Goal: Task Accomplishment & Management: Complete application form

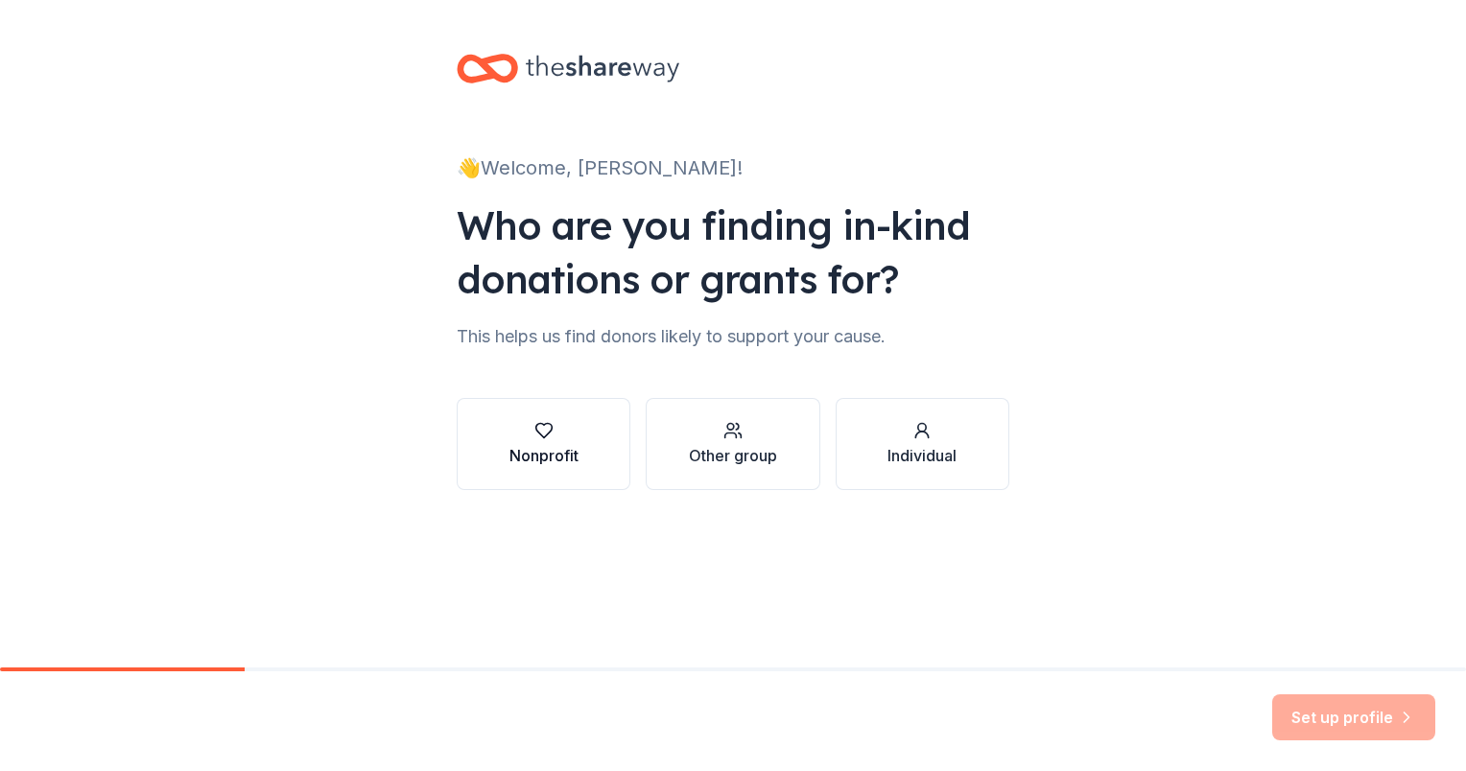
click at [552, 444] on div "Nonprofit" at bounding box center [543, 455] width 69 height 23
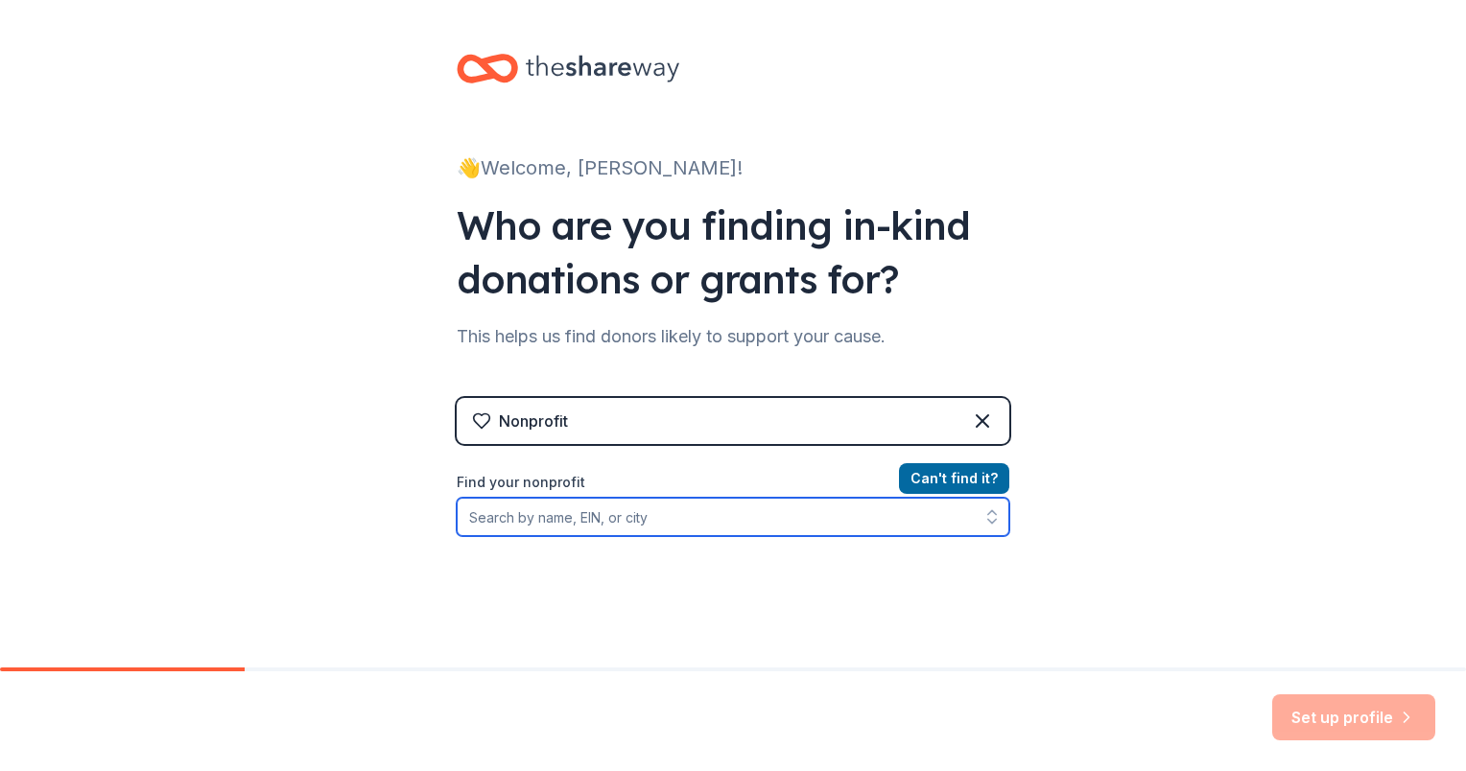
click at [547, 519] on input "Find your nonprofit" at bounding box center [733, 517] width 552 height 38
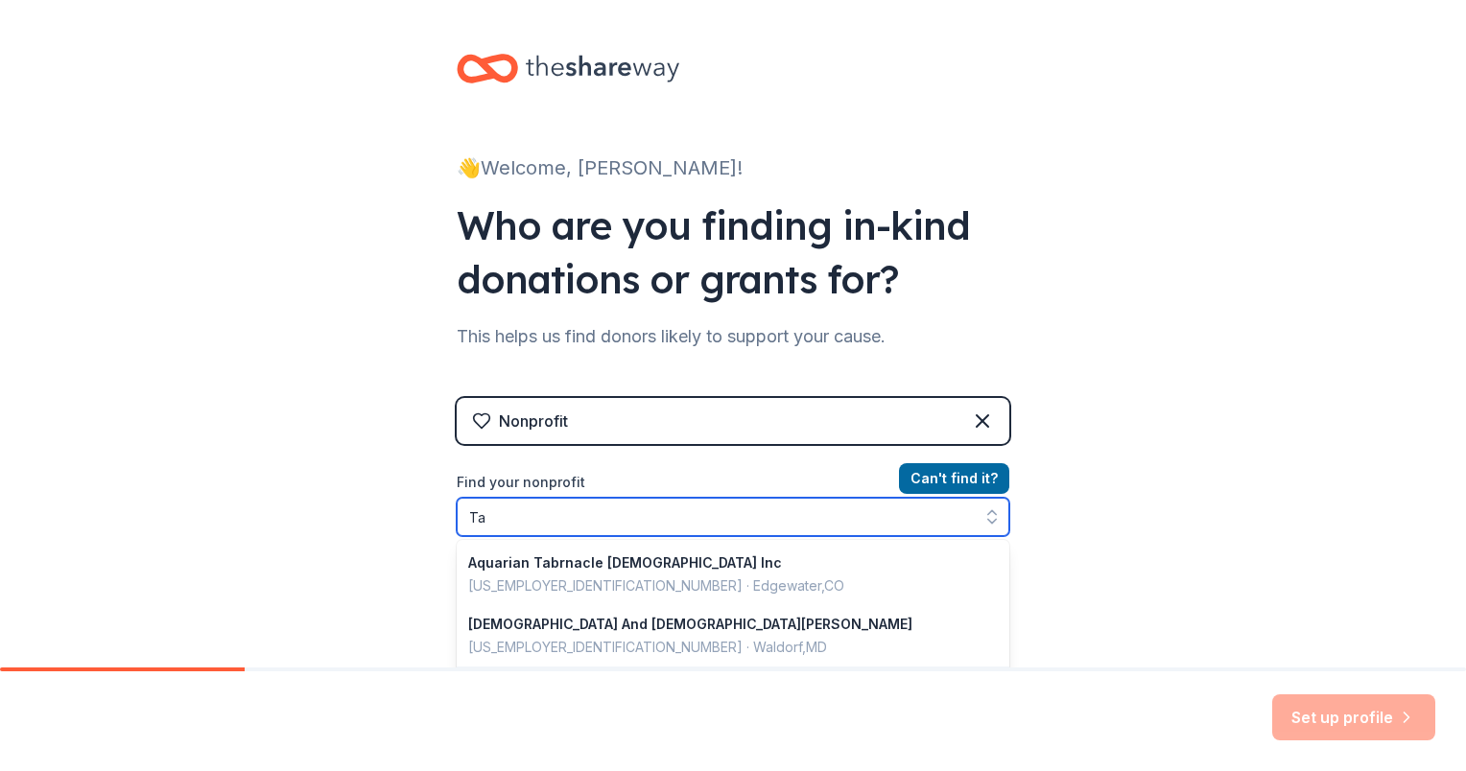
type input "T"
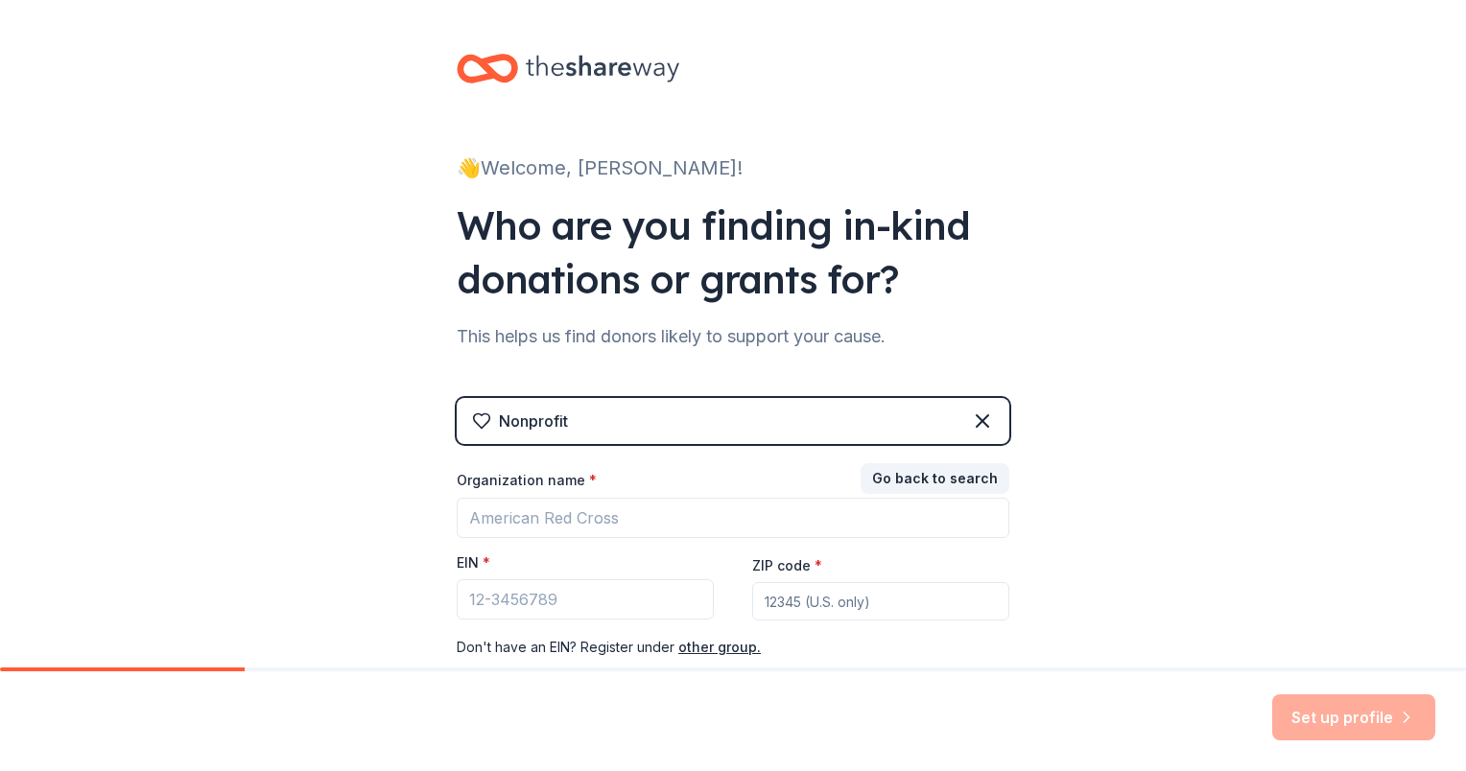
click at [559, 426] on div "Nonprofit" at bounding box center [533, 421] width 69 height 23
click at [976, 422] on icon at bounding box center [982, 421] width 12 height 12
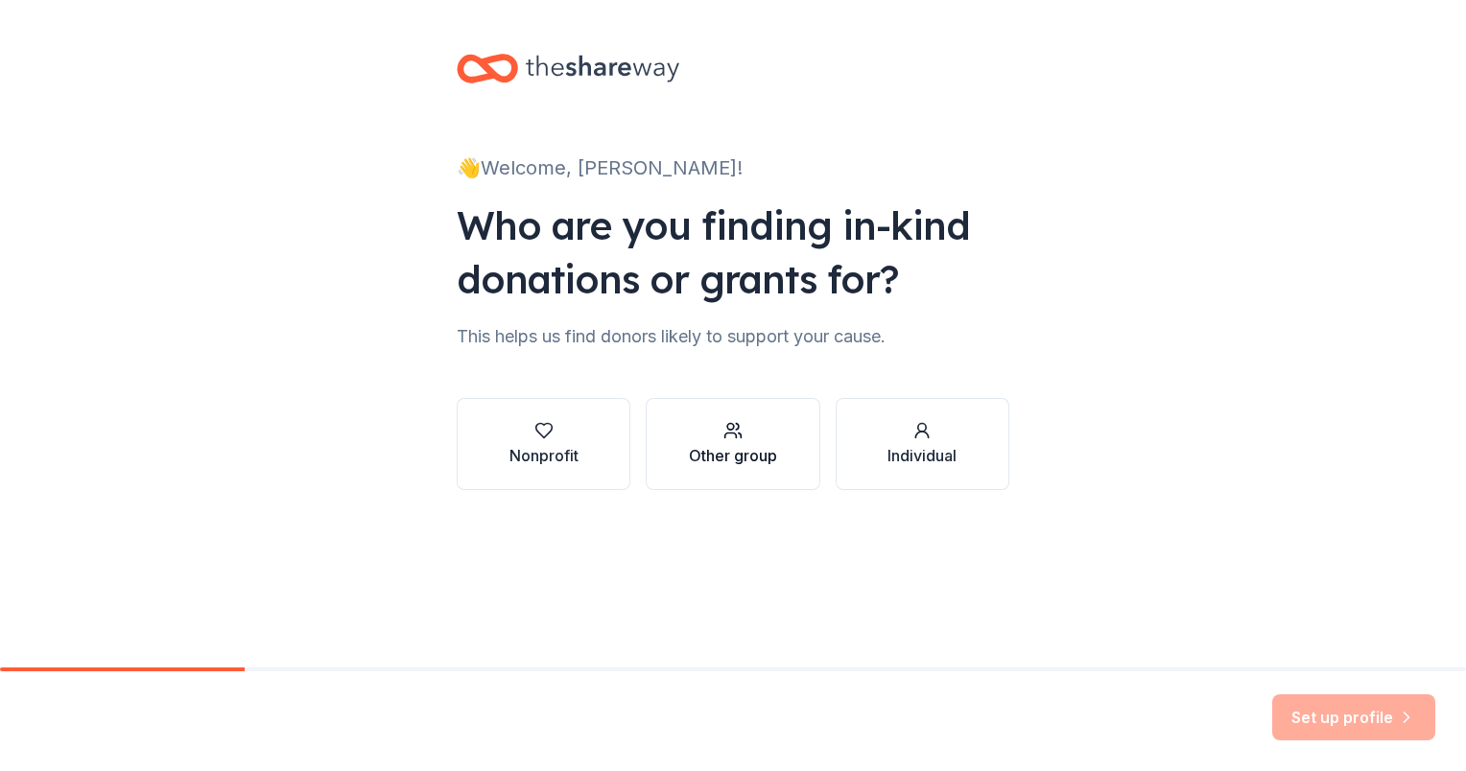
click at [786, 434] on button "Other group" at bounding box center [732, 444] width 174 height 92
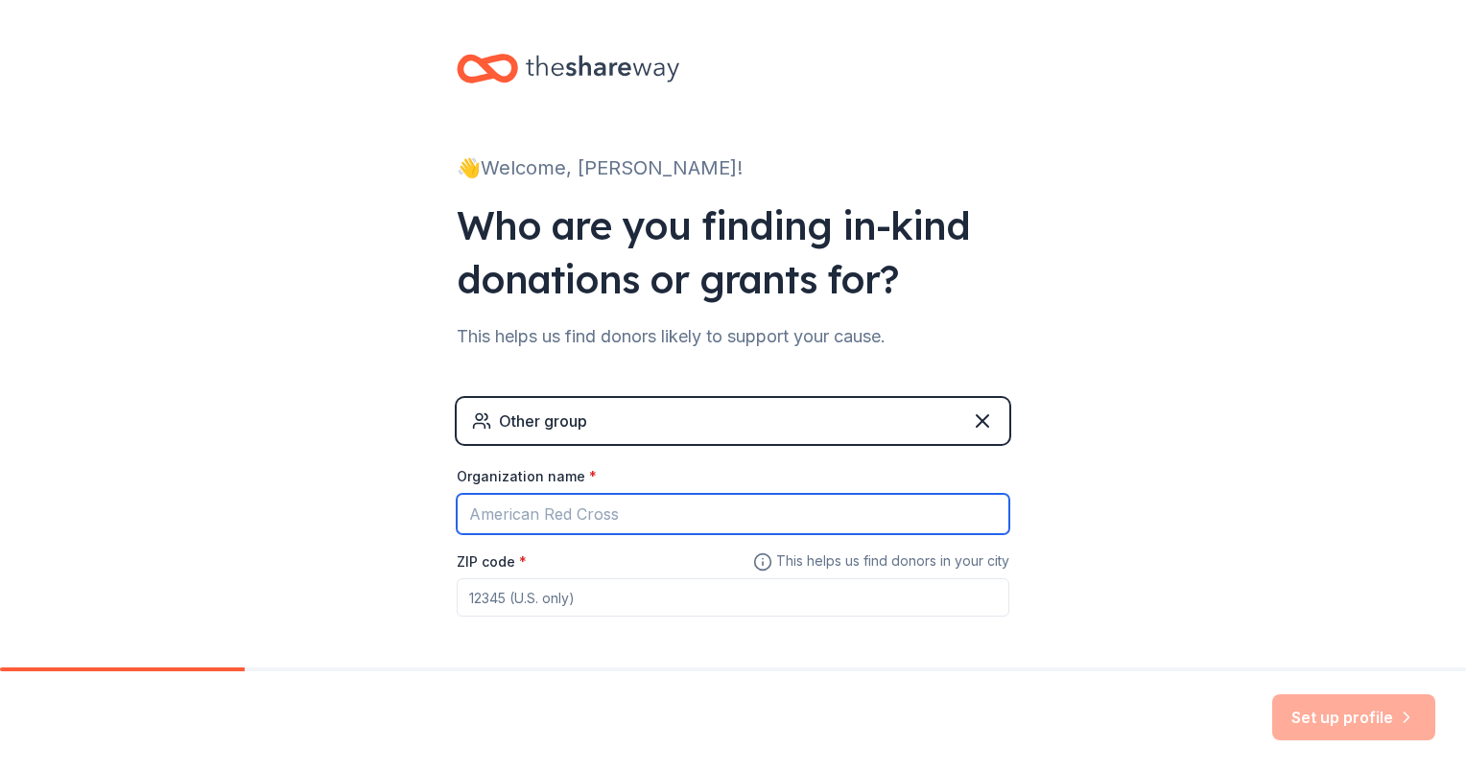
click at [744, 506] on input "Organization name *" at bounding box center [733, 514] width 552 height 40
type input "Tabernacle [GEOGRAPHIC_DATA]"
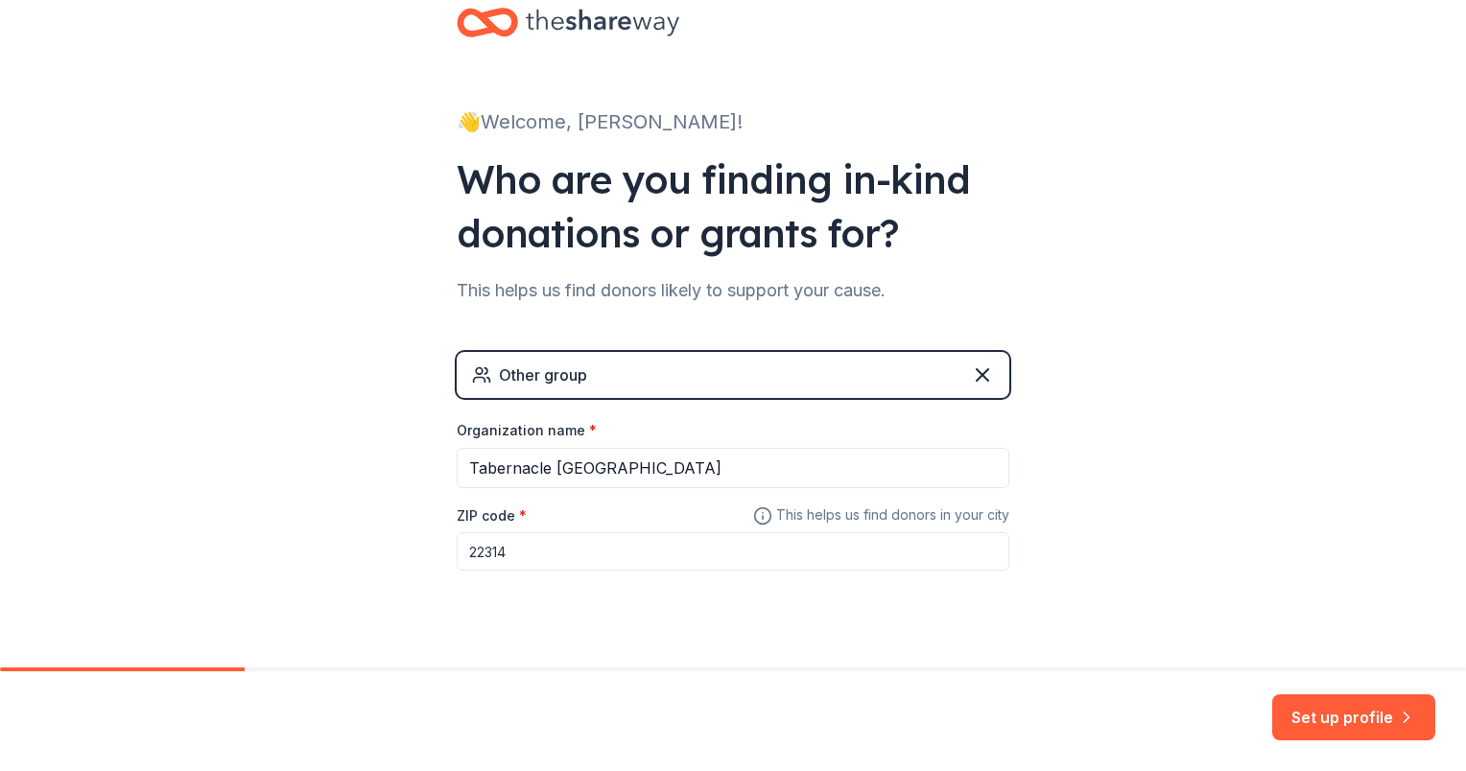
scroll to position [80, 0]
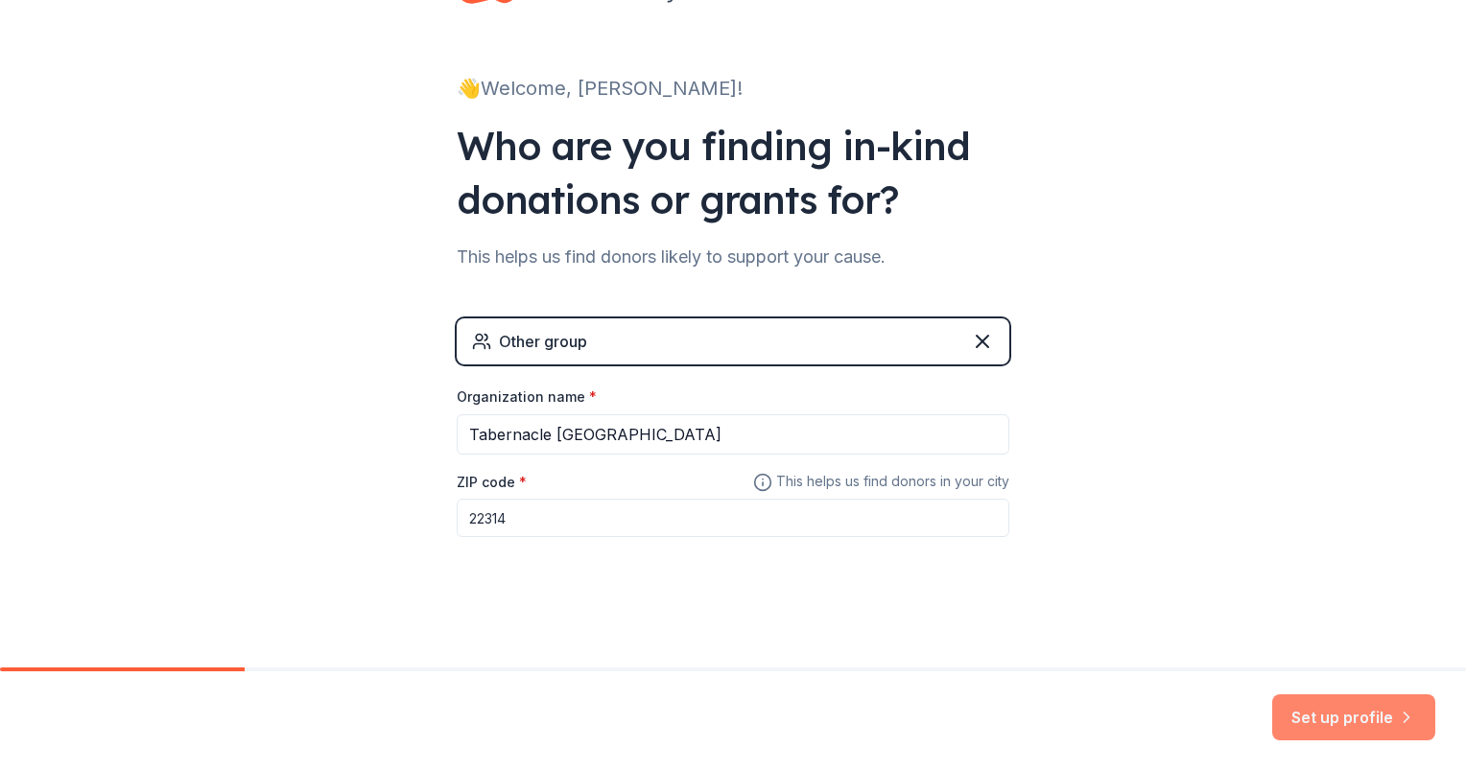
type input "22314"
click at [1381, 707] on button "Set up profile" at bounding box center [1353, 717] width 163 height 46
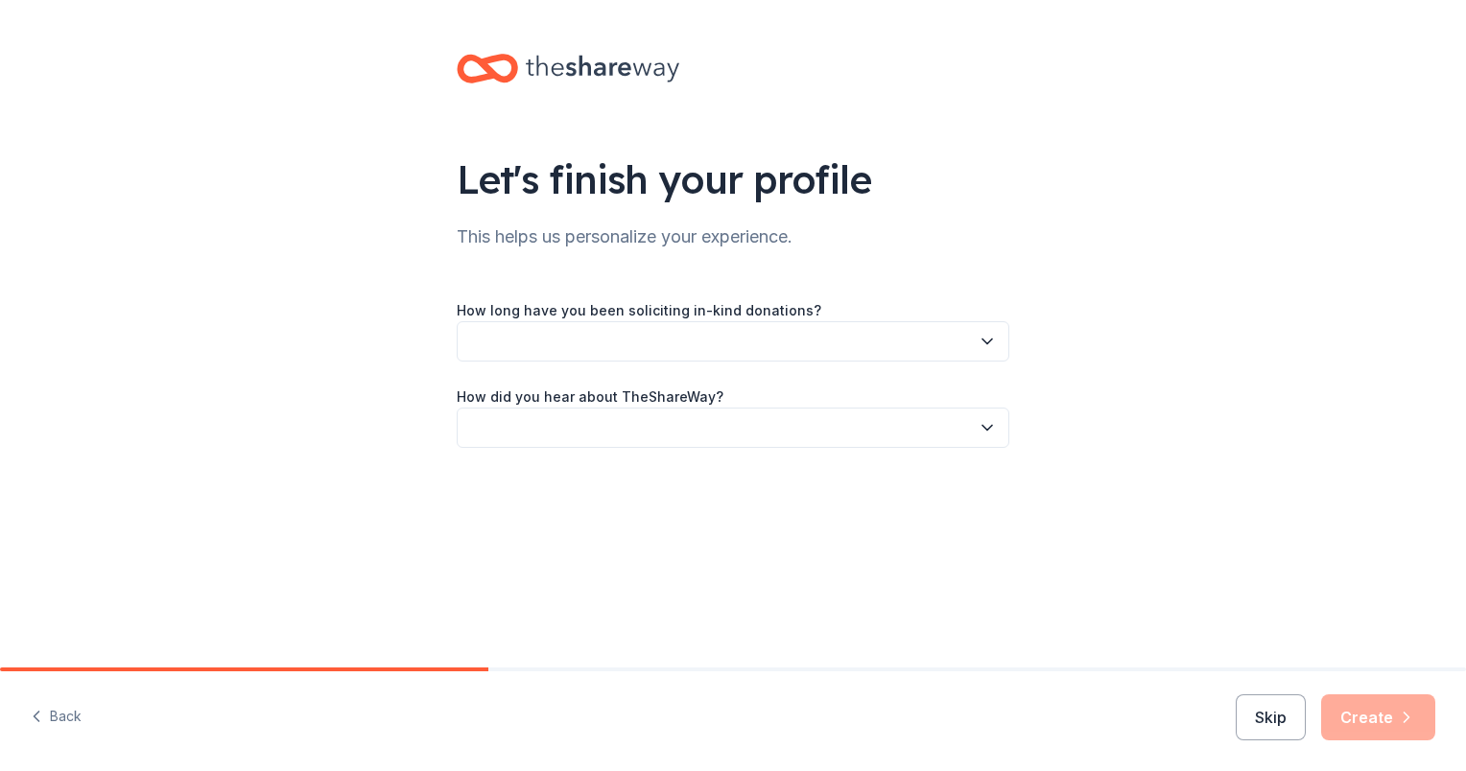
click at [978, 338] on icon "button" at bounding box center [986, 341] width 19 height 19
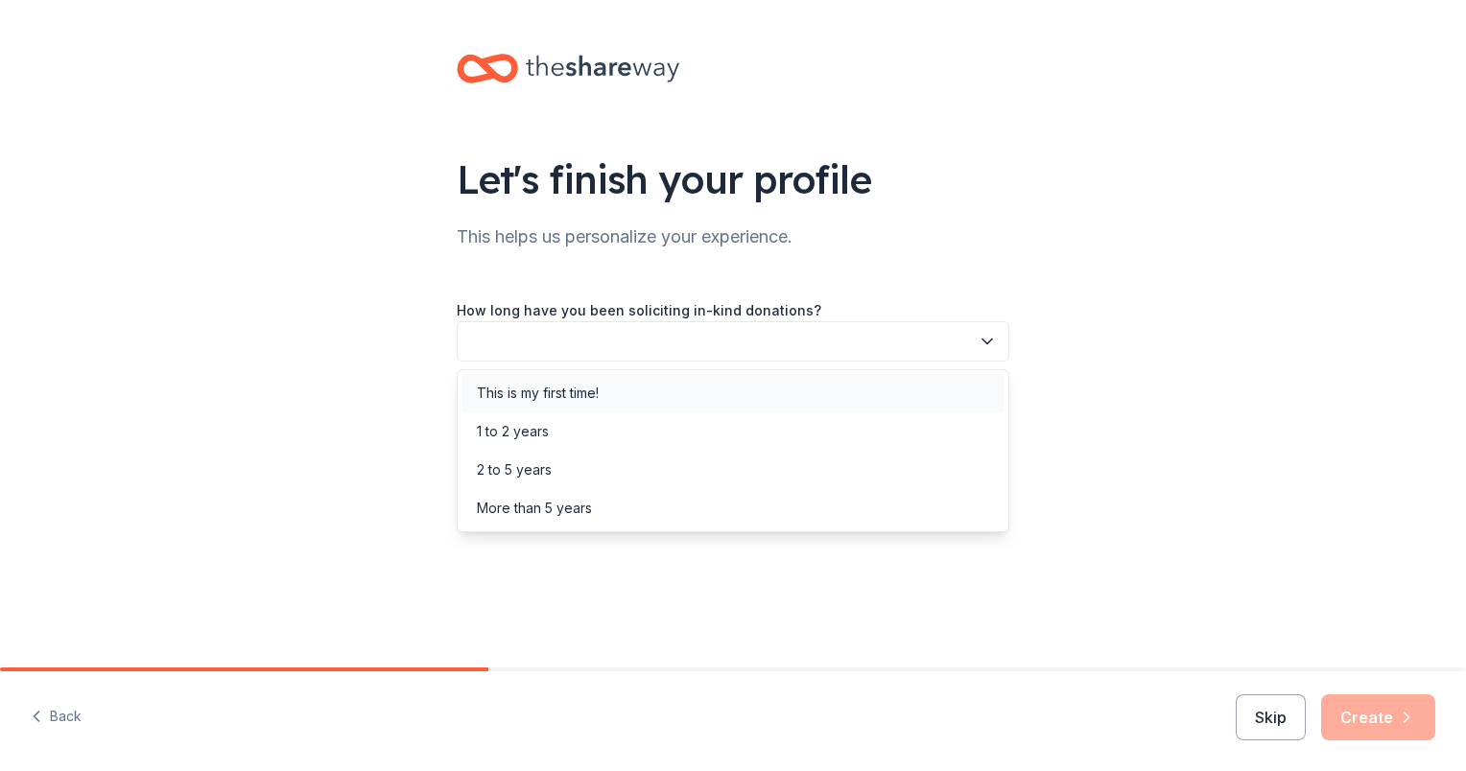
click at [813, 390] on div "This is my first time!" at bounding box center [732, 393] width 543 height 38
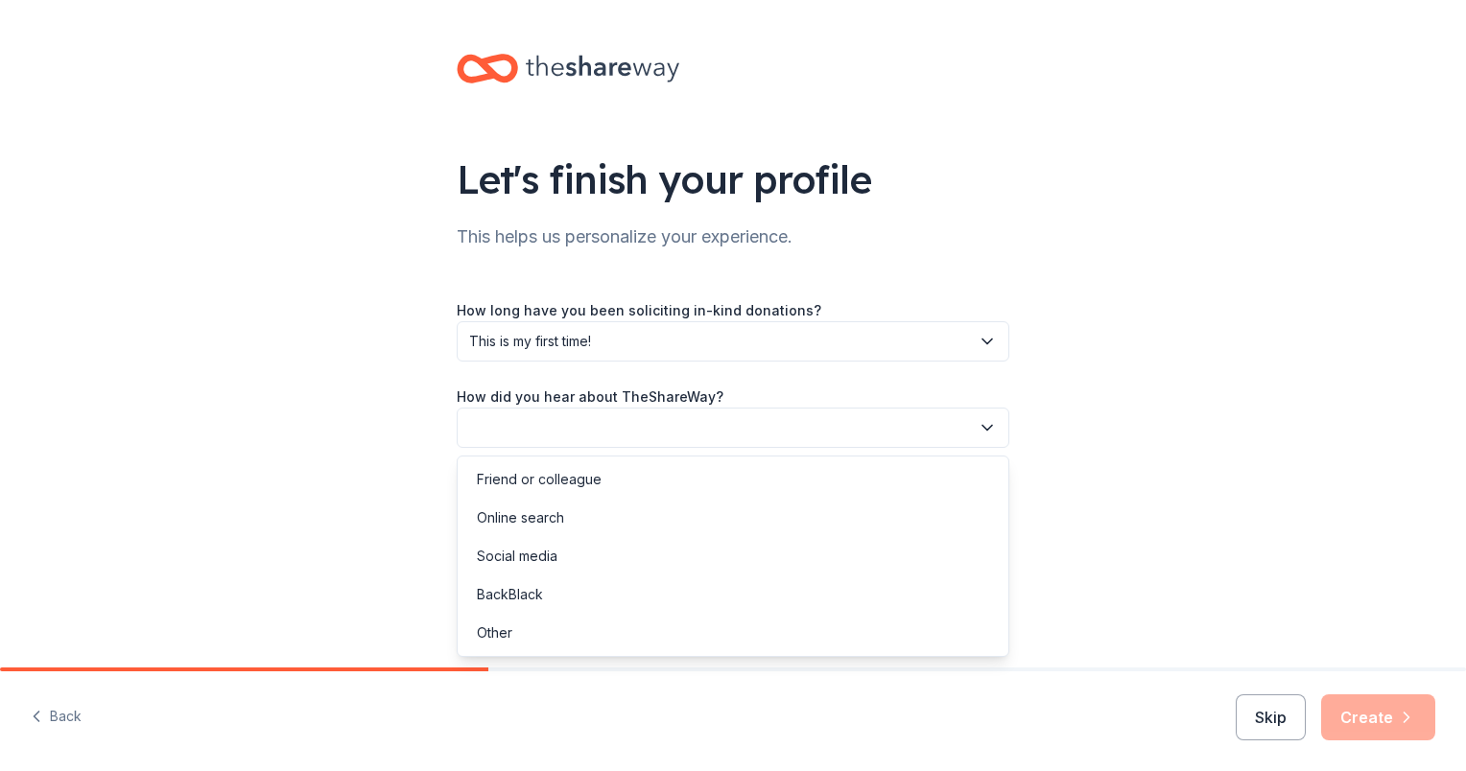
click at [786, 423] on button "button" at bounding box center [733, 428] width 552 height 40
click at [737, 558] on div "Social media" at bounding box center [732, 556] width 543 height 38
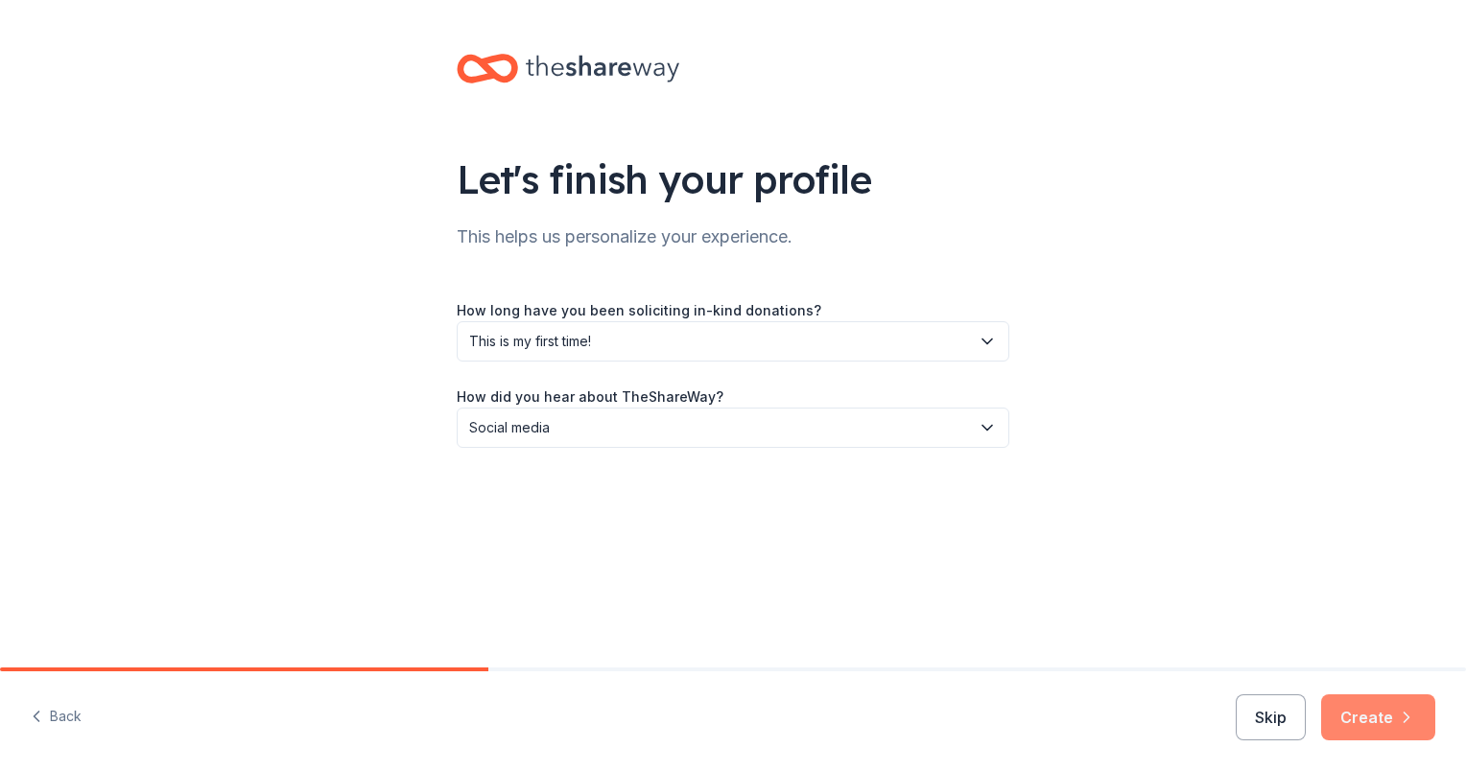
click at [1384, 724] on button "Create" at bounding box center [1378, 717] width 114 height 46
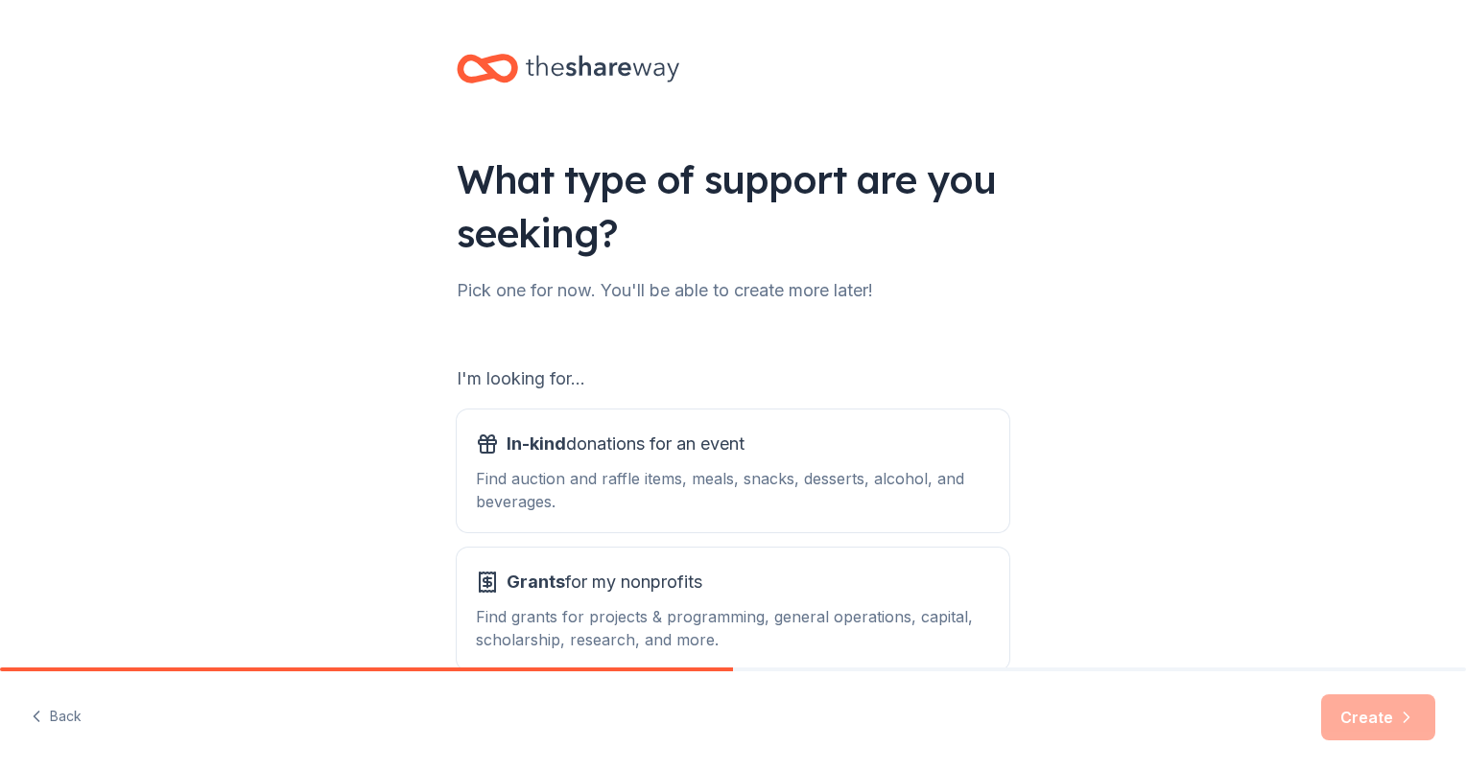
click at [1063, 298] on div "What type of support are you seeking? Pick one for now. You'll be able to creat…" at bounding box center [733, 387] width 1466 height 774
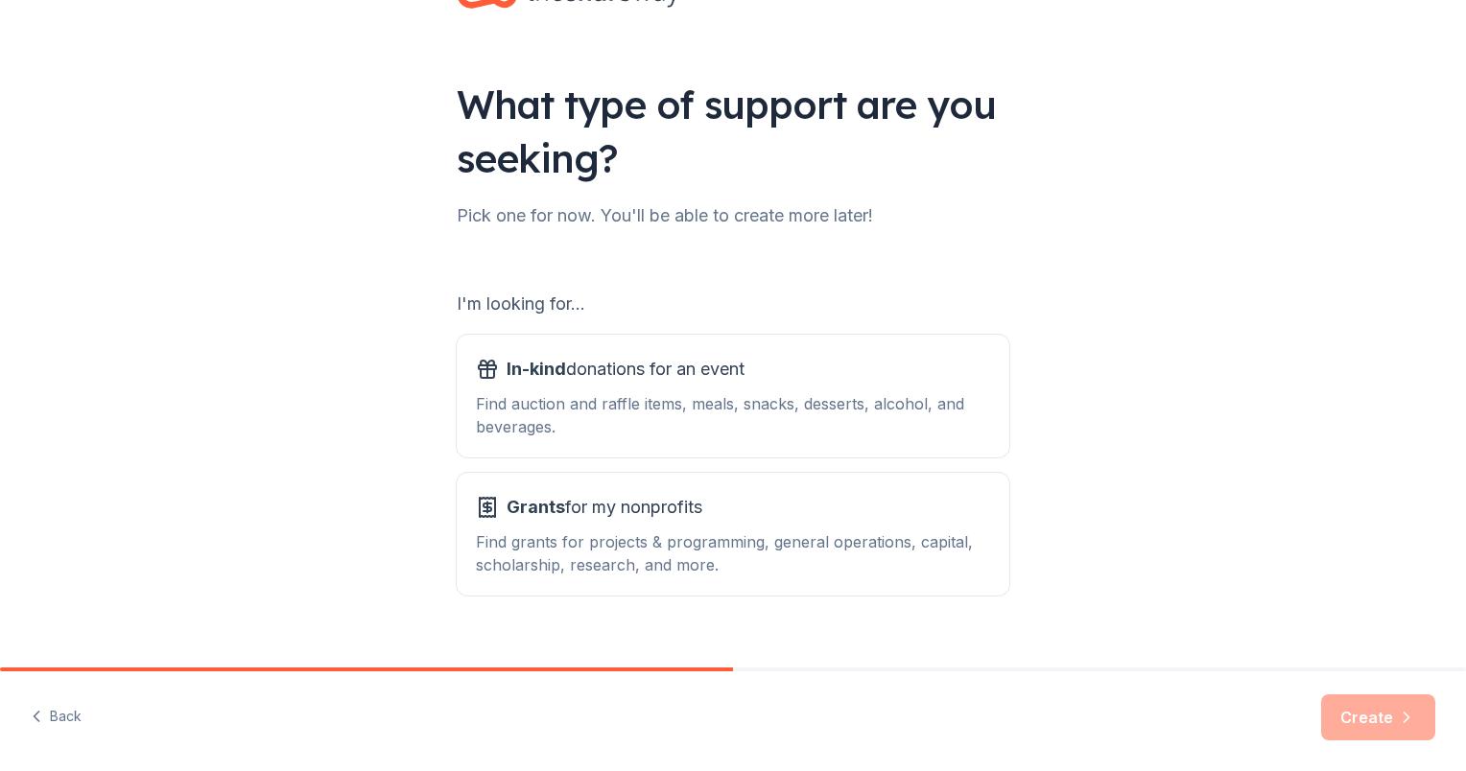
scroll to position [77, 0]
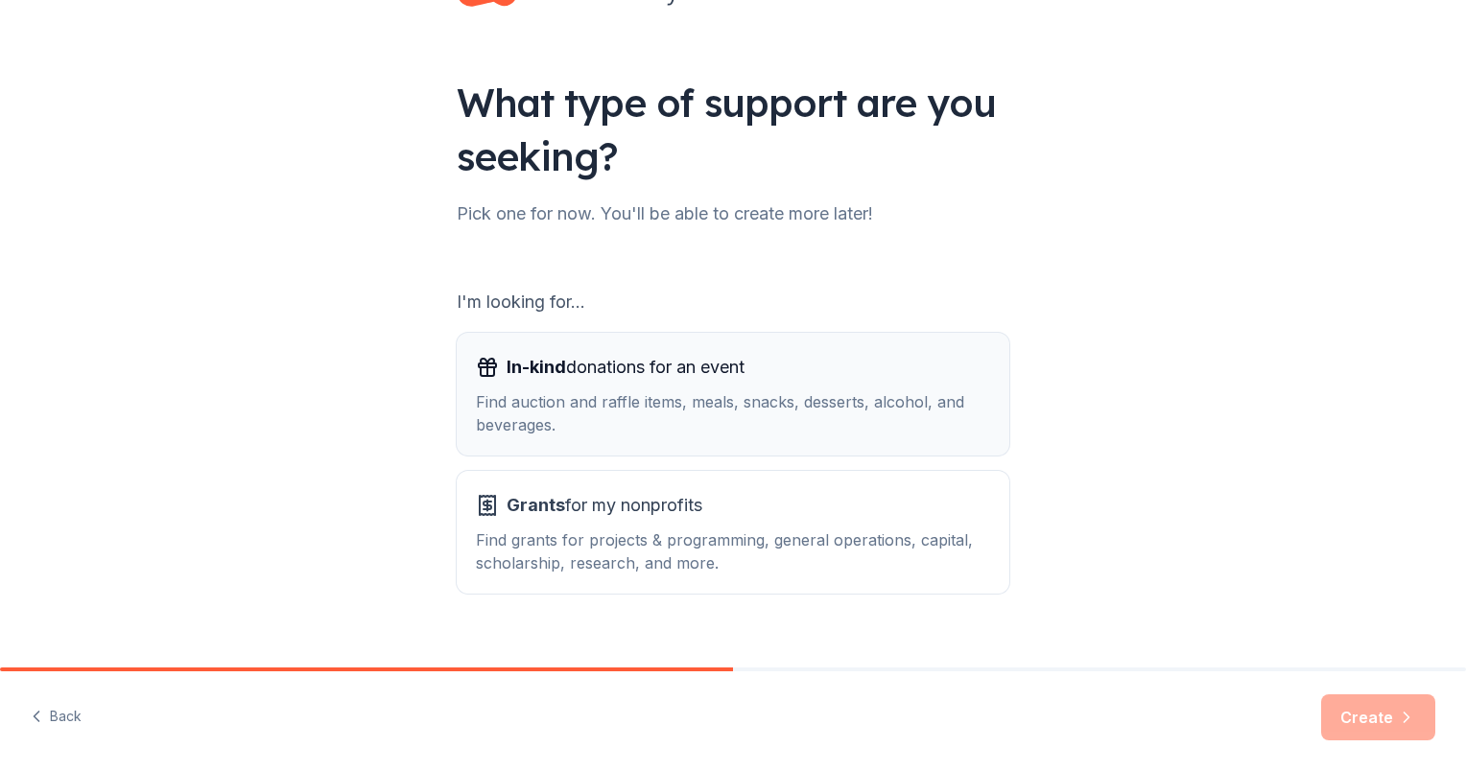
click at [927, 378] on div "In-kind donations for an event" at bounding box center [733, 367] width 514 height 31
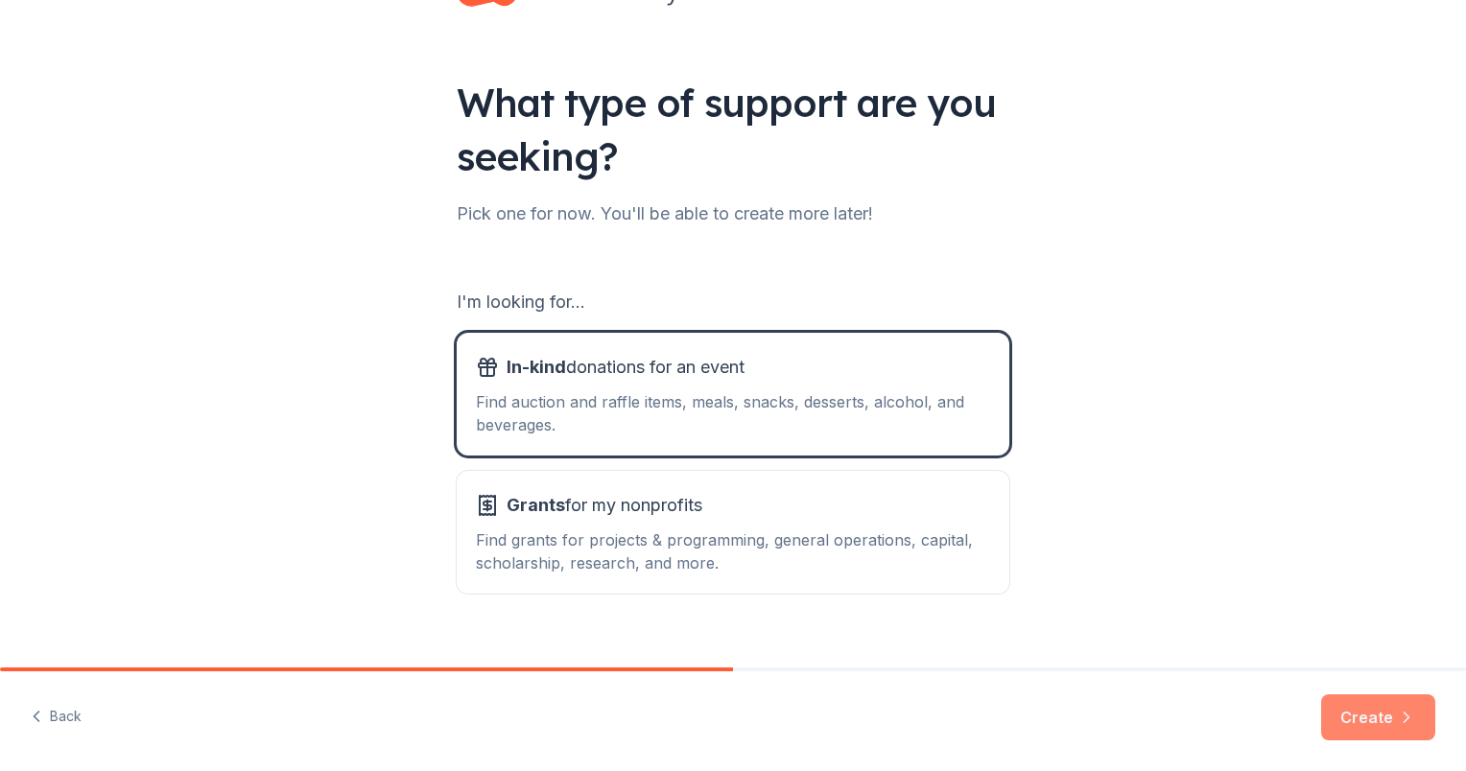
click at [1391, 726] on button "Create" at bounding box center [1378, 717] width 114 height 46
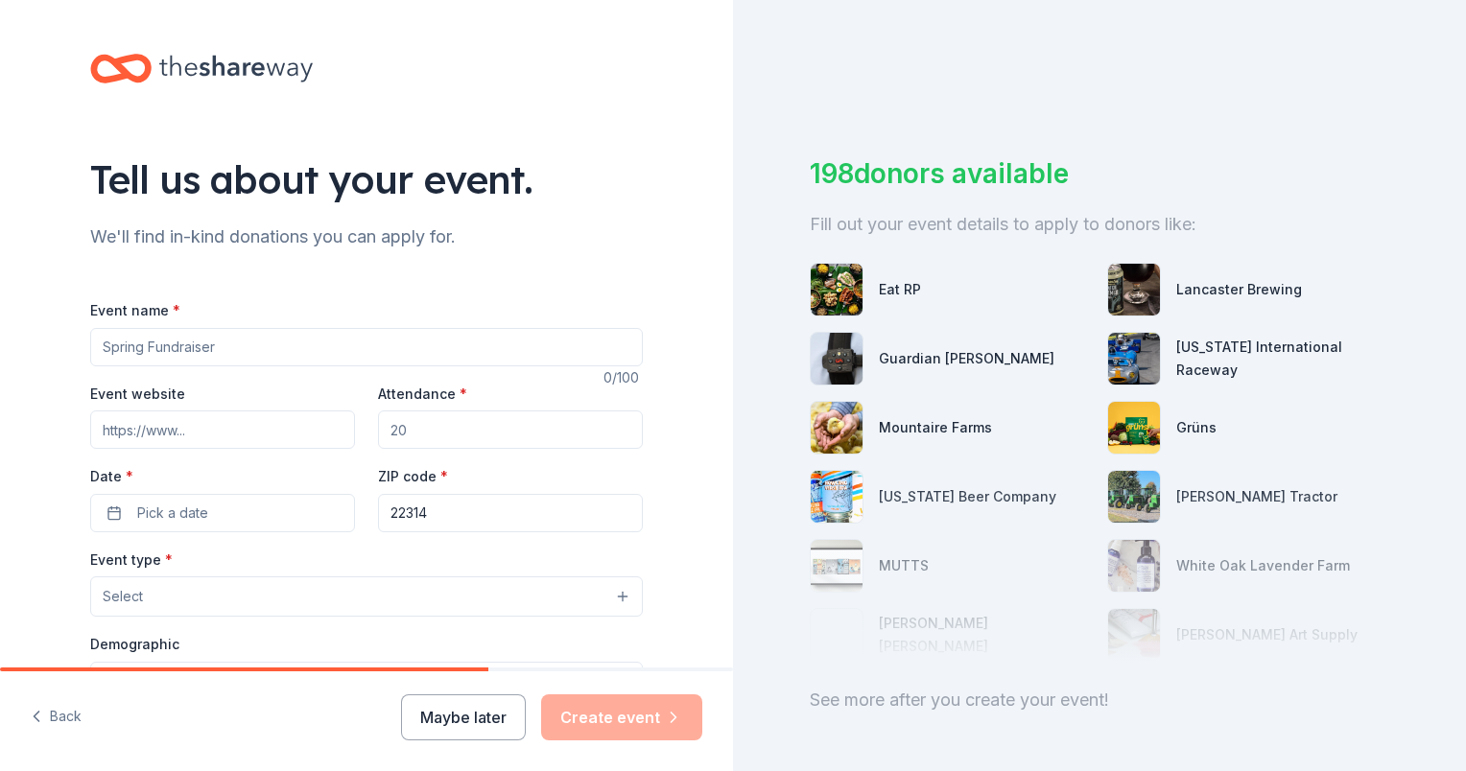
click at [340, 346] on input "Event name *" at bounding box center [366, 347] width 552 height 38
type input "Women's Empowerment Conference"
click at [402, 430] on input "Attendance *" at bounding box center [510, 430] width 265 height 38
type input "75"
click at [272, 518] on button "Pick a date" at bounding box center [222, 513] width 265 height 38
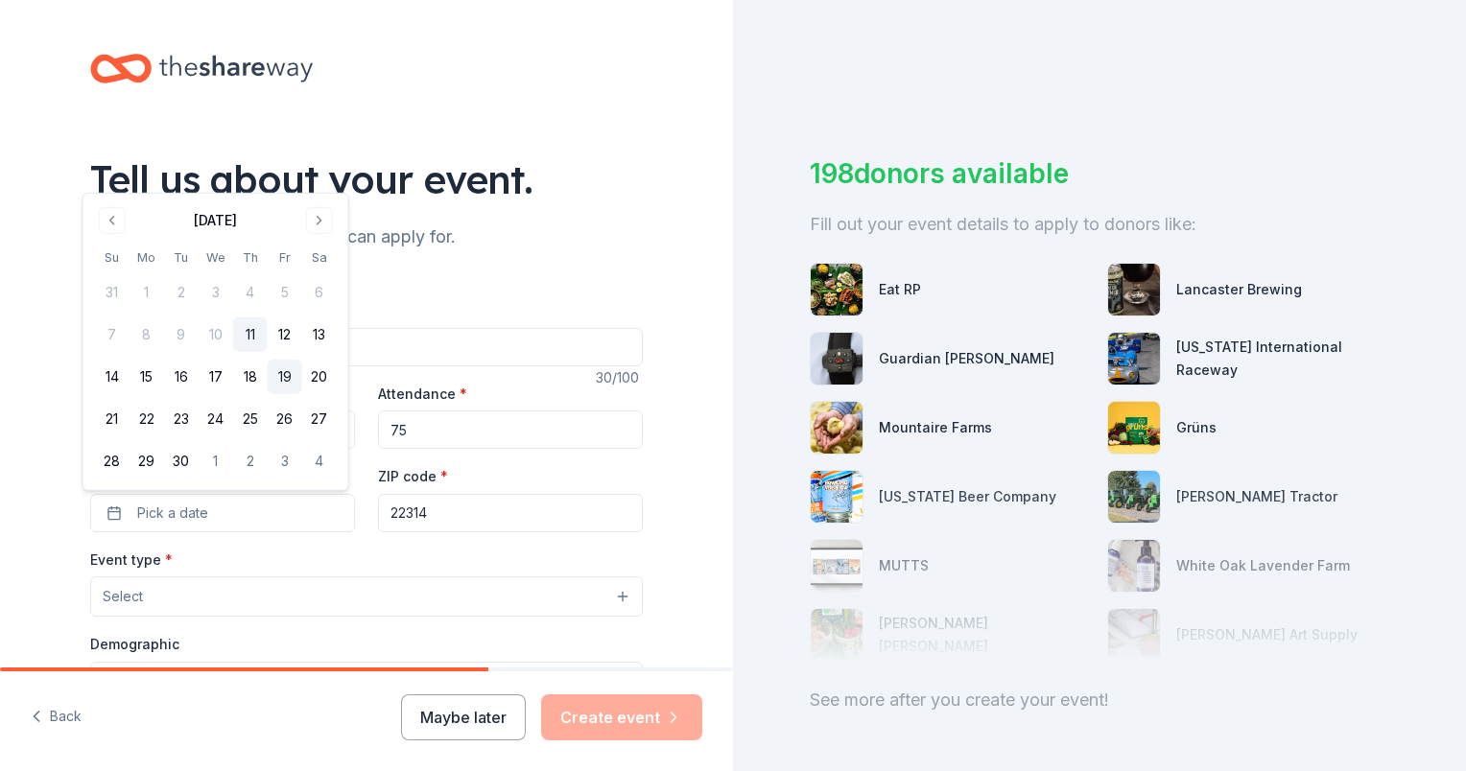
click at [292, 381] on button "19" at bounding box center [285, 377] width 35 height 35
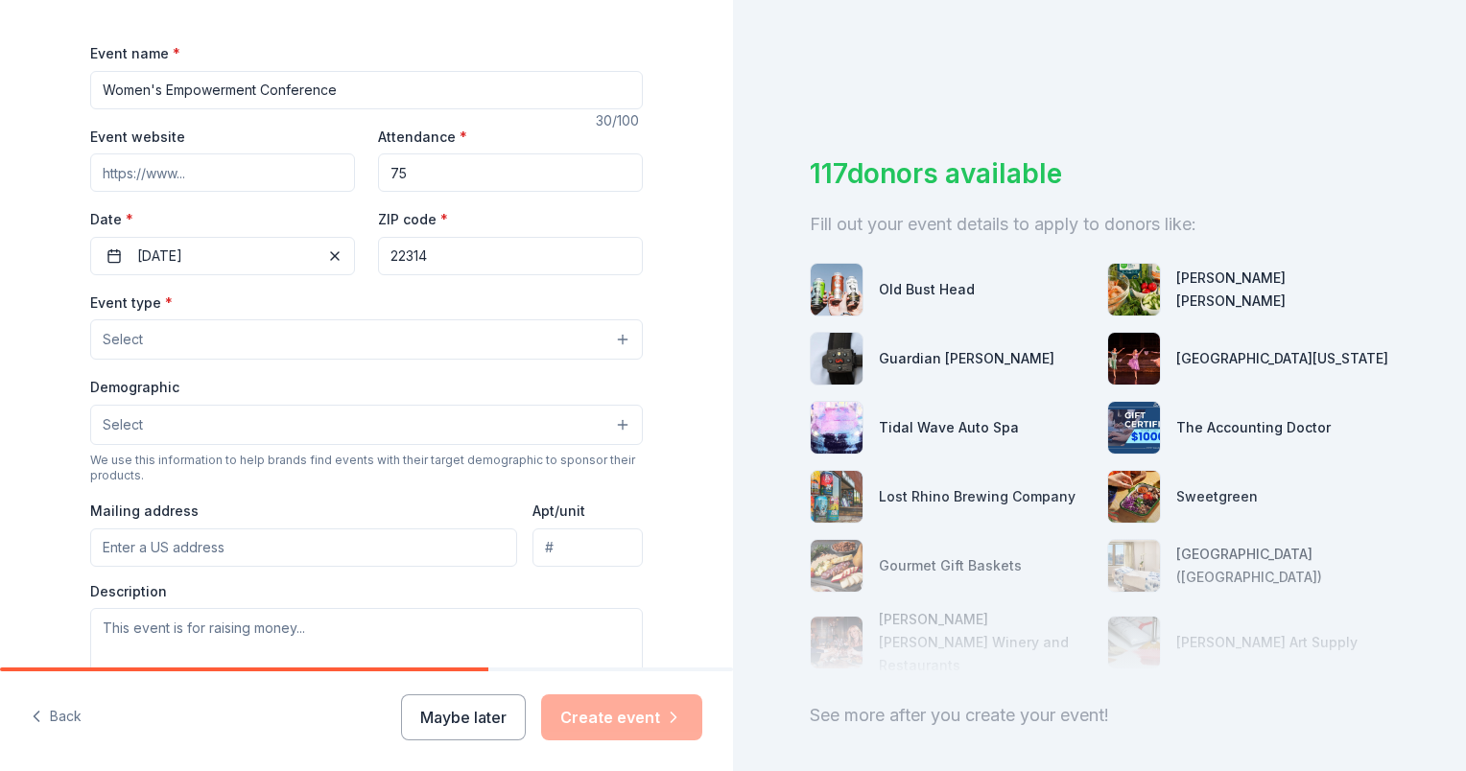
scroll to position [261, 0]
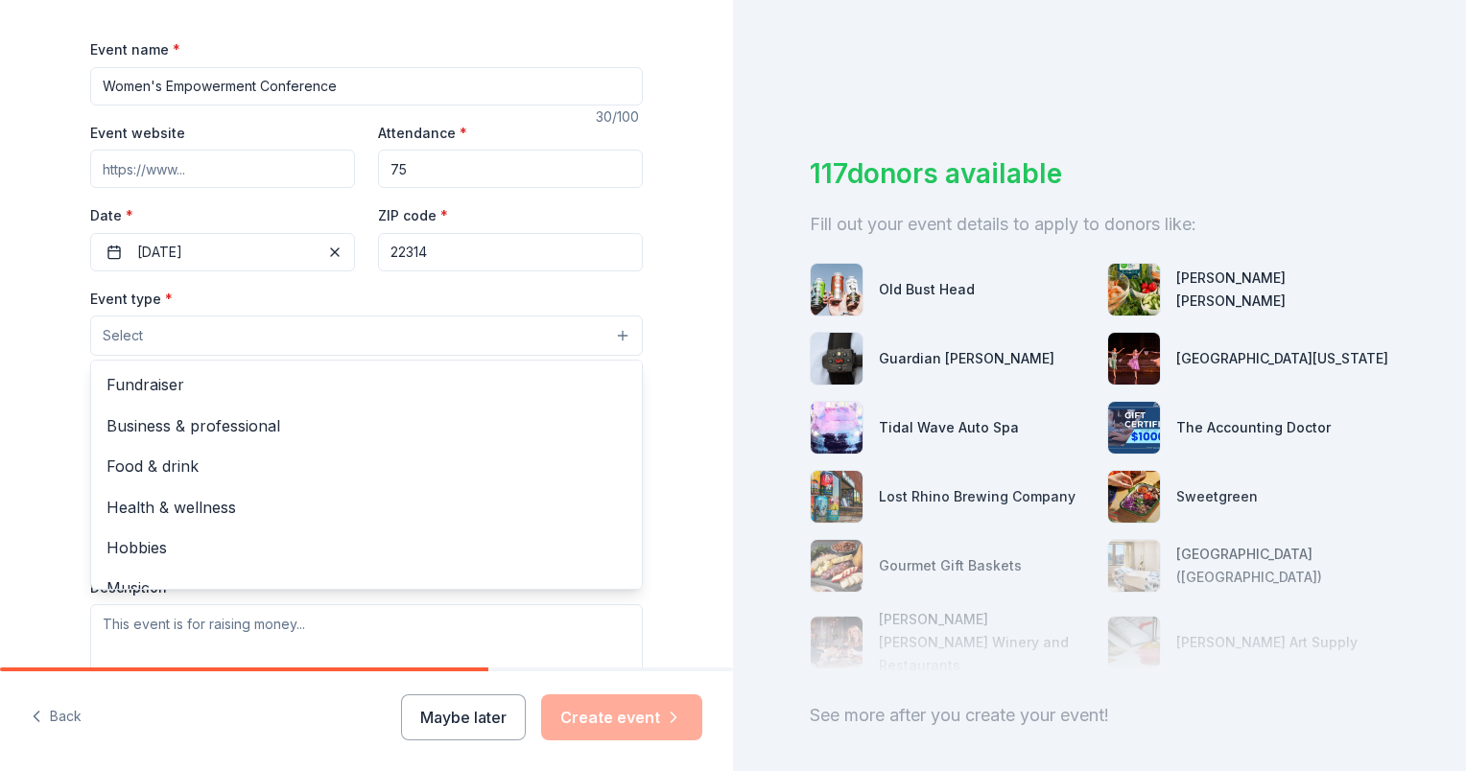
click at [570, 340] on button "Select" at bounding box center [366, 336] width 552 height 40
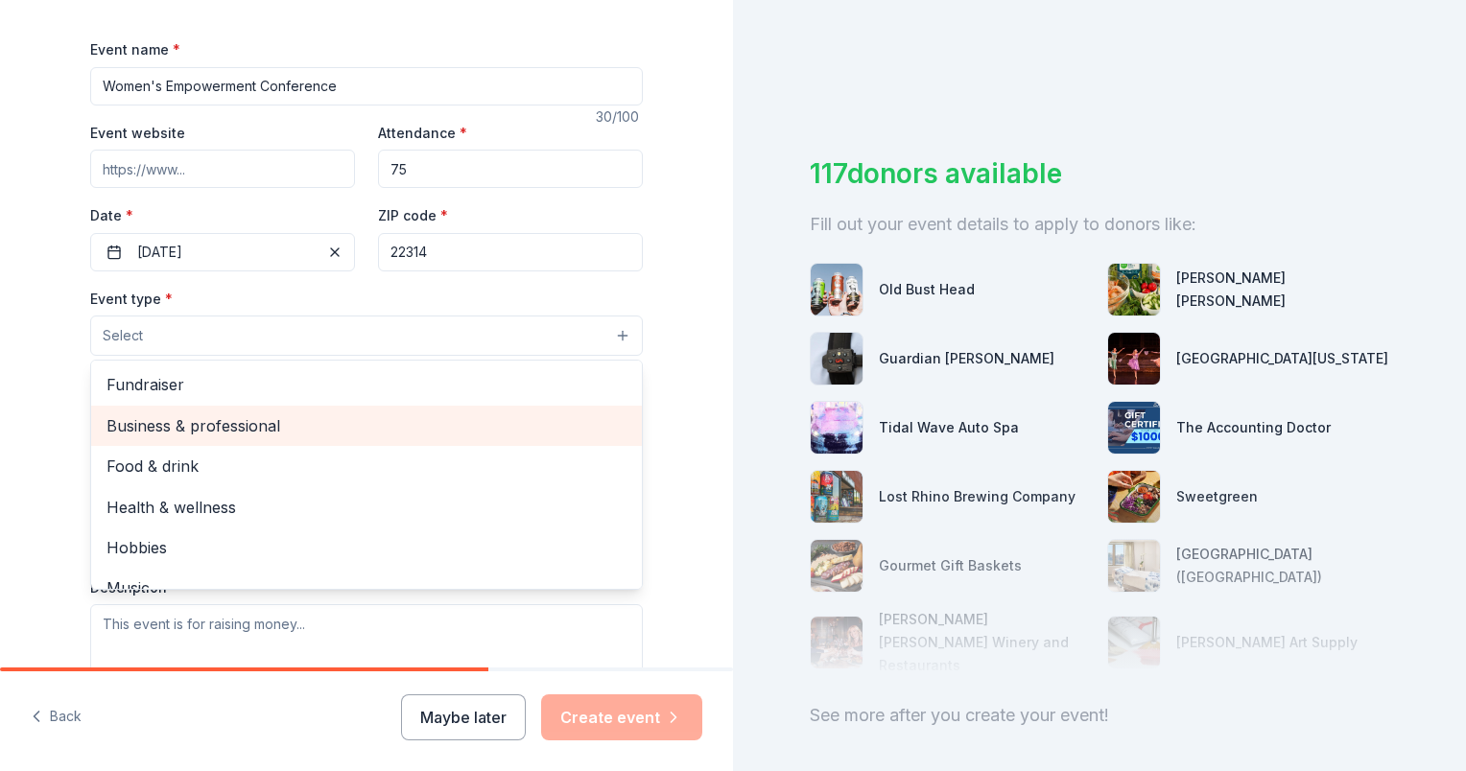
click at [536, 426] on span "Business & professional" at bounding box center [366, 425] width 520 height 25
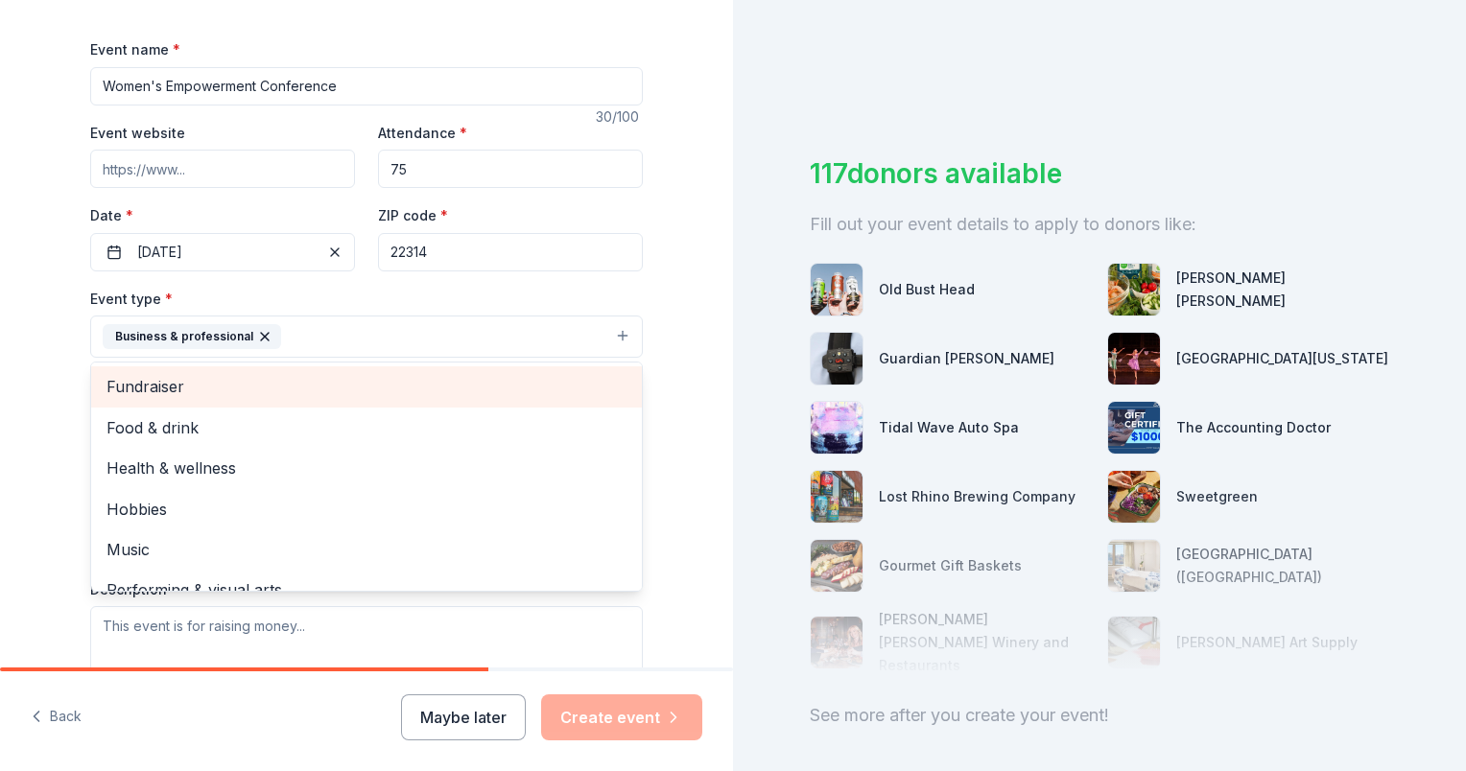
click at [537, 387] on span "Fundraiser" at bounding box center [366, 386] width 520 height 25
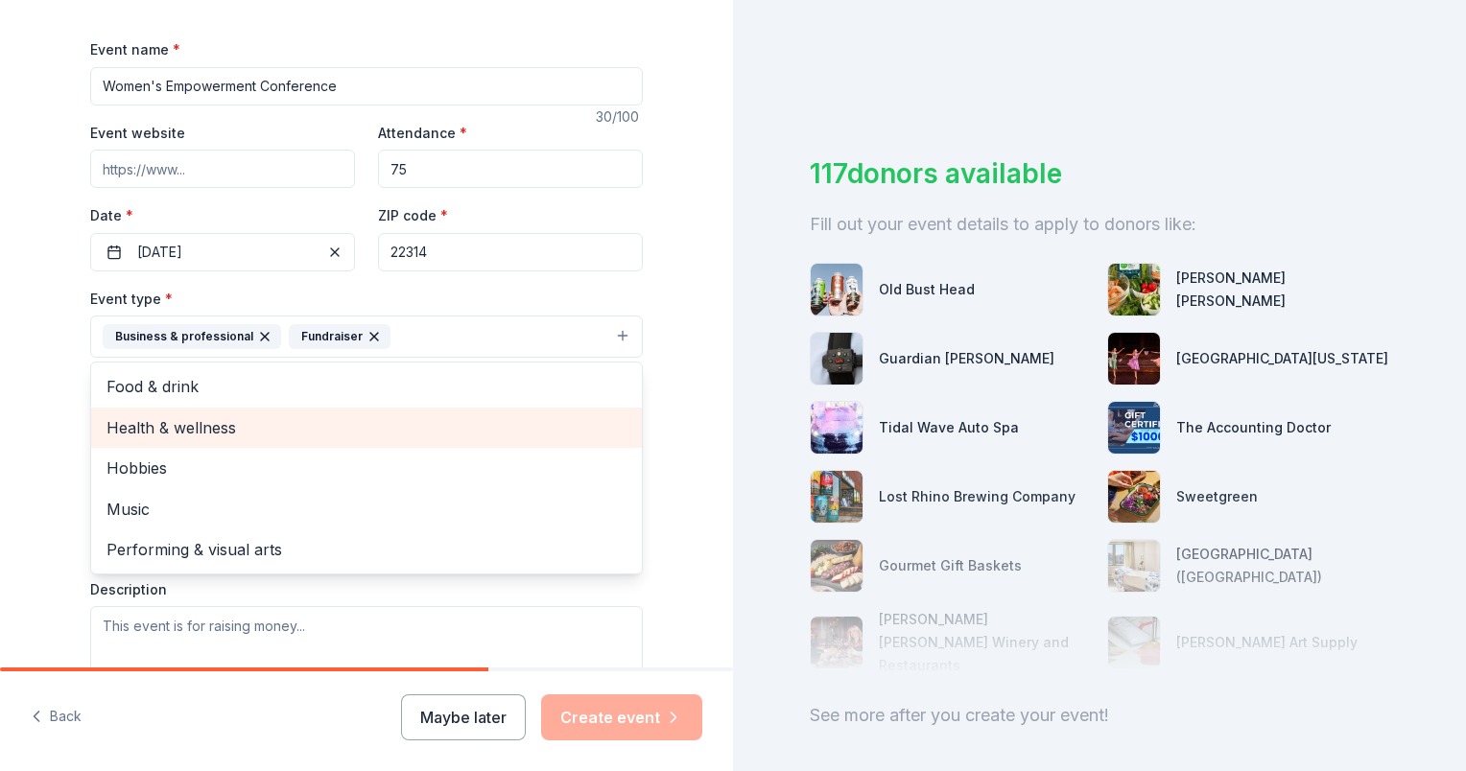
click at [532, 434] on span "Health & wellness" at bounding box center [366, 427] width 520 height 25
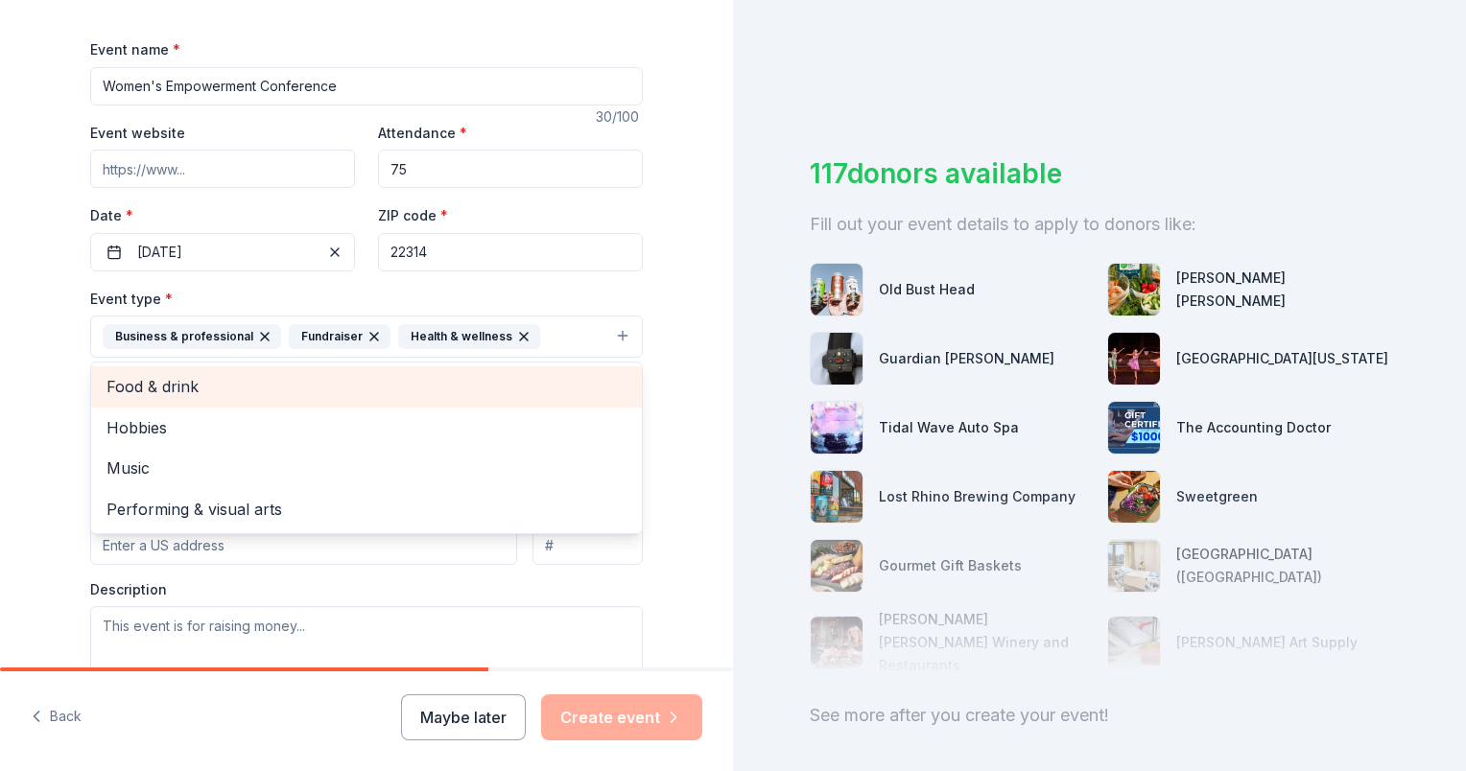
click at [518, 378] on span "Food & drink" at bounding box center [366, 386] width 520 height 25
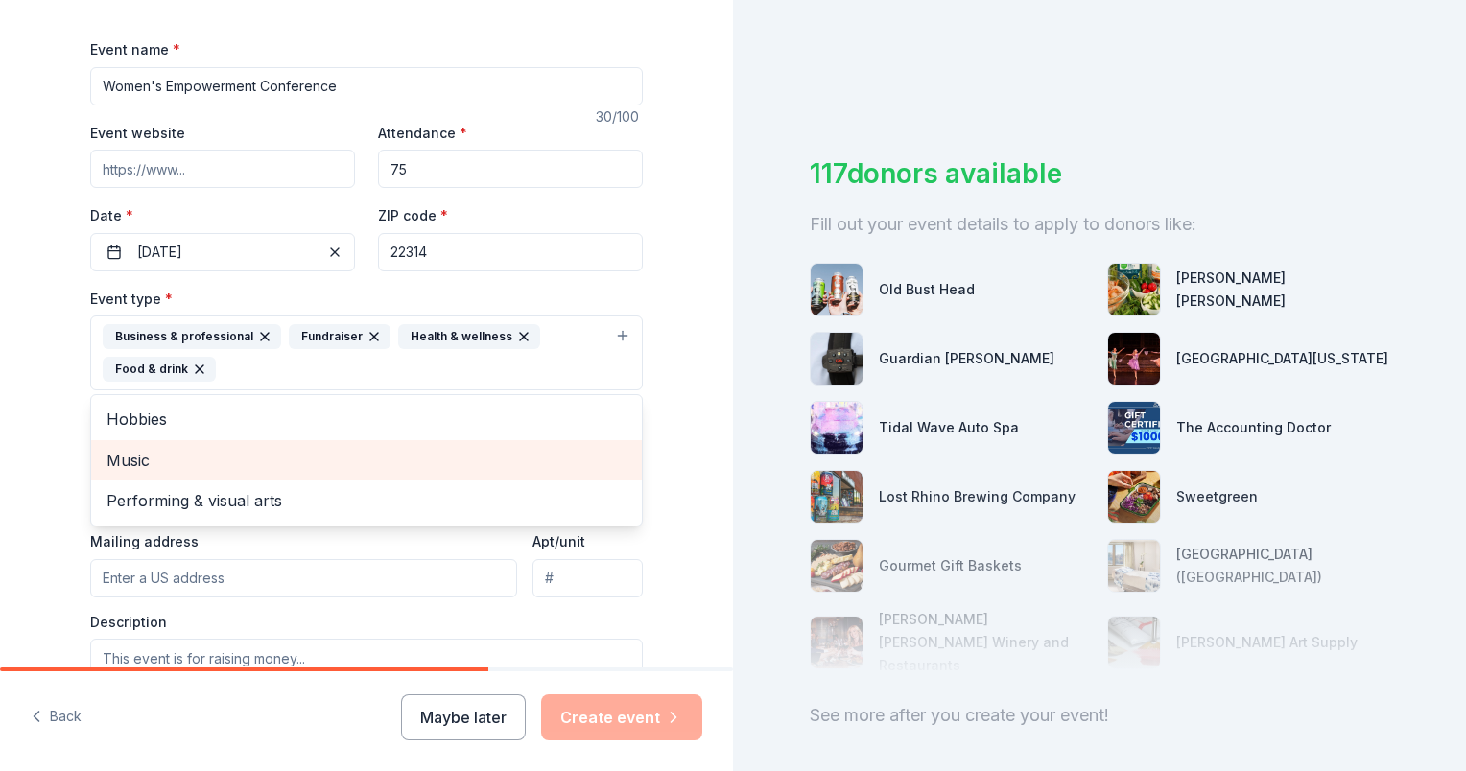
click at [497, 455] on span "Music" at bounding box center [366, 460] width 520 height 25
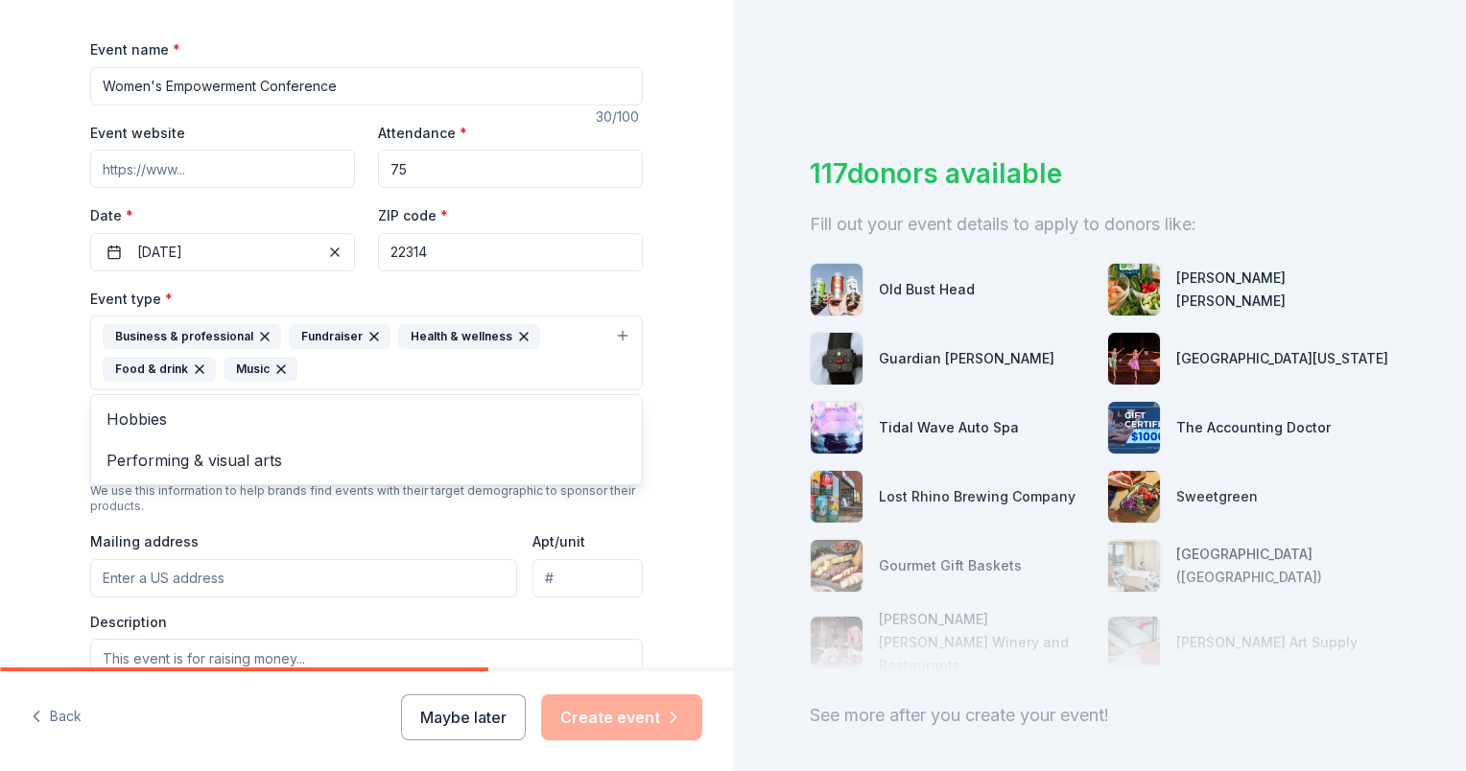
click at [688, 471] on div "Tell us about your event. We'll find in-kind donations you can apply for. Event…" at bounding box center [366, 394] width 733 height 1311
click at [531, 467] on button "Select" at bounding box center [366, 455] width 552 height 40
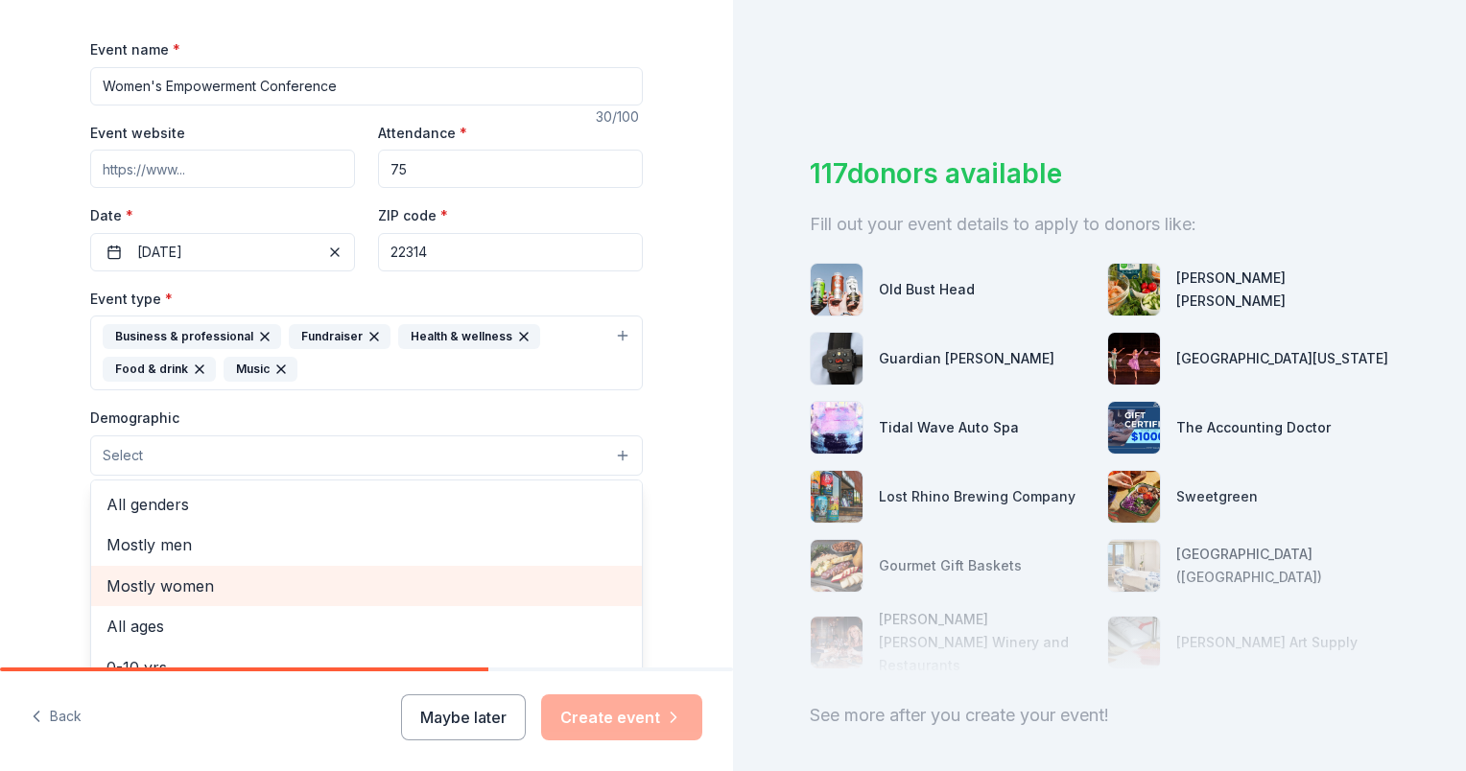
click at [505, 581] on span "Mostly women" at bounding box center [366, 586] width 520 height 25
click at [506, 583] on span "All ages" at bounding box center [366, 587] width 520 height 25
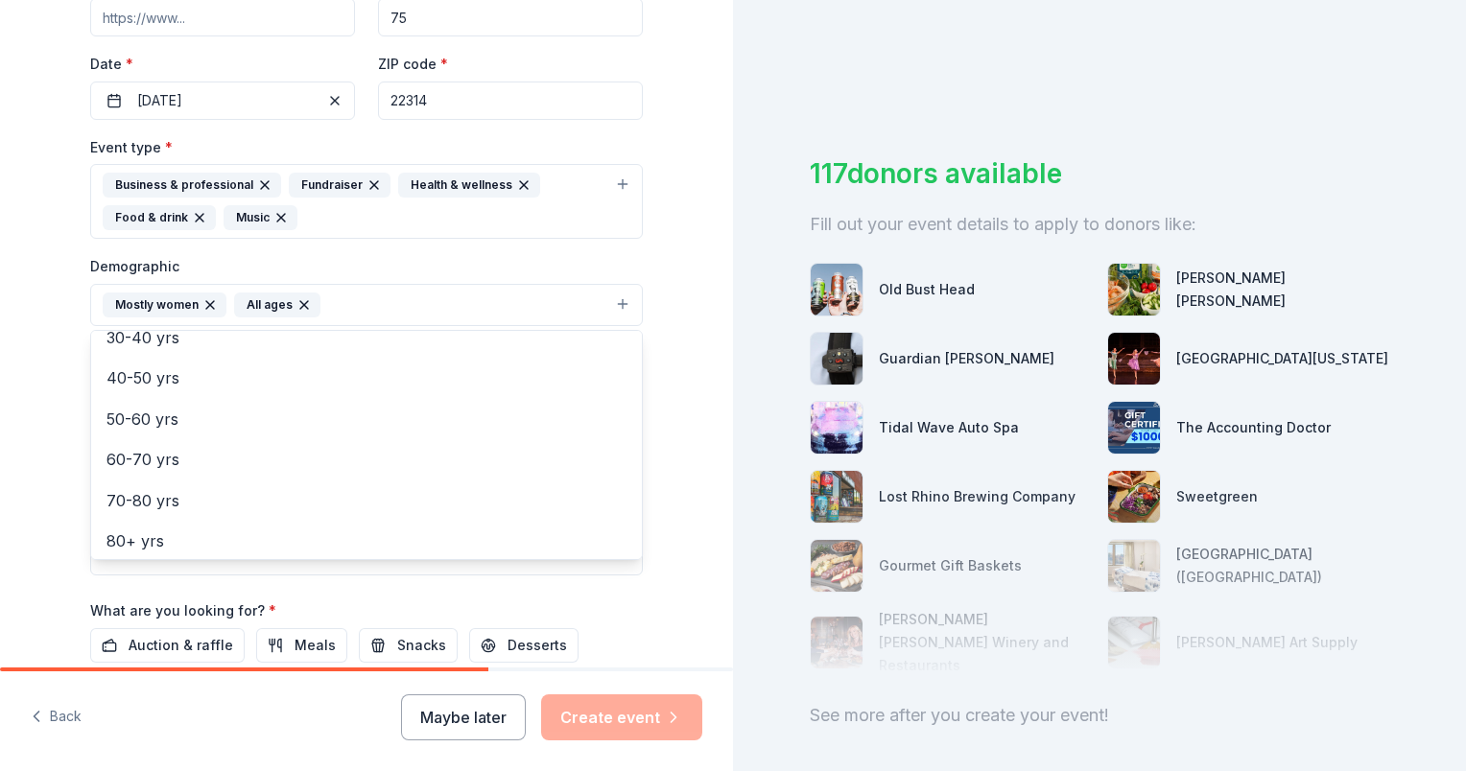
scroll to position [226, 0]
click at [665, 481] on div "Tell us about your event. We'll find in-kind donations you can apply for. Event…" at bounding box center [366, 244] width 614 height 1313
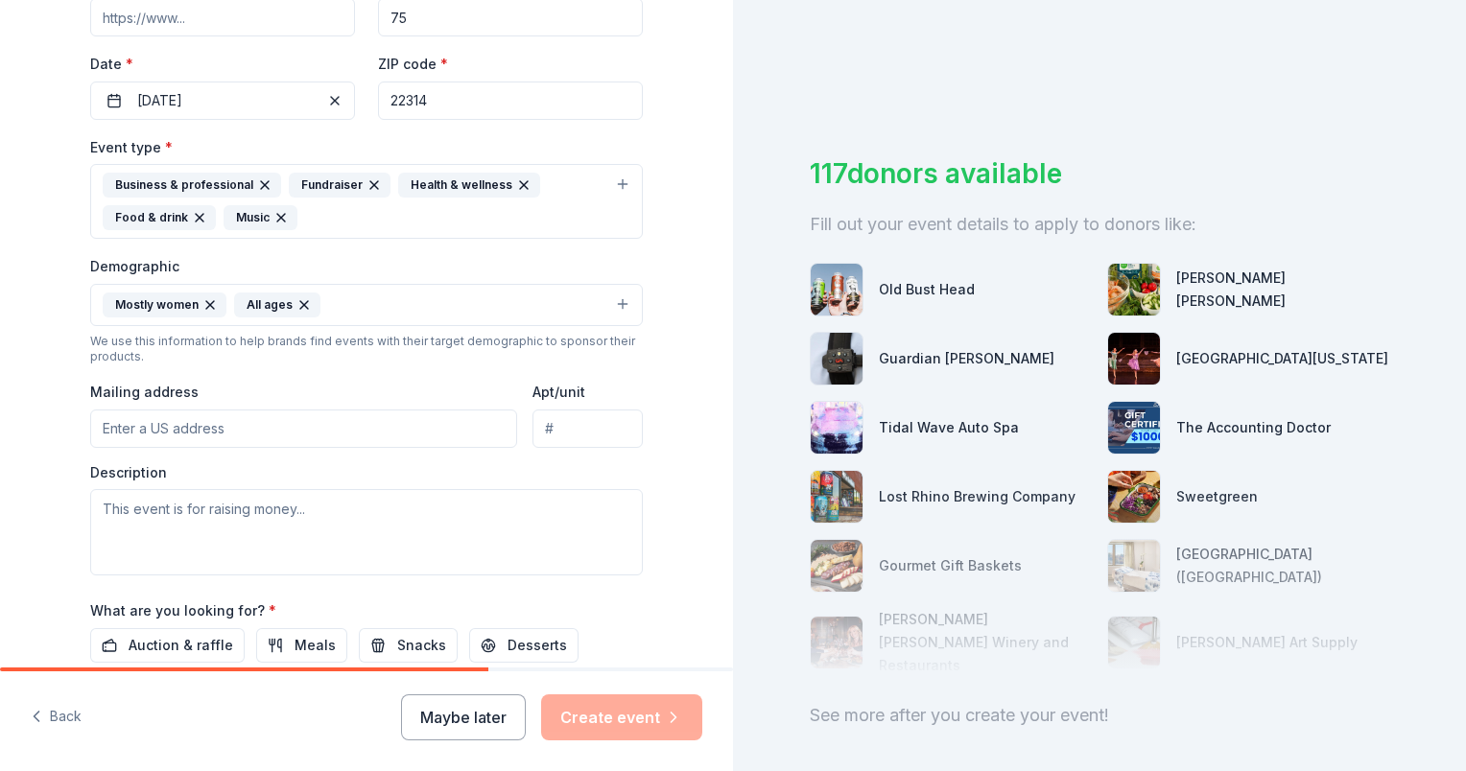
click at [387, 421] on input "Mailing address" at bounding box center [303, 429] width 427 height 38
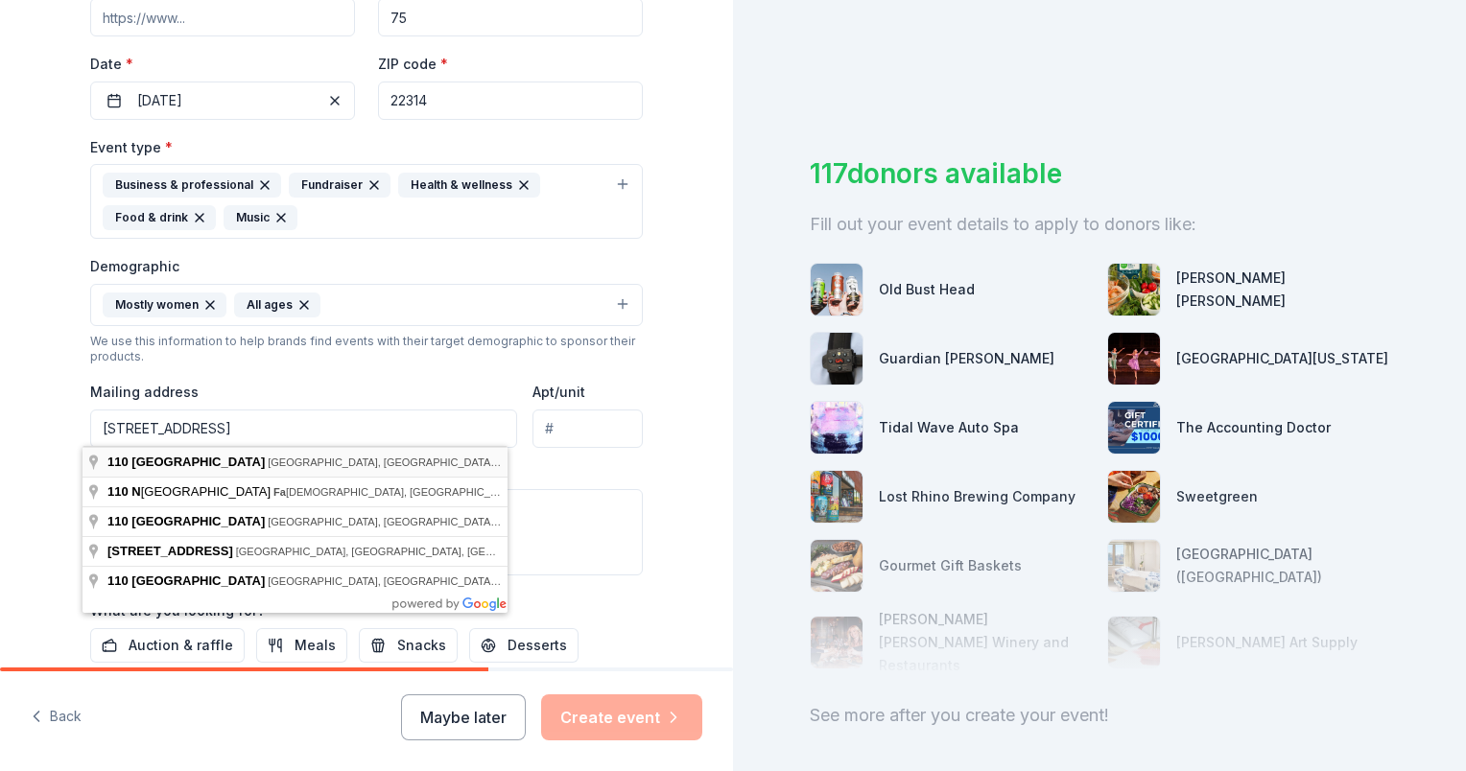
type input "[STREET_ADDRESS]"
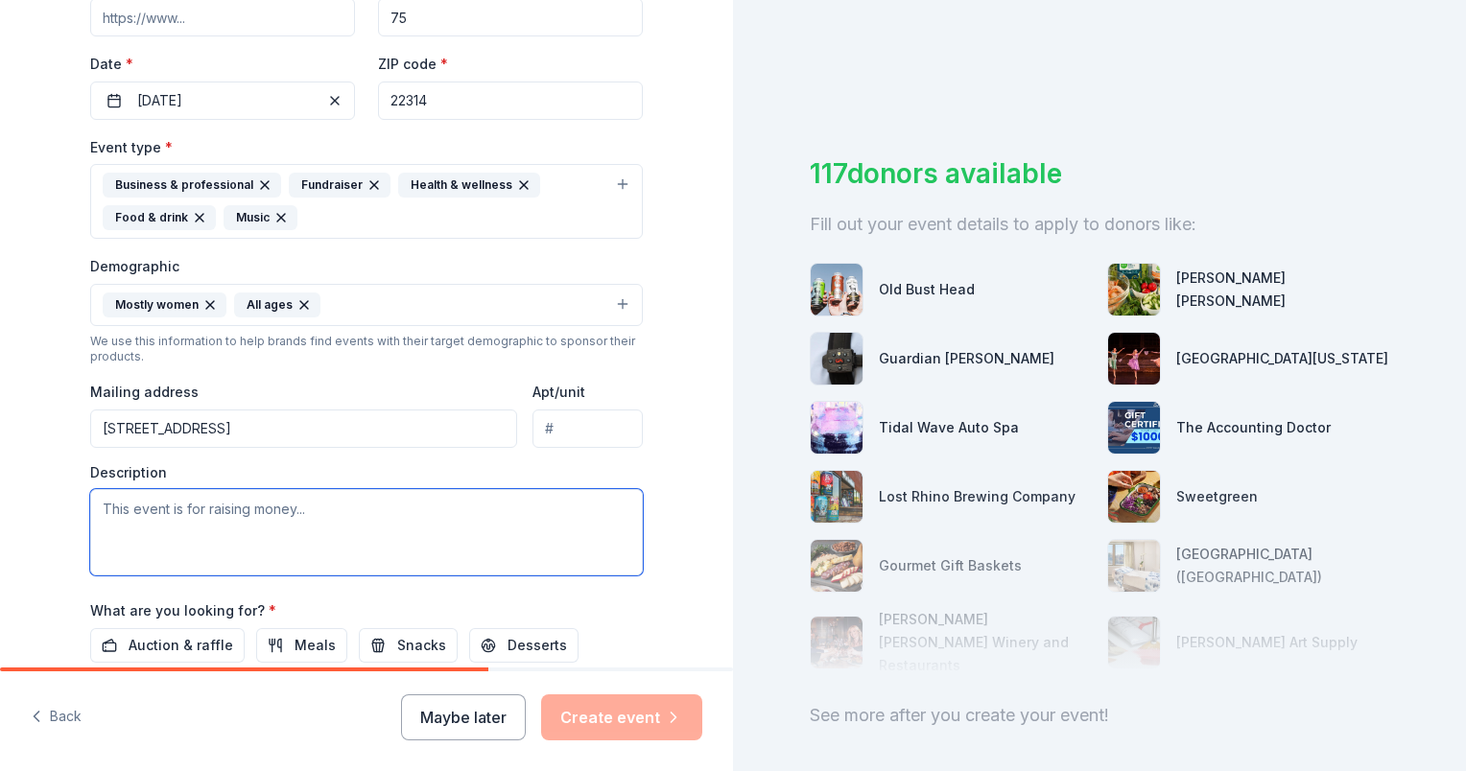
click at [432, 513] on textarea at bounding box center [366, 532] width 552 height 86
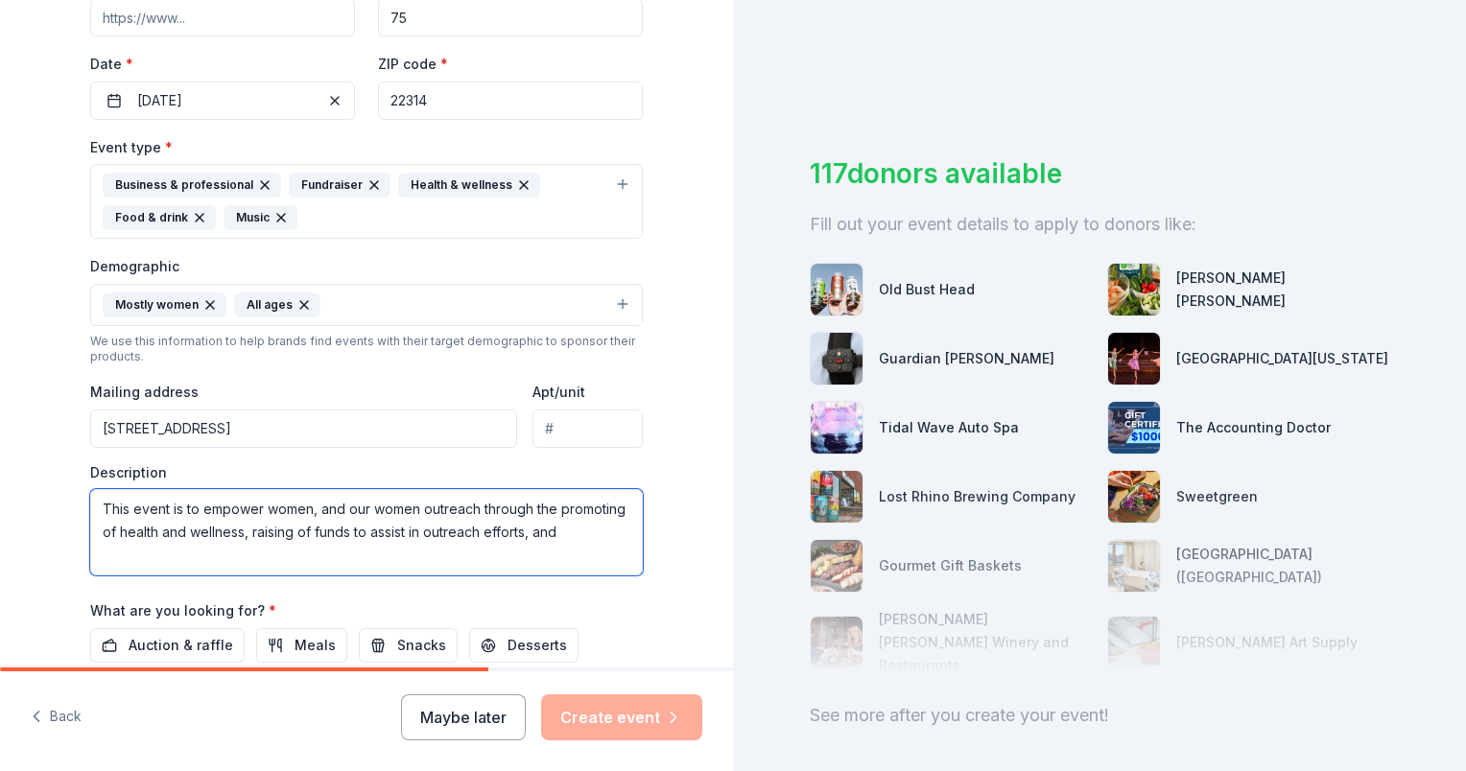
click at [409, 506] on textarea "This event is to empower women, and our women outreach through the promoting of…" at bounding box center [366, 532] width 552 height 86
click at [622, 533] on textarea "This event is to empower women, and our women's outreach efforts through the pr…" at bounding box center [366, 532] width 552 height 86
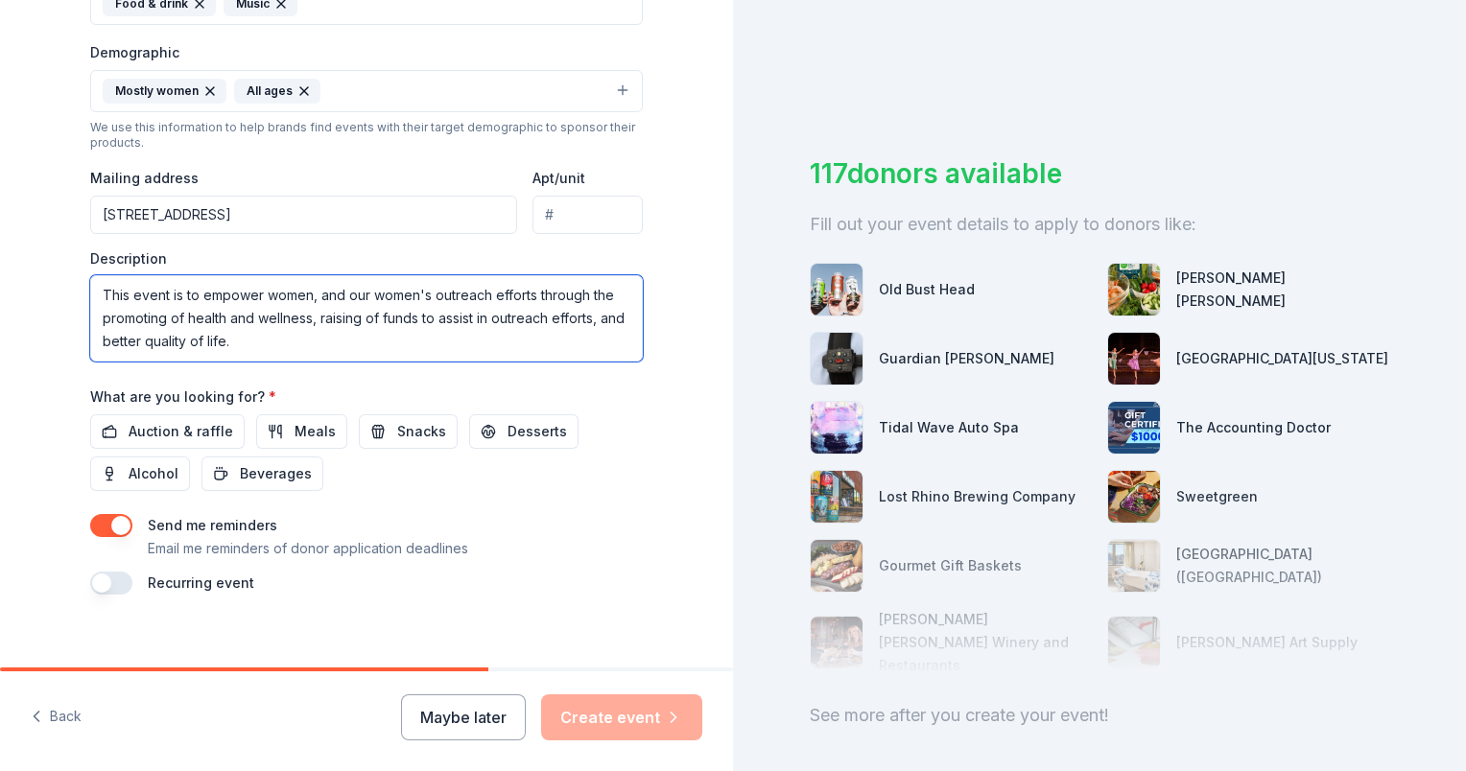
scroll to position [645, 0]
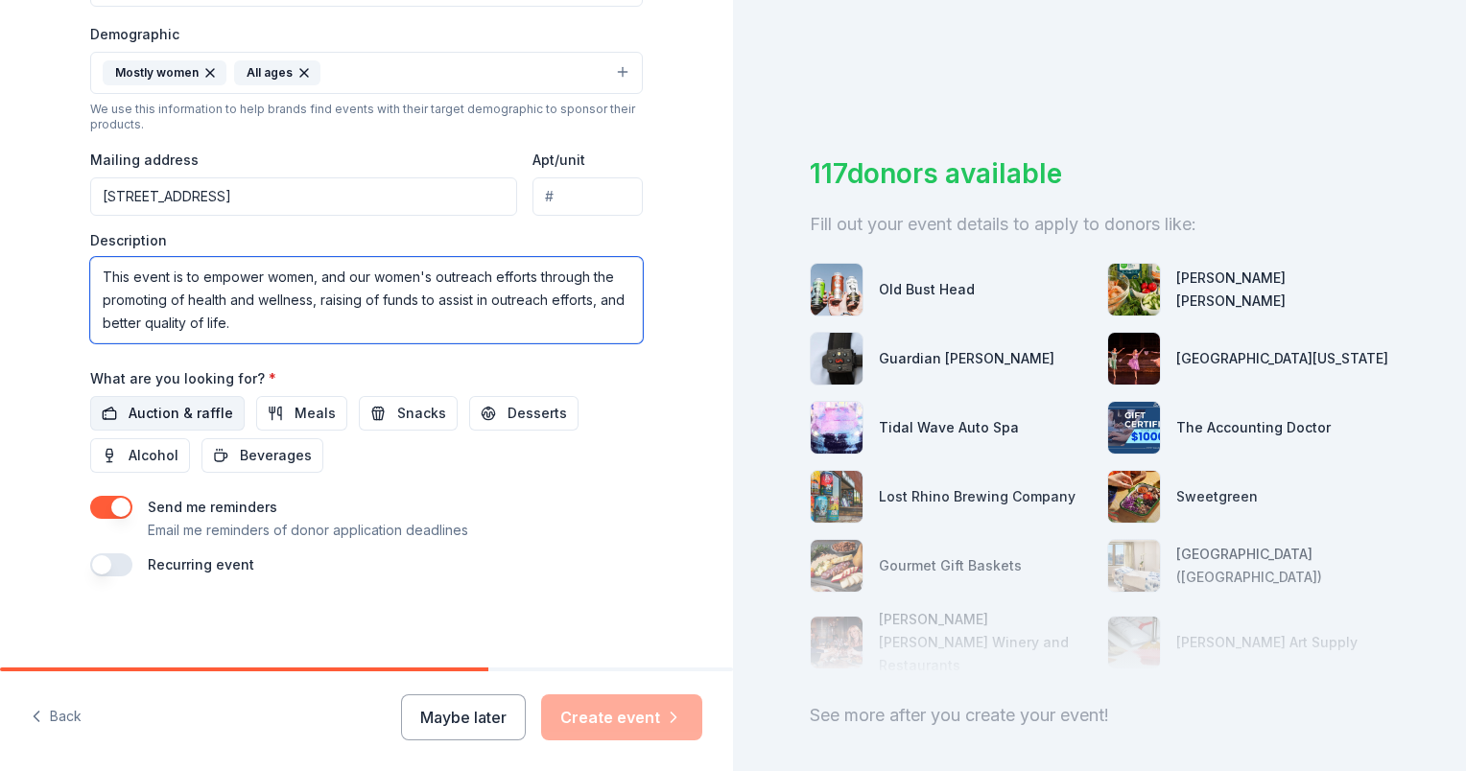
type textarea "This event is to empower women, and our women's outreach efforts through the pr…"
click at [168, 413] on span "Auction & raffle" at bounding box center [181, 413] width 105 height 23
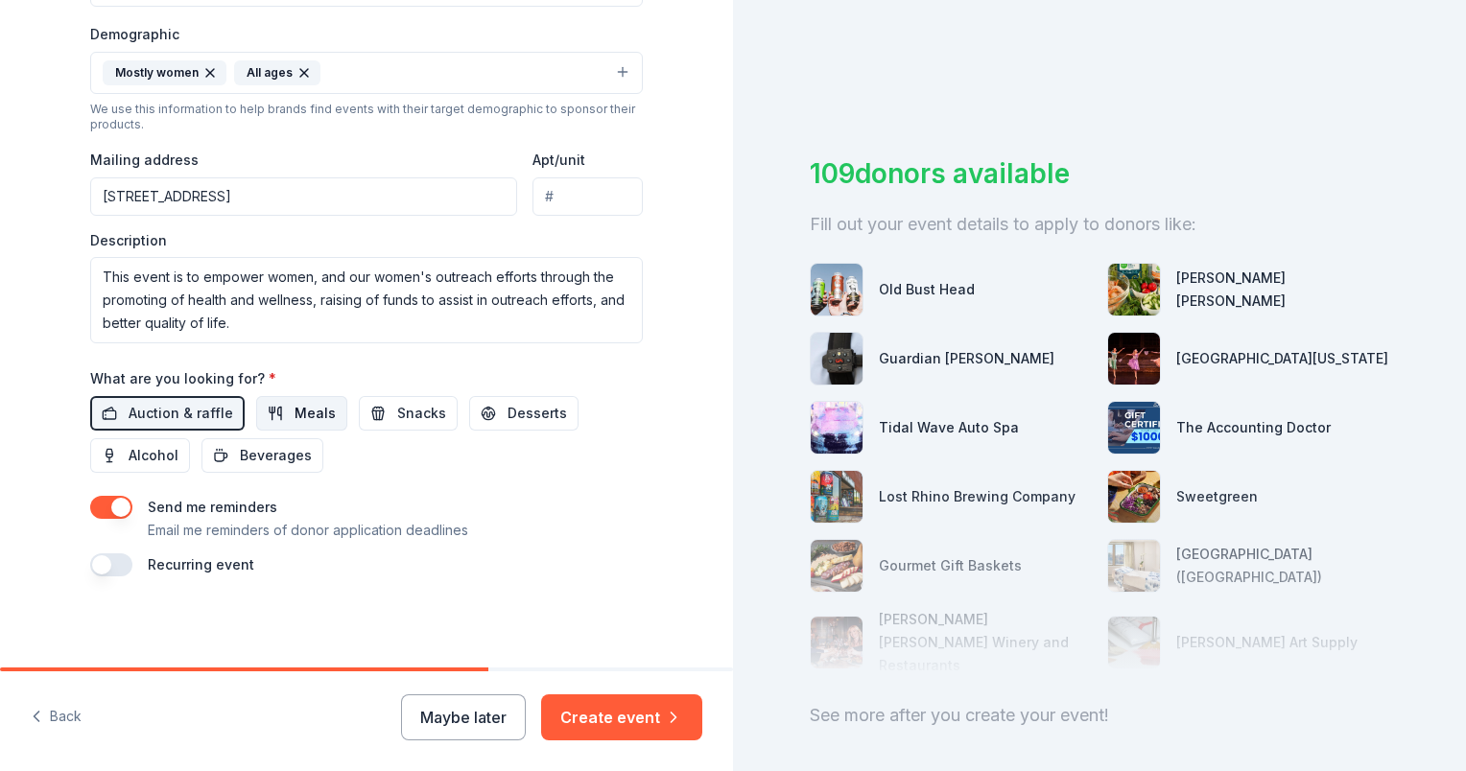
click at [294, 420] on span "Meals" at bounding box center [314, 413] width 41 height 23
click at [296, 457] on span "Beverages" at bounding box center [276, 455] width 72 height 23
click at [374, 415] on button "Snacks" at bounding box center [408, 413] width 99 height 35
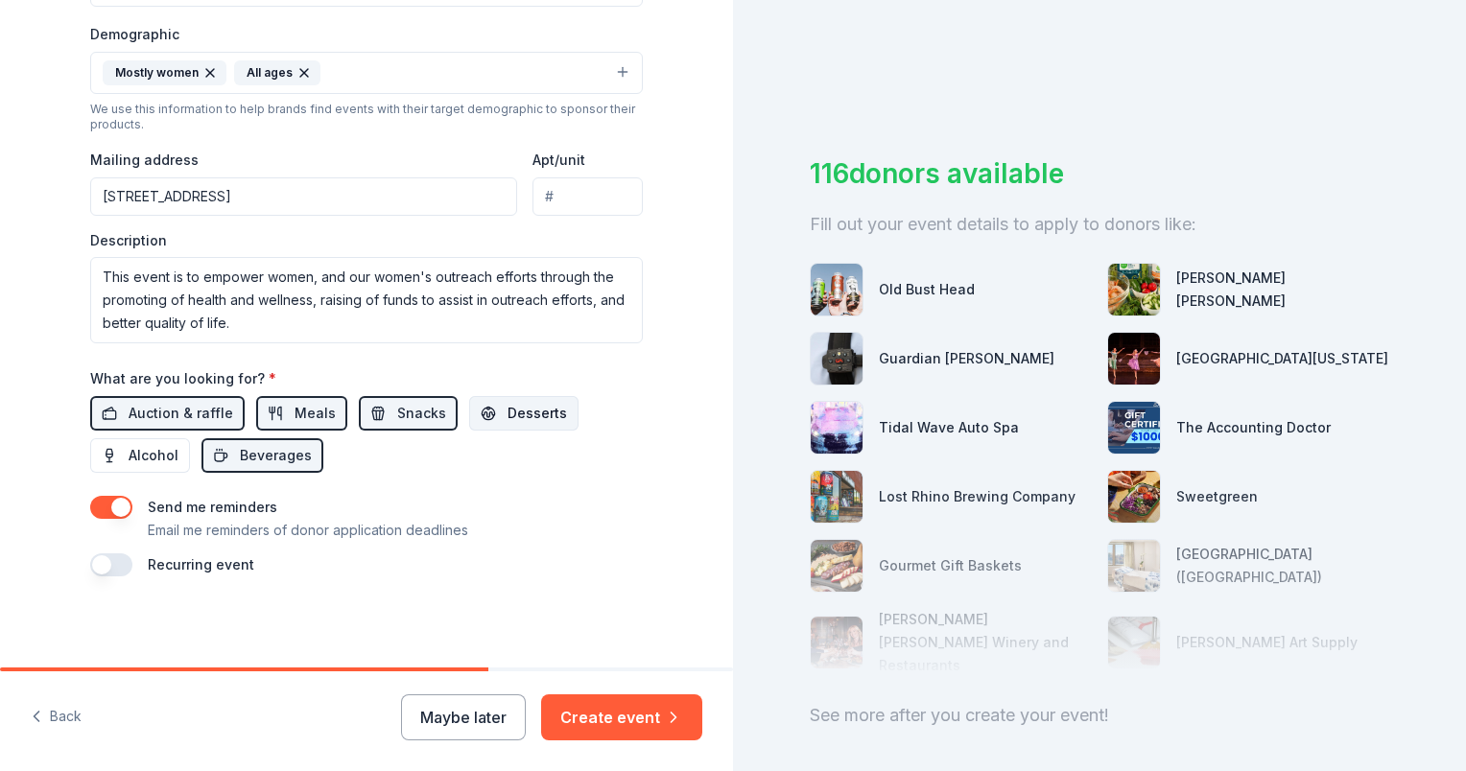
click at [485, 408] on button "Desserts" at bounding box center [523, 413] width 109 height 35
click at [590, 717] on button "Create event" at bounding box center [621, 717] width 161 height 46
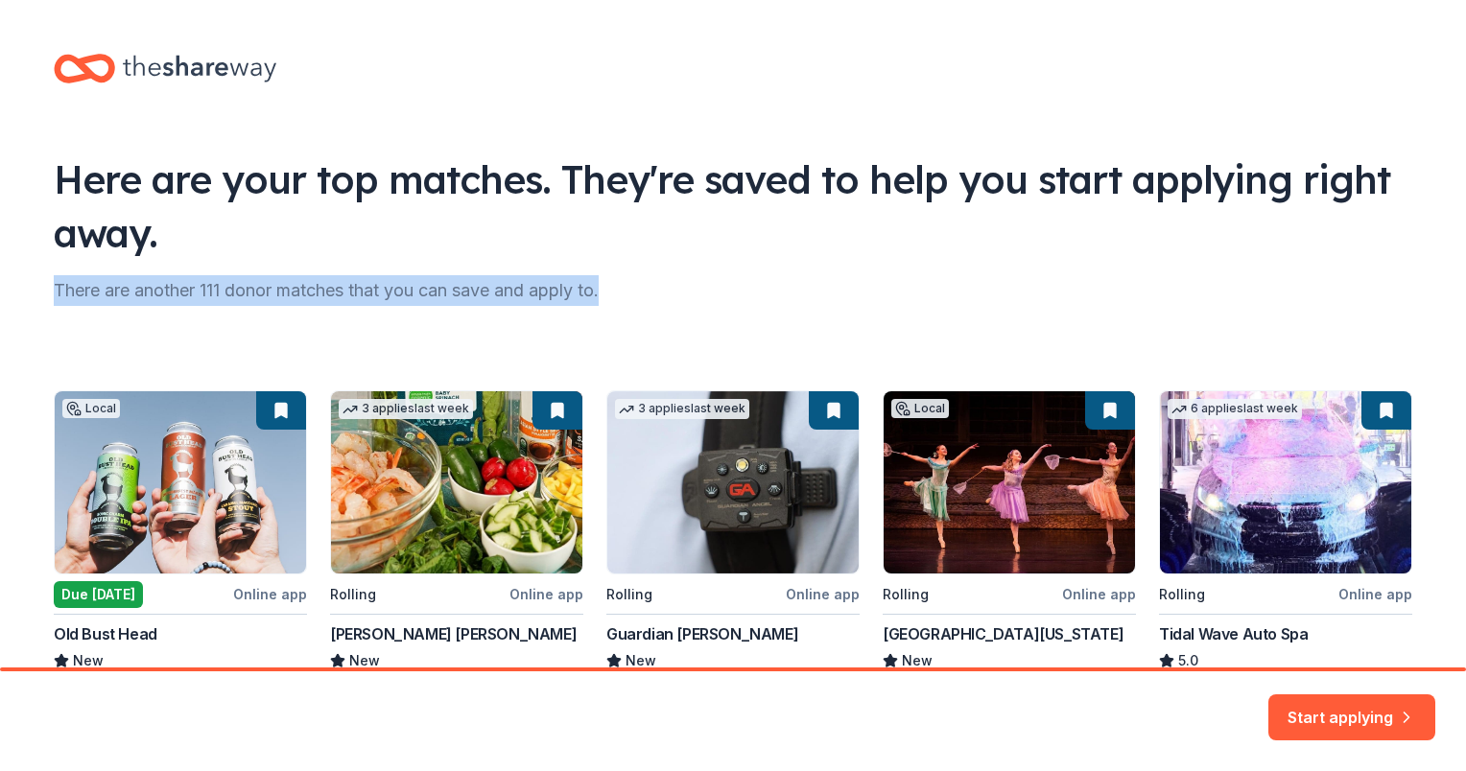
drag, startPoint x: 1450, startPoint y: 223, endPoint x: 1468, endPoint y: 302, distance: 80.7
click at [1465, 302] on html "Here are your top matches. They're saved to help you start applying right away.…" at bounding box center [733, 385] width 1466 height 771
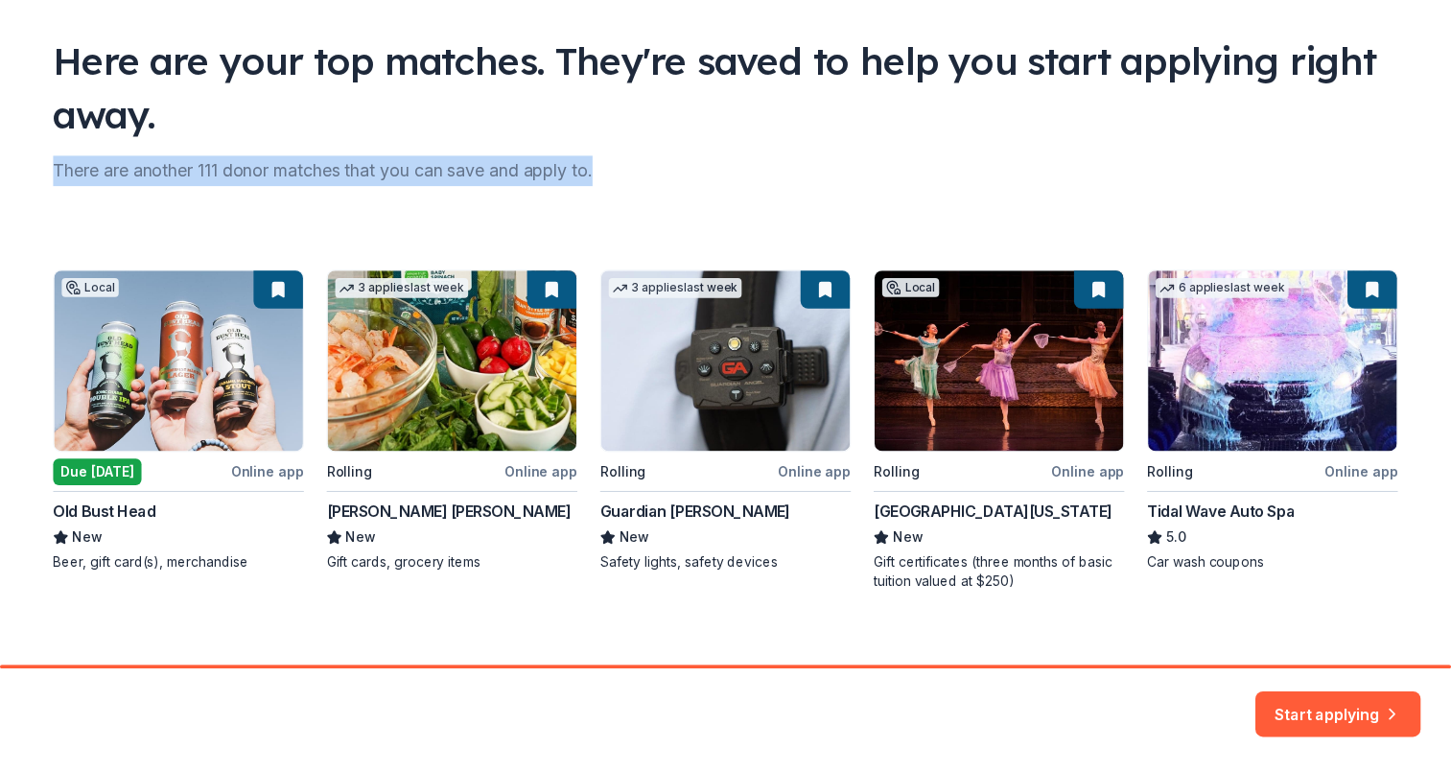
scroll to position [138, 0]
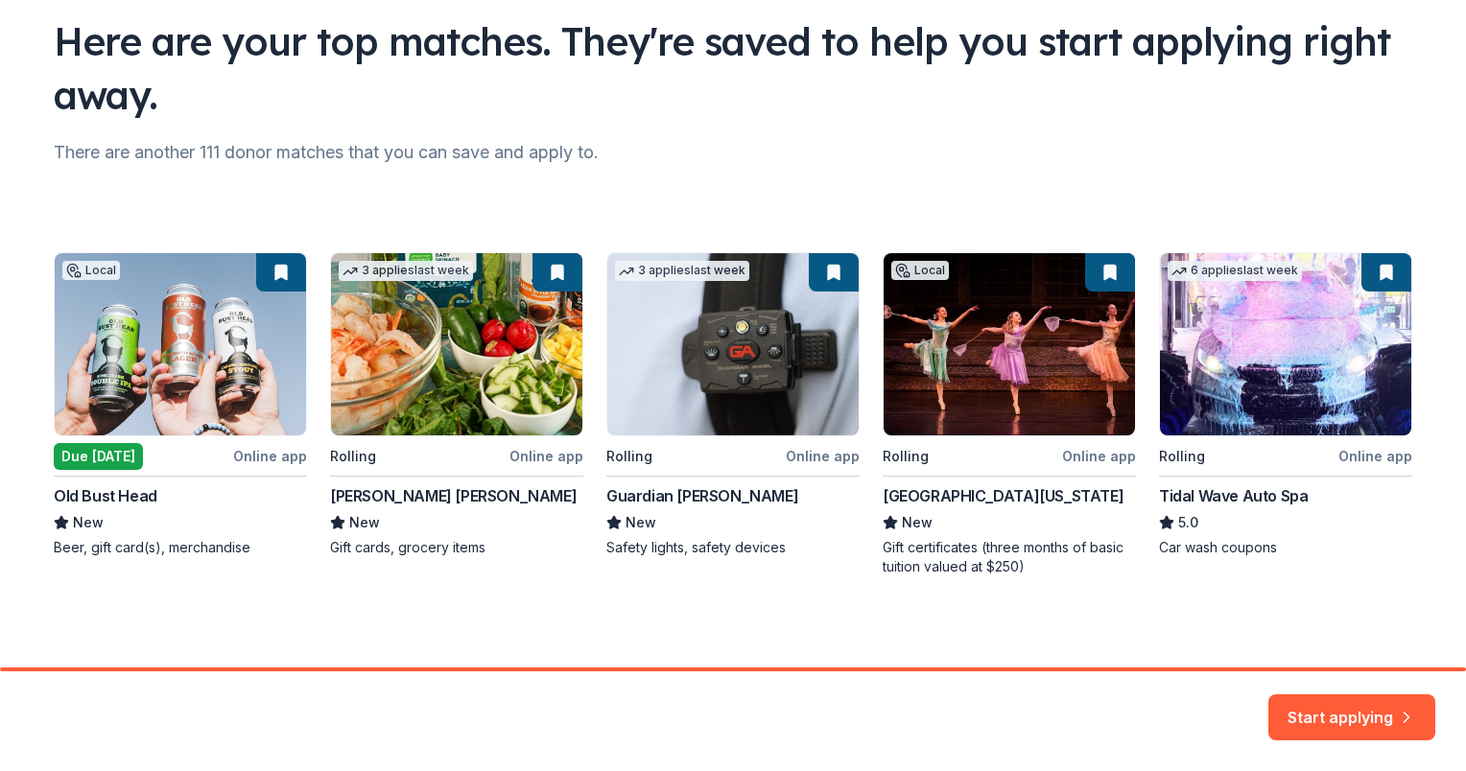
click at [182, 387] on div "Local Due [DATE] Online app Old Bust Head New Beer, gift card(s), merchandise 3…" at bounding box center [733, 414] width 1358 height 324
click at [1324, 713] on button "Start applying" at bounding box center [1351, 706] width 167 height 46
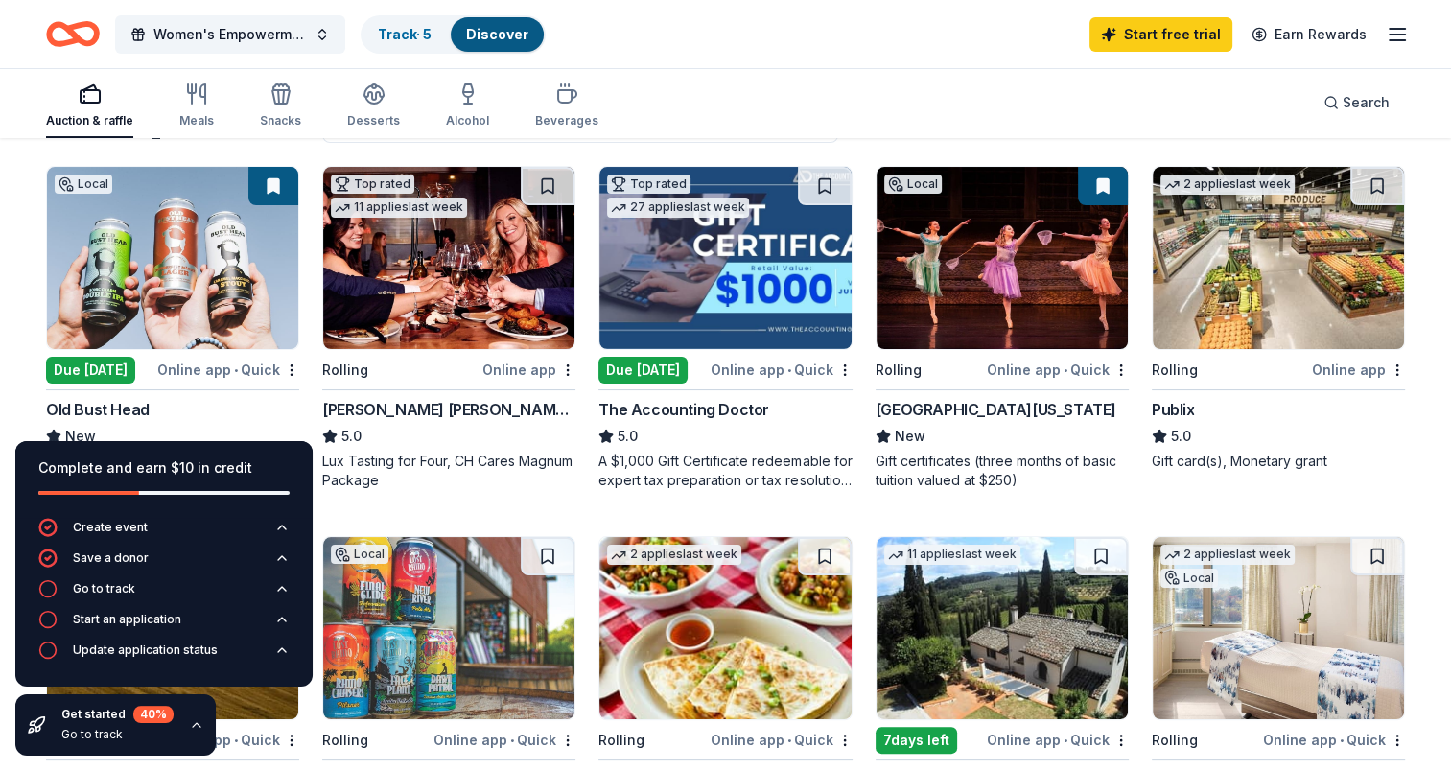
scroll to position [184, 0]
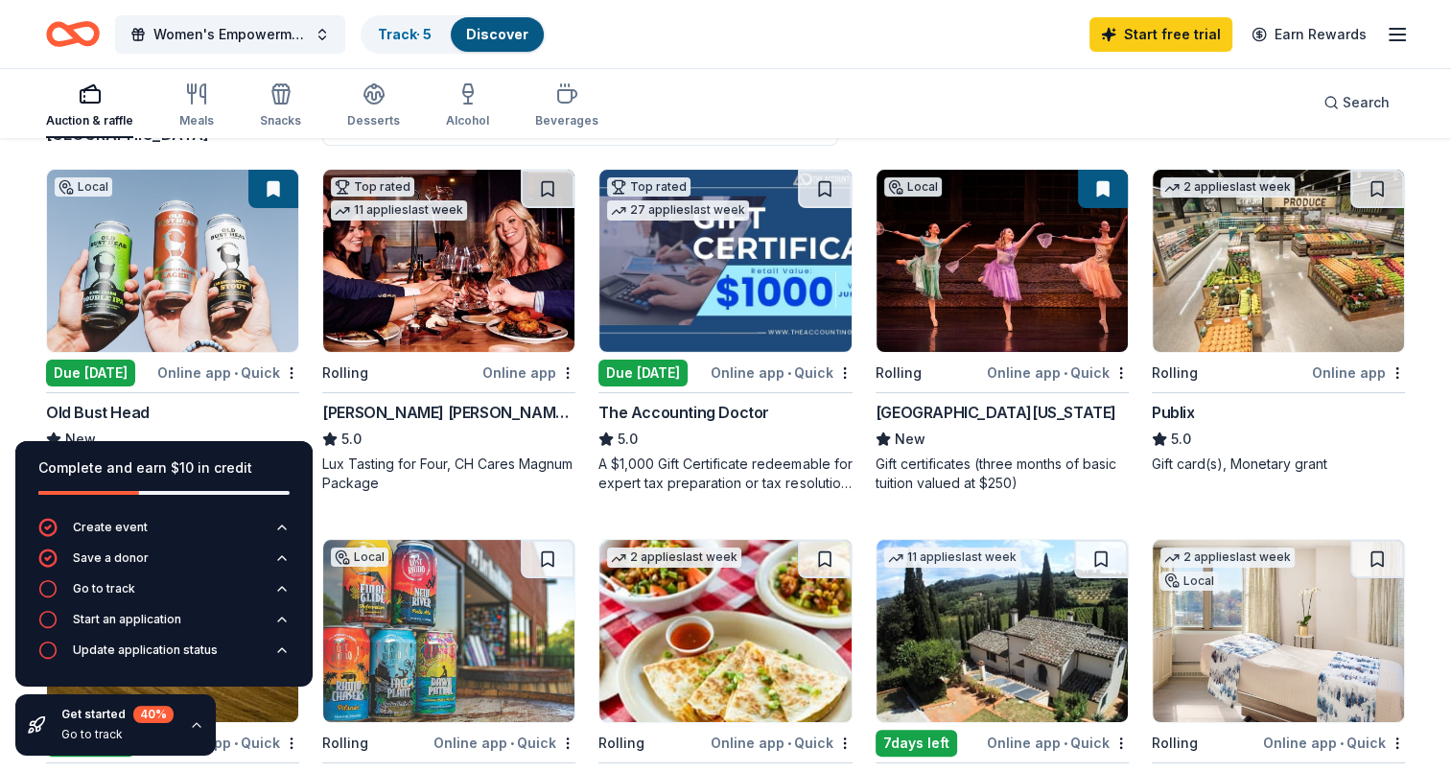
click at [265, 187] on button at bounding box center [273, 189] width 50 height 38
click at [537, 188] on button at bounding box center [548, 189] width 54 height 38
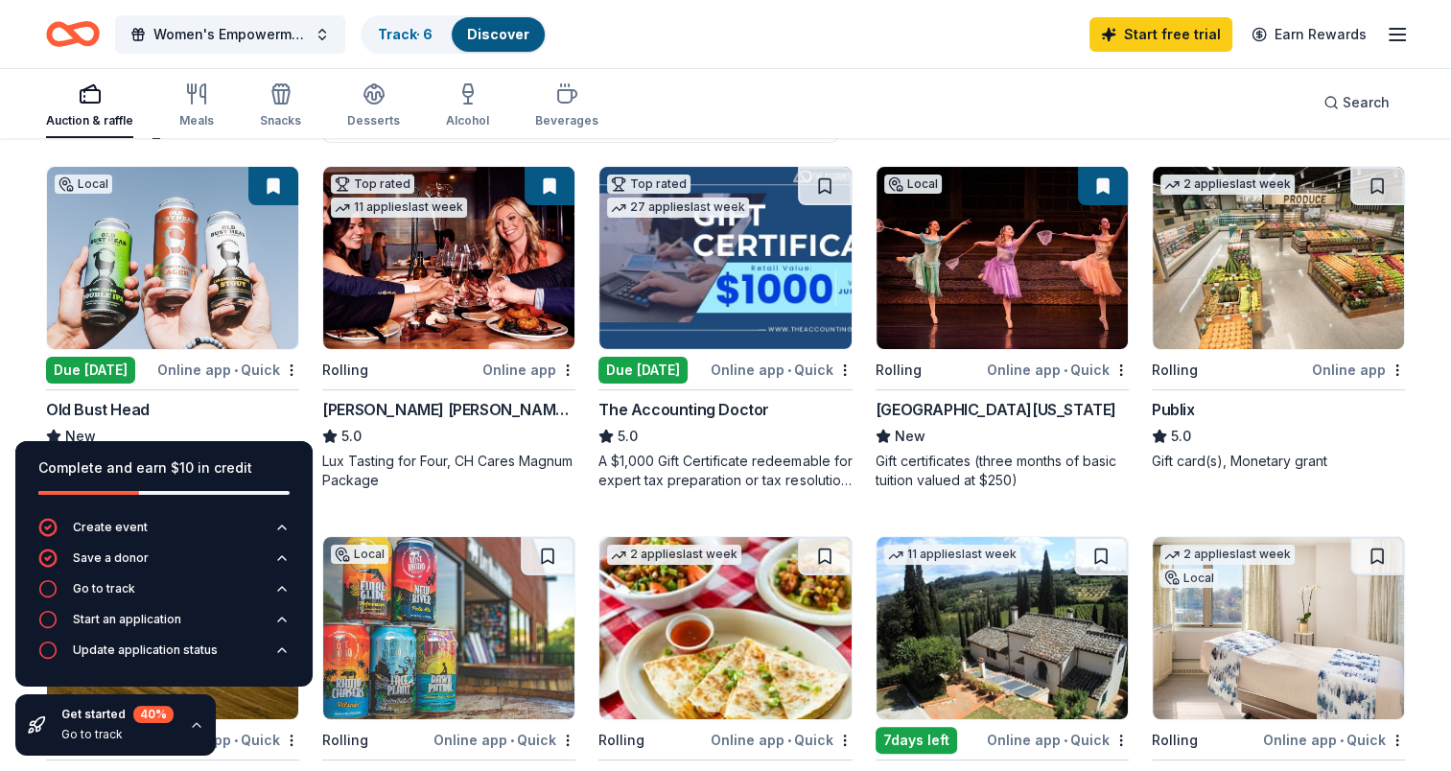
scroll to position [180, 0]
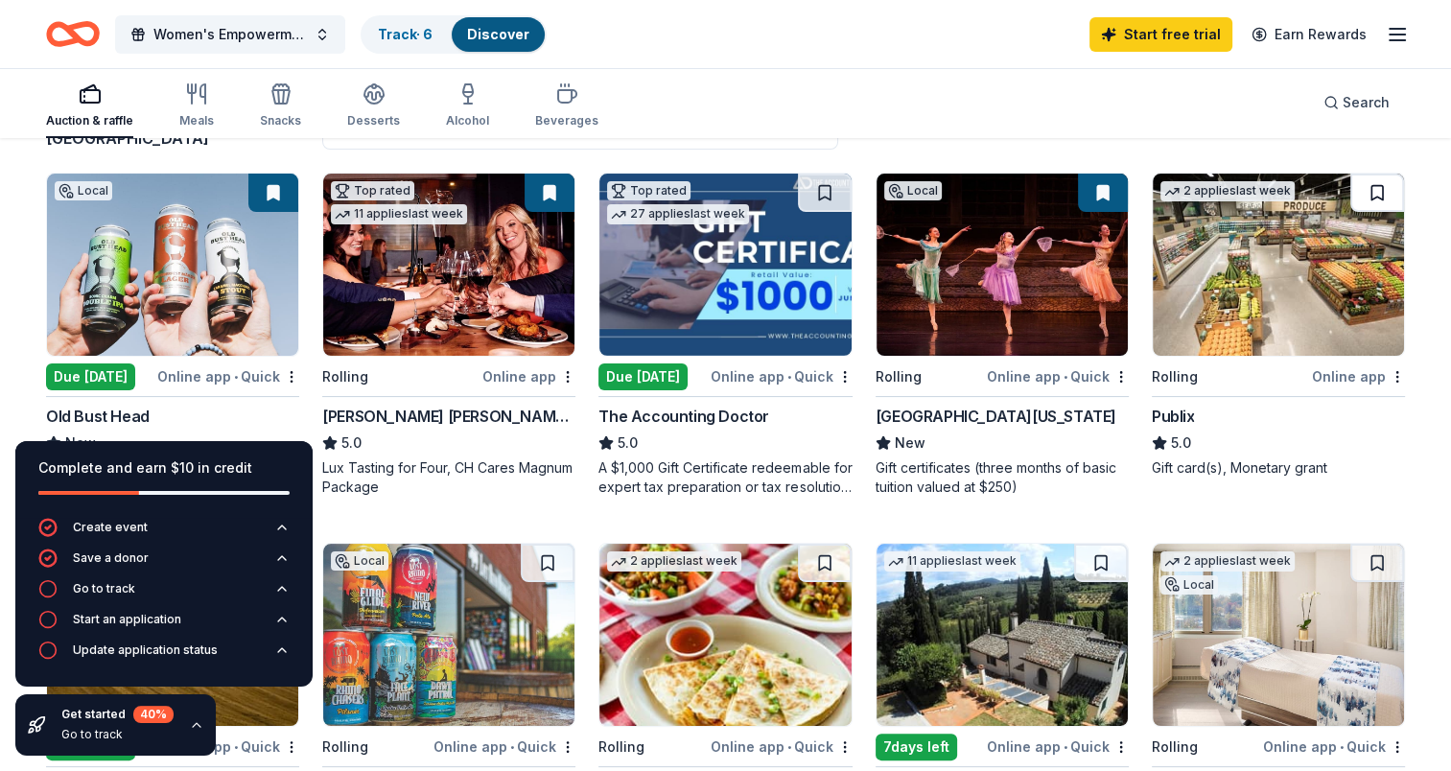
click at [1366, 199] on button at bounding box center [1377, 193] width 54 height 38
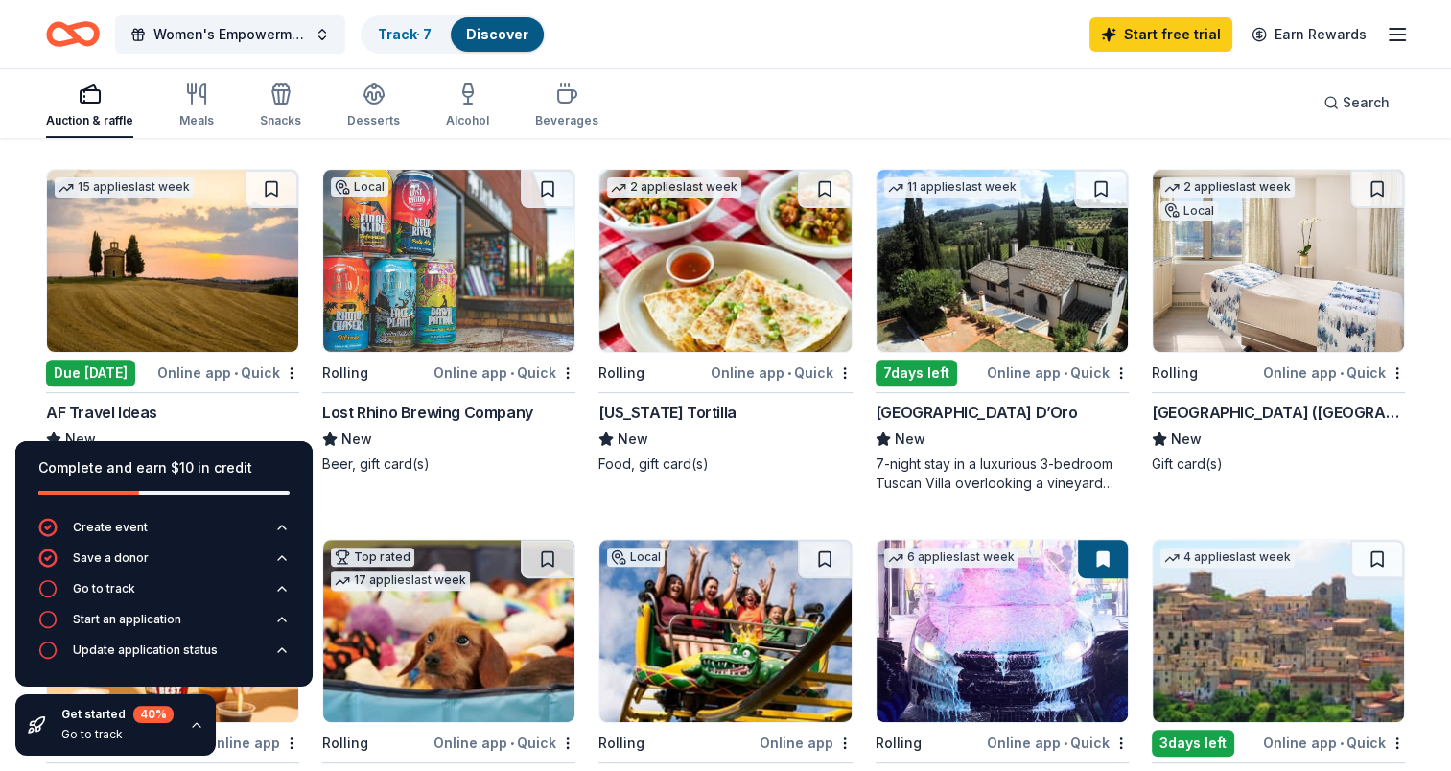
scroll to position [563, 0]
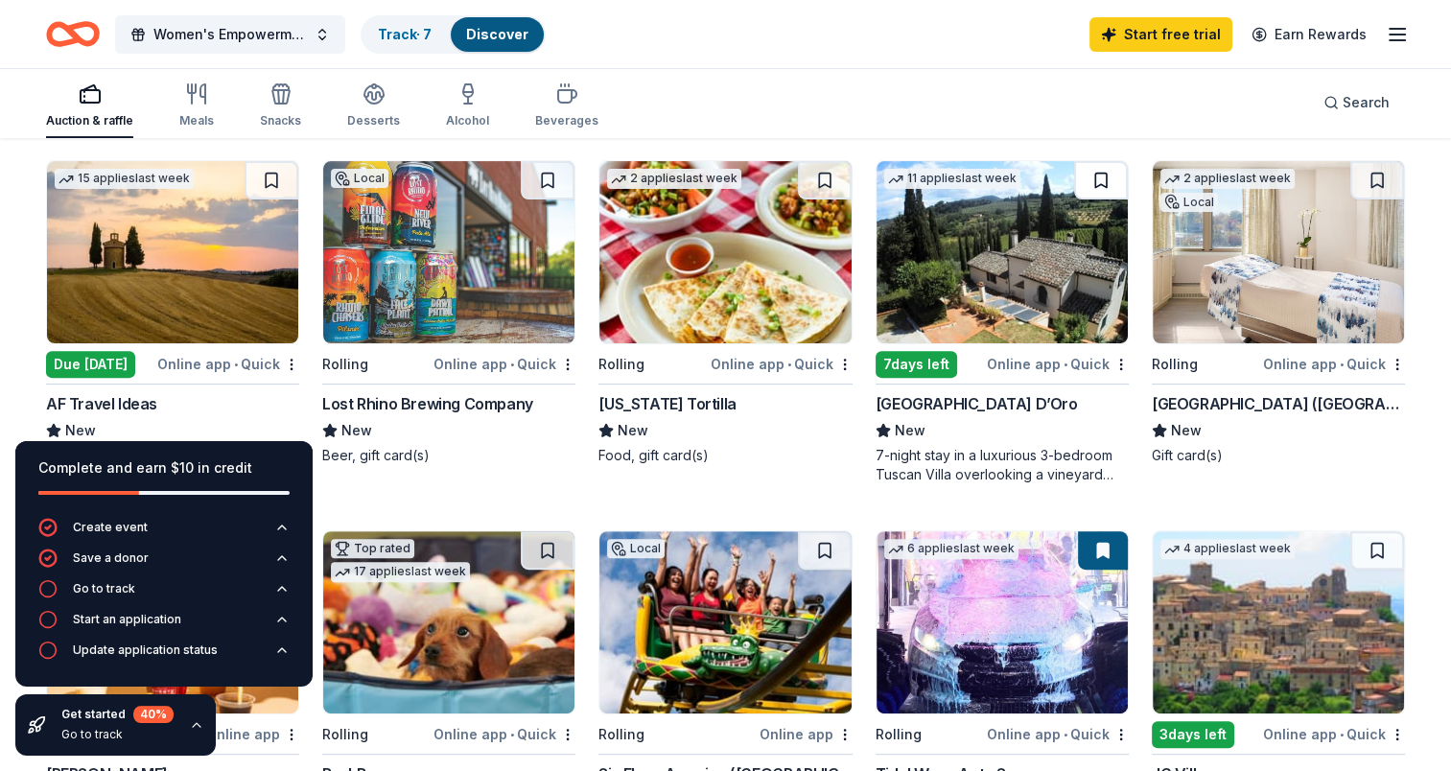
click at [1112, 182] on button at bounding box center [1101, 180] width 54 height 38
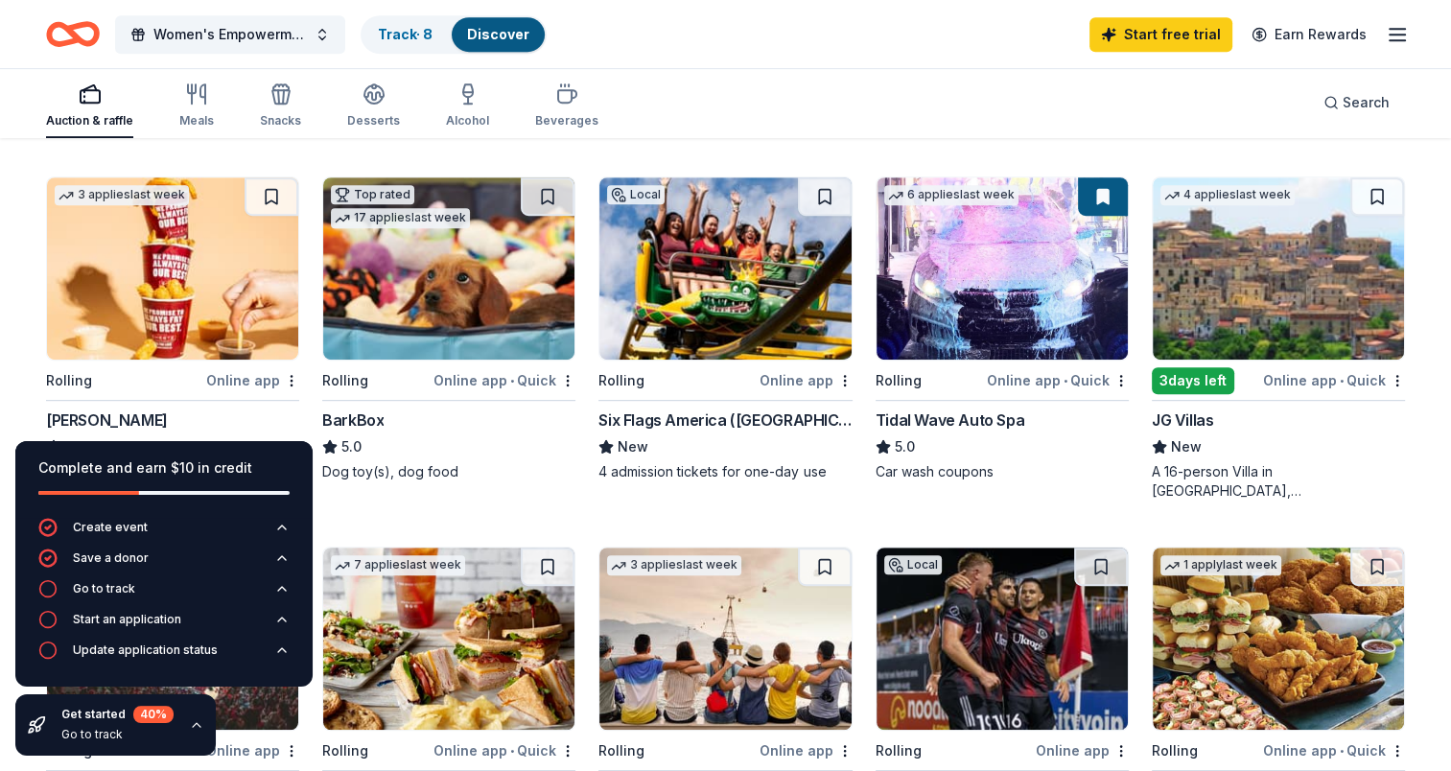
scroll to position [914, 0]
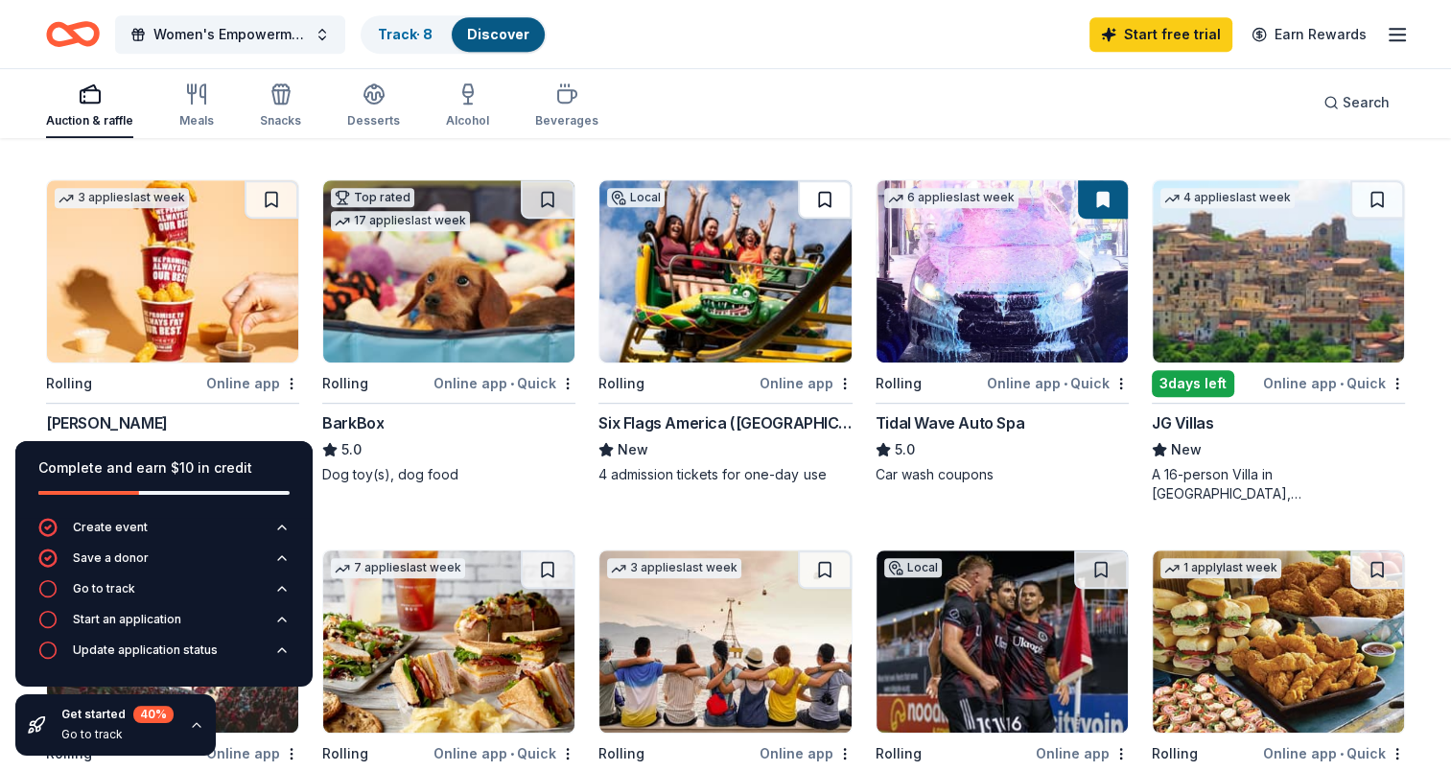
click at [822, 205] on button at bounding box center [825, 199] width 54 height 38
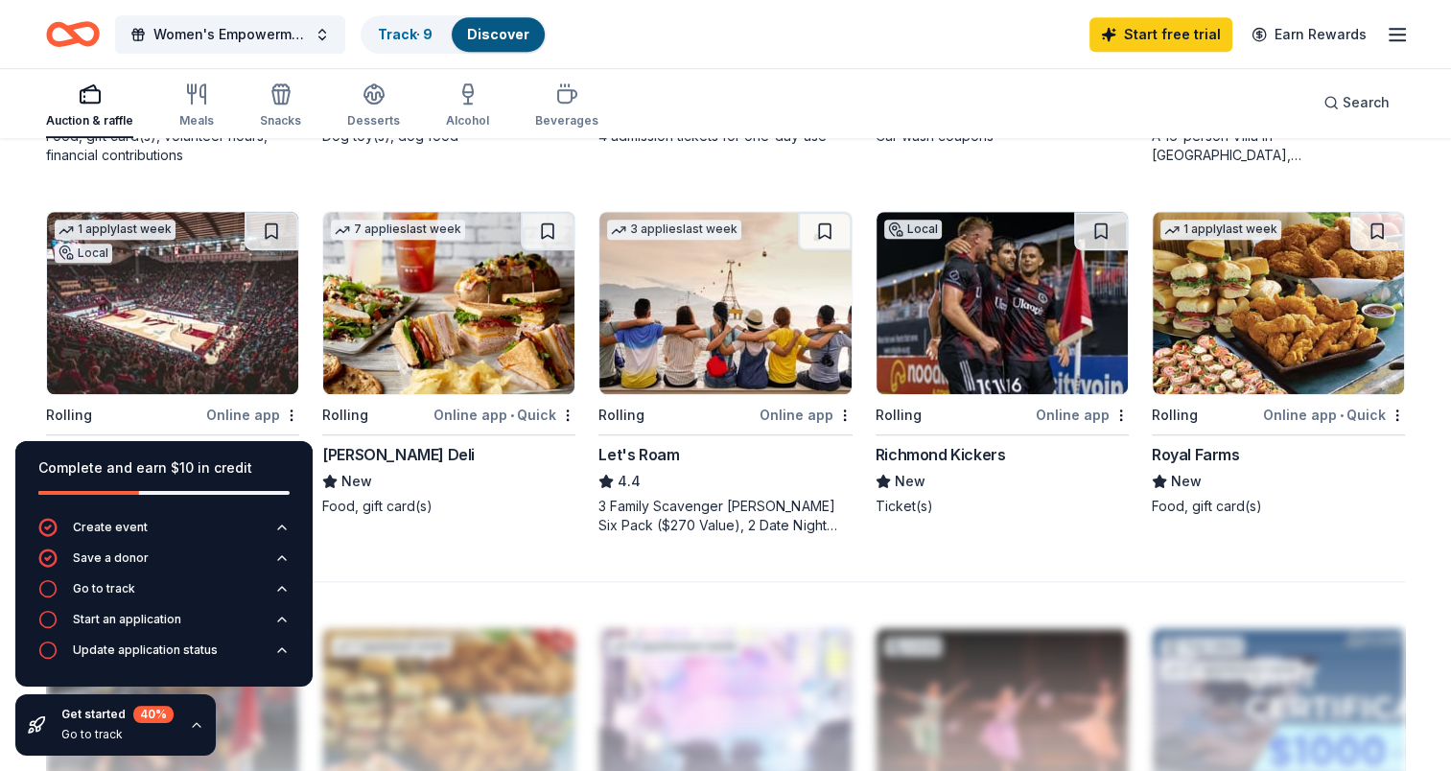
scroll to position [1300, 0]
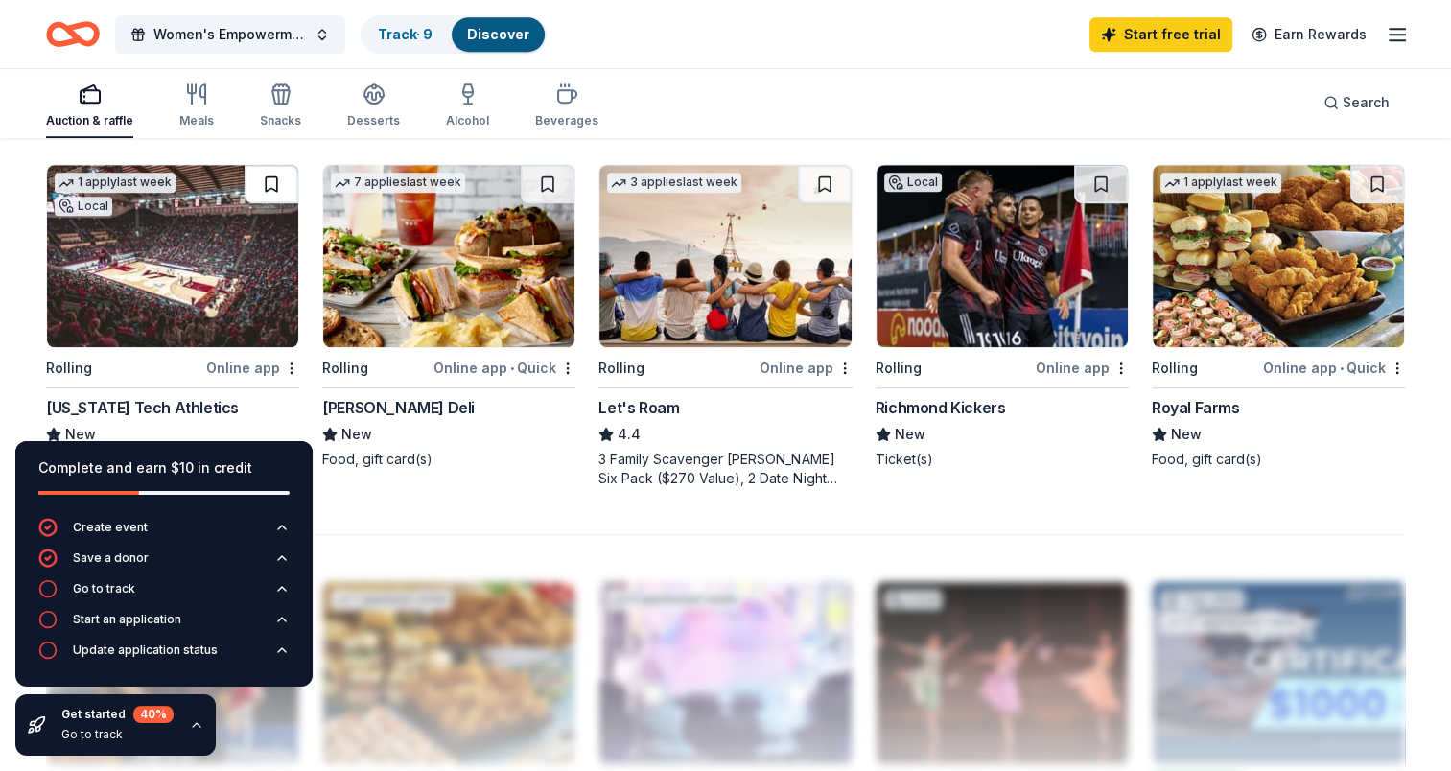
click at [282, 183] on button at bounding box center [272, 184] width 54 height 38
click at [556, 191] on button at bounding box center [548, 184] width 54 height 38
click at [1381, 180] on button at bounding box center [1377, 184] width 54 height 38
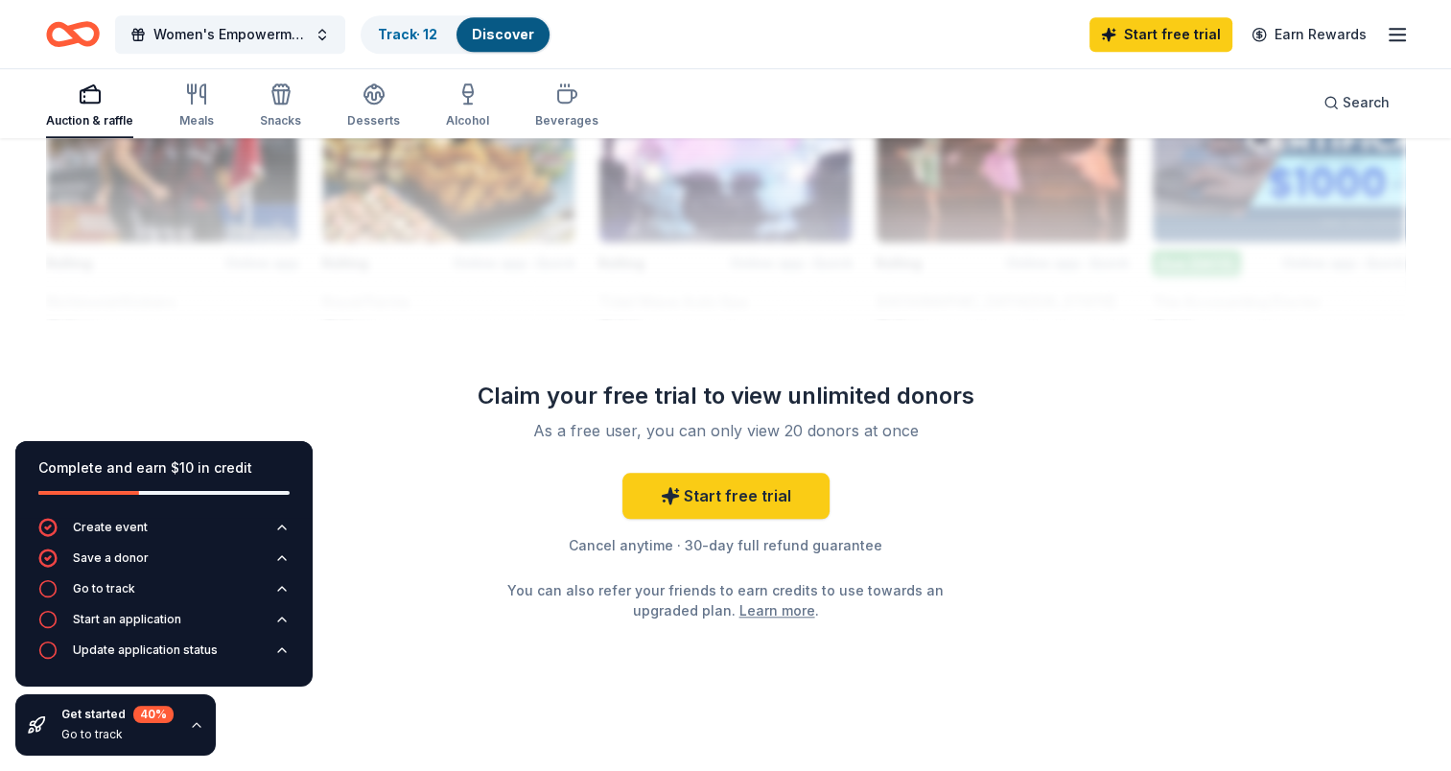
scroll to position [1830, 0]
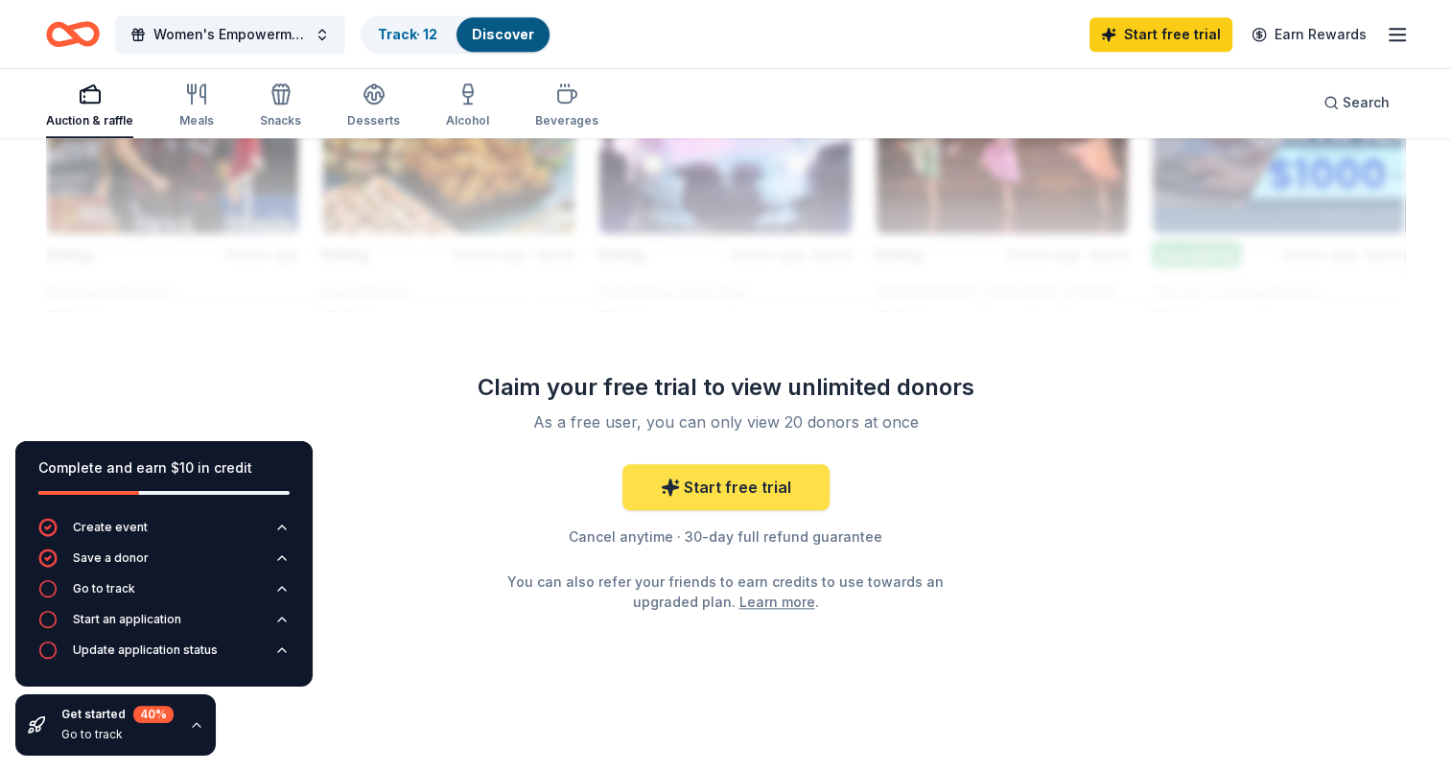
click at [762, 481] on link "Start free trial" at bounding box center [725, 487] width 207 height 46
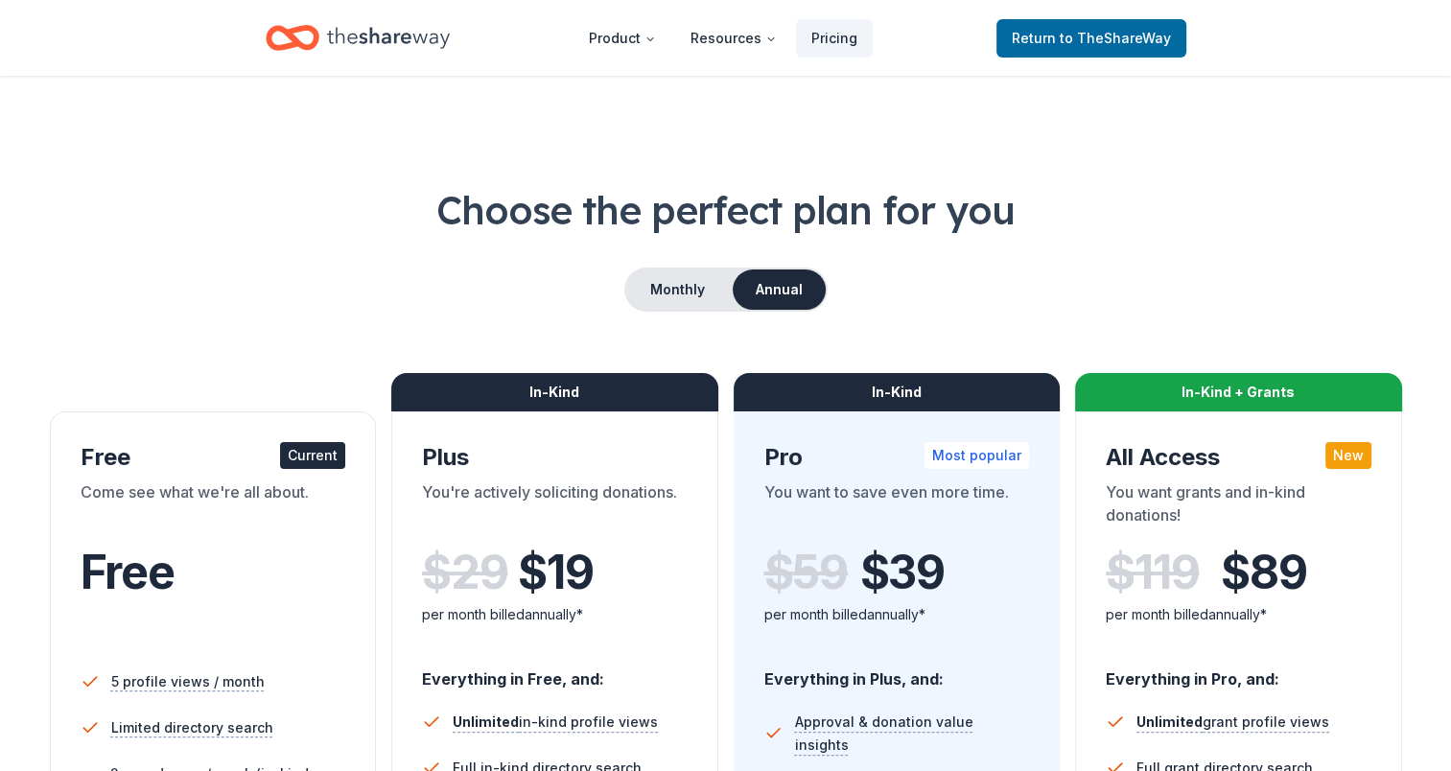
drag, startPoint x: 1446, startPoint y: 134, endPoint x: 1440, endPoint y: 190, distance: 56.0
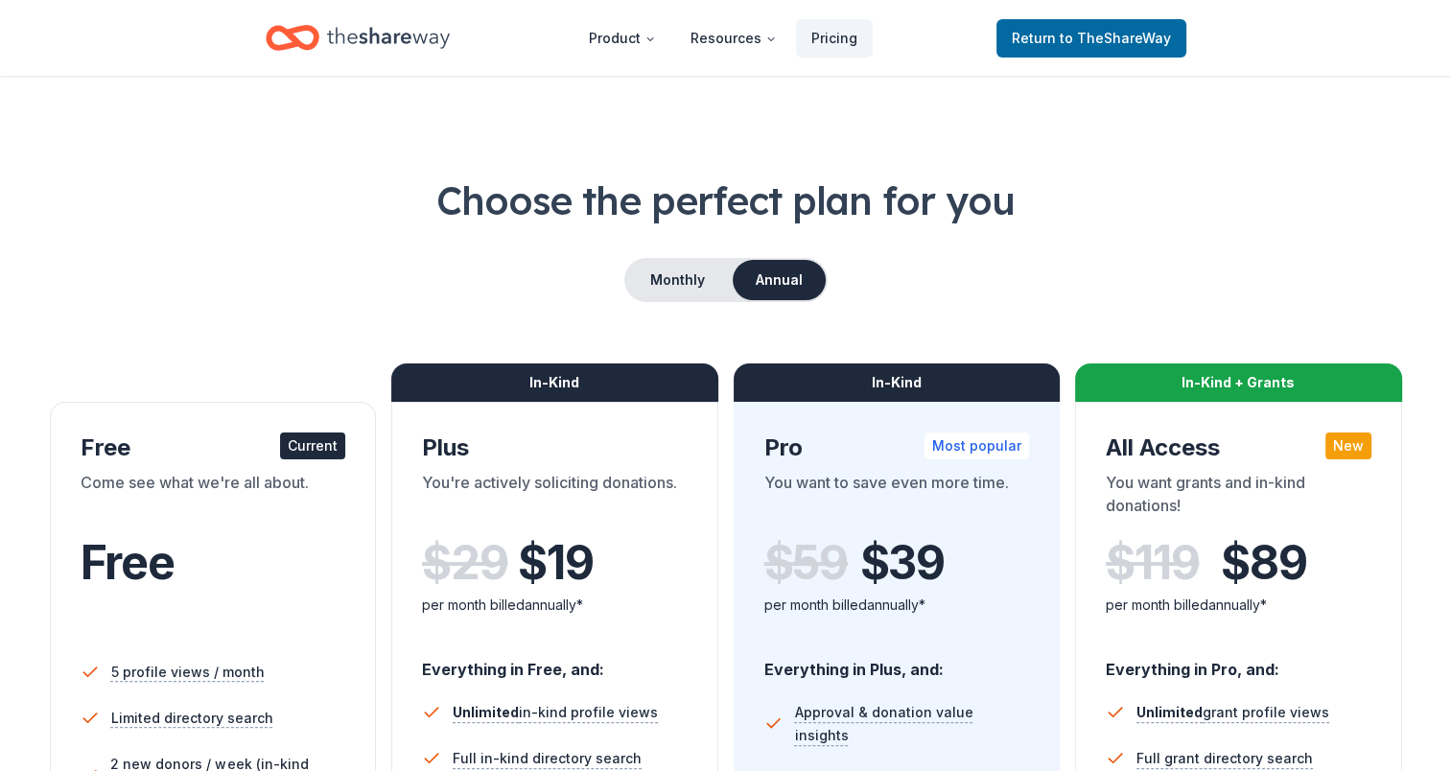
scroll to position [4, 0]
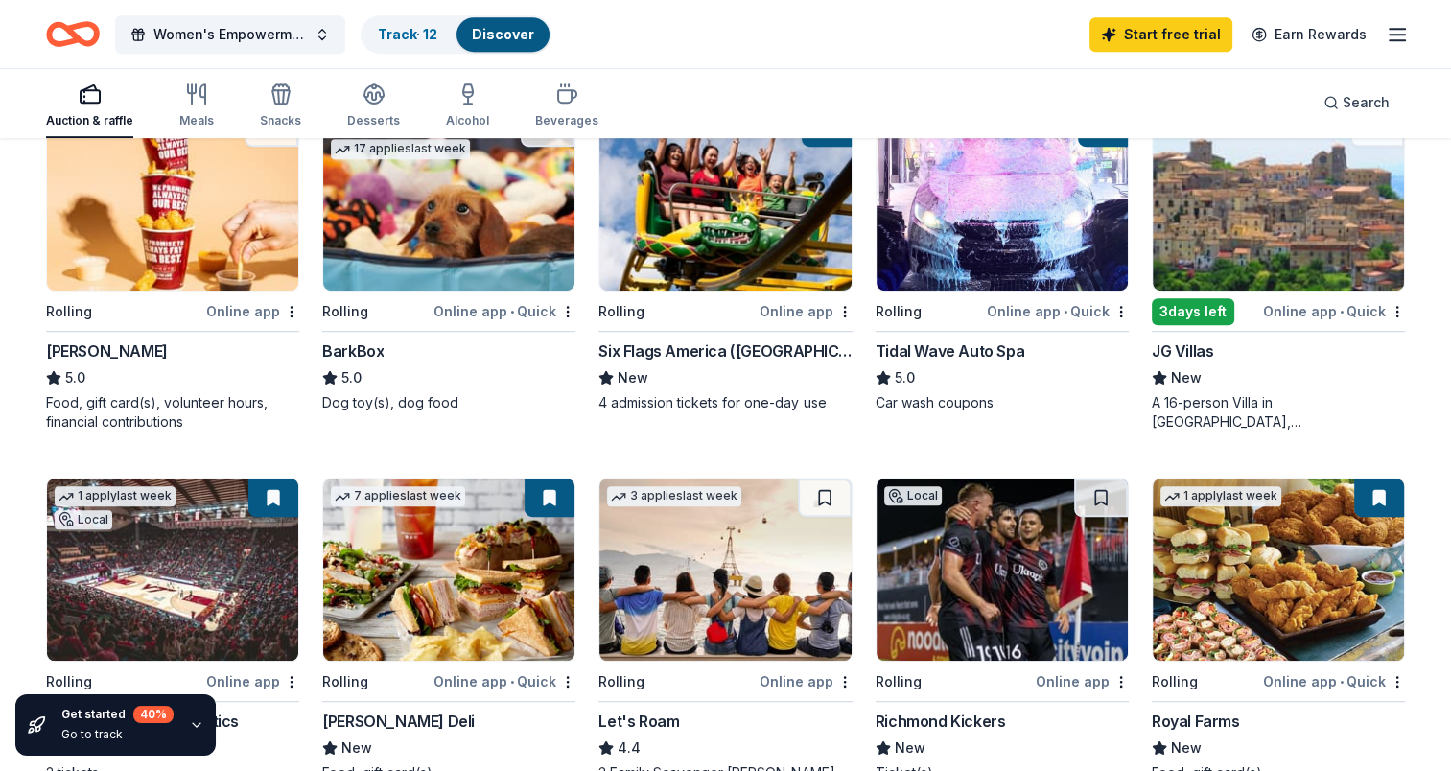
scroll to position [983, 0]
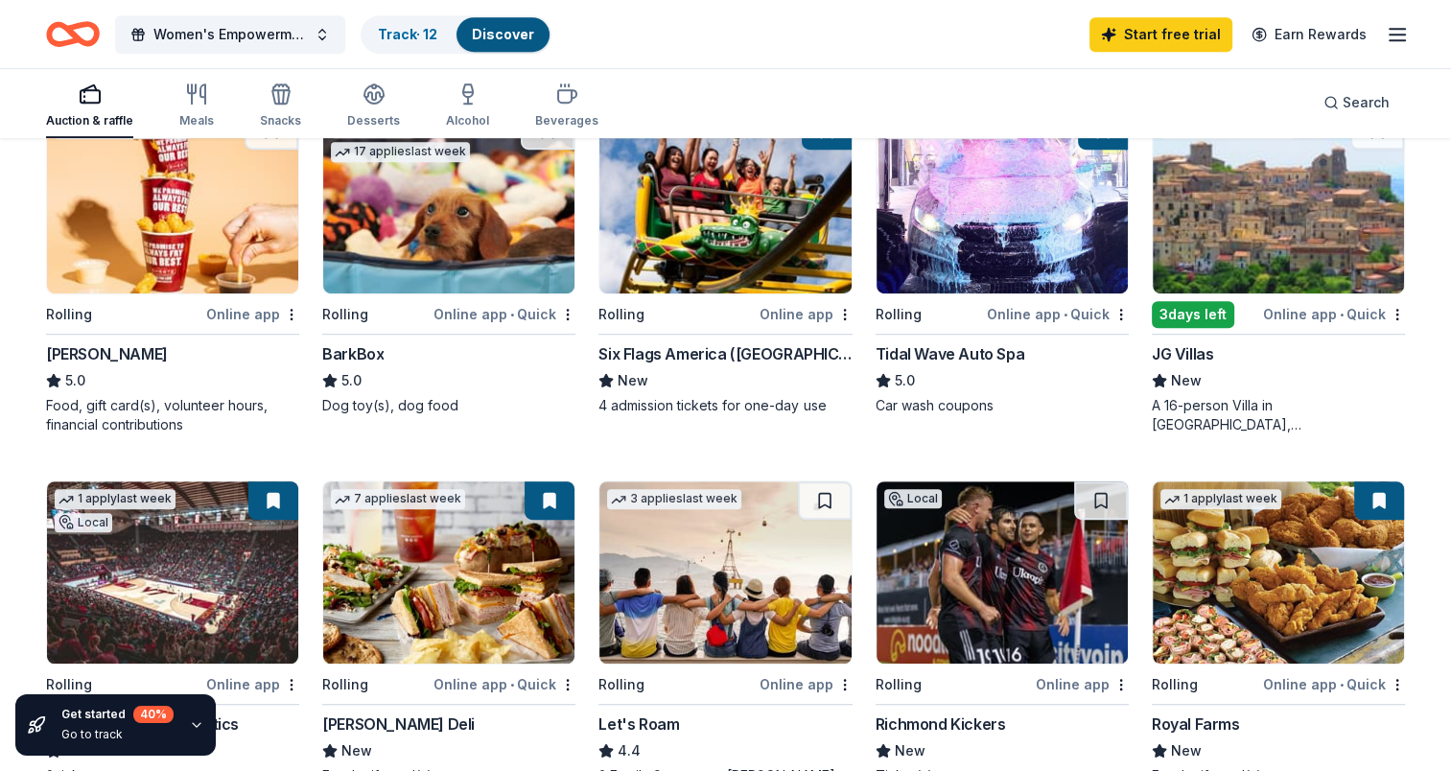
click at [189, 724] on icon "button" at bounding box center [196, 724] width 15 height 15
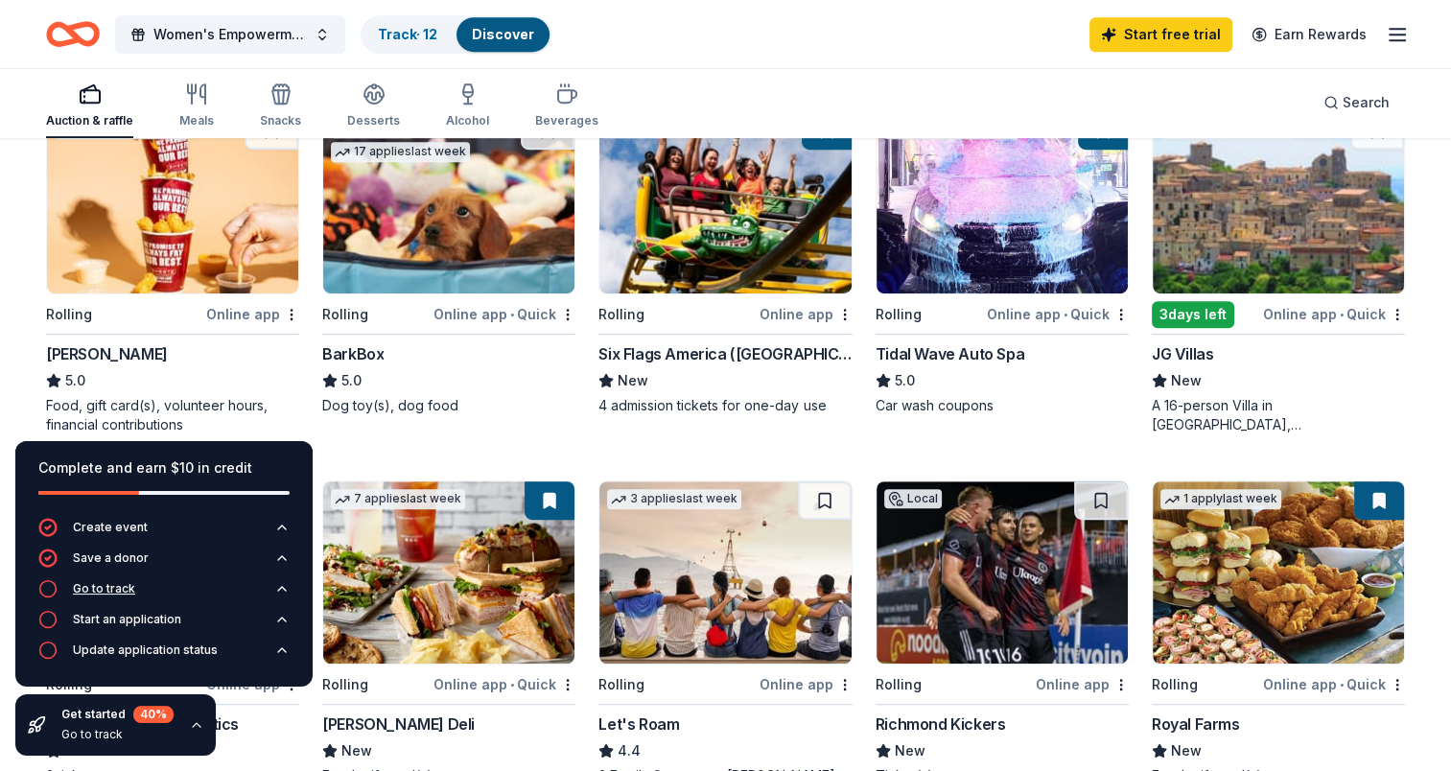
click at [120, 586] on div "Go to track" at bounding box center [104, 588] width 62 height 15
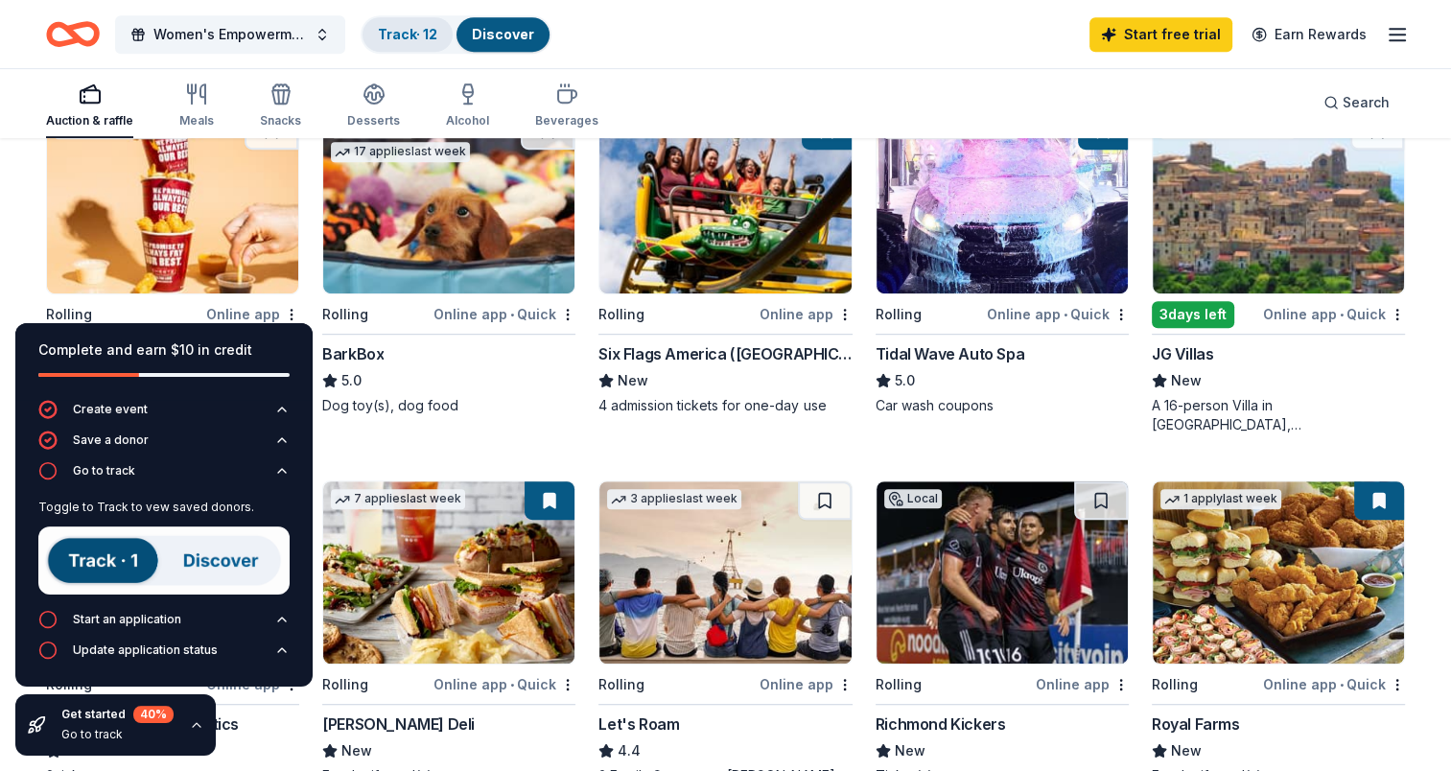
click at [418, 37] on link "Track · 12" at bounding box center [407, 34] width 59 height 16
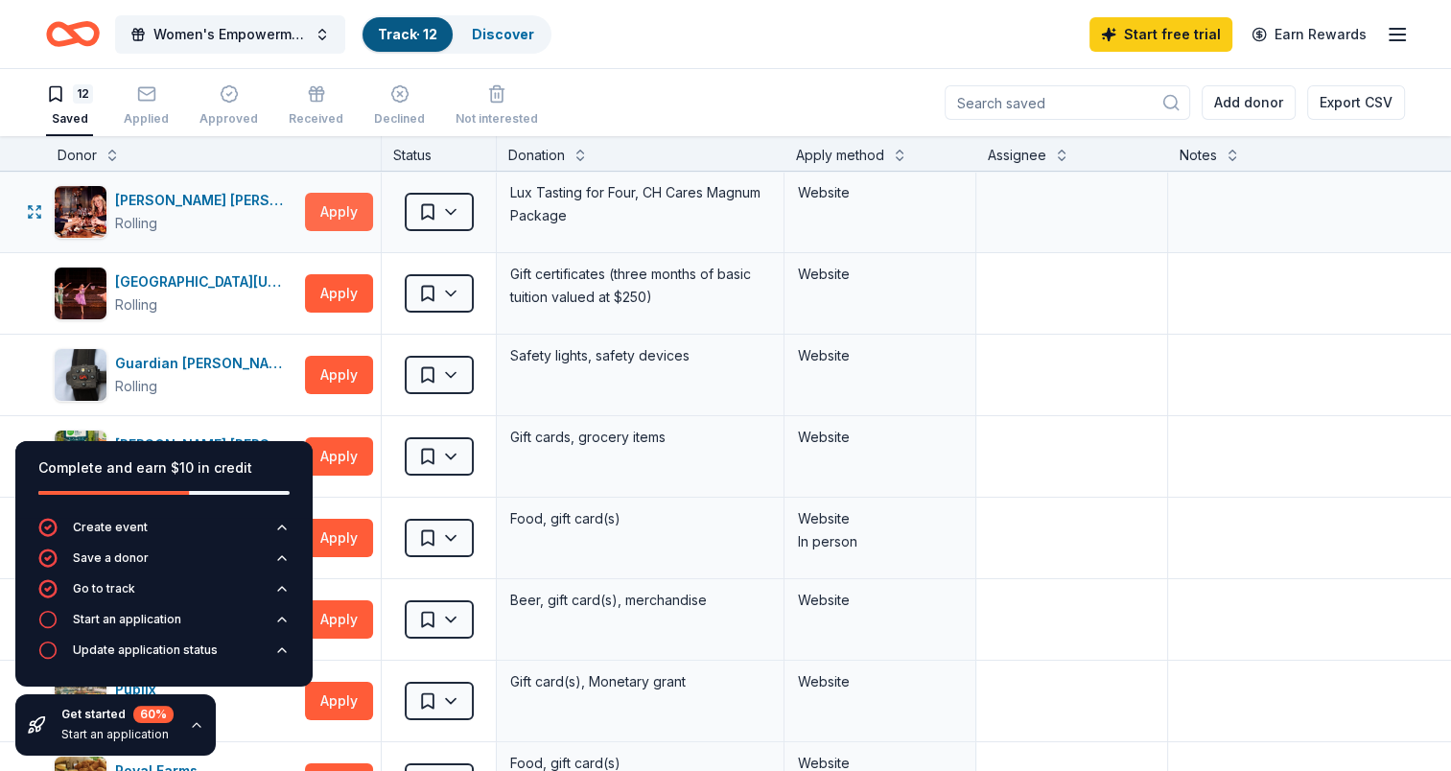
click at [351, 205] on button "Apply" at bounding box center [339, 212] width 68 height 38
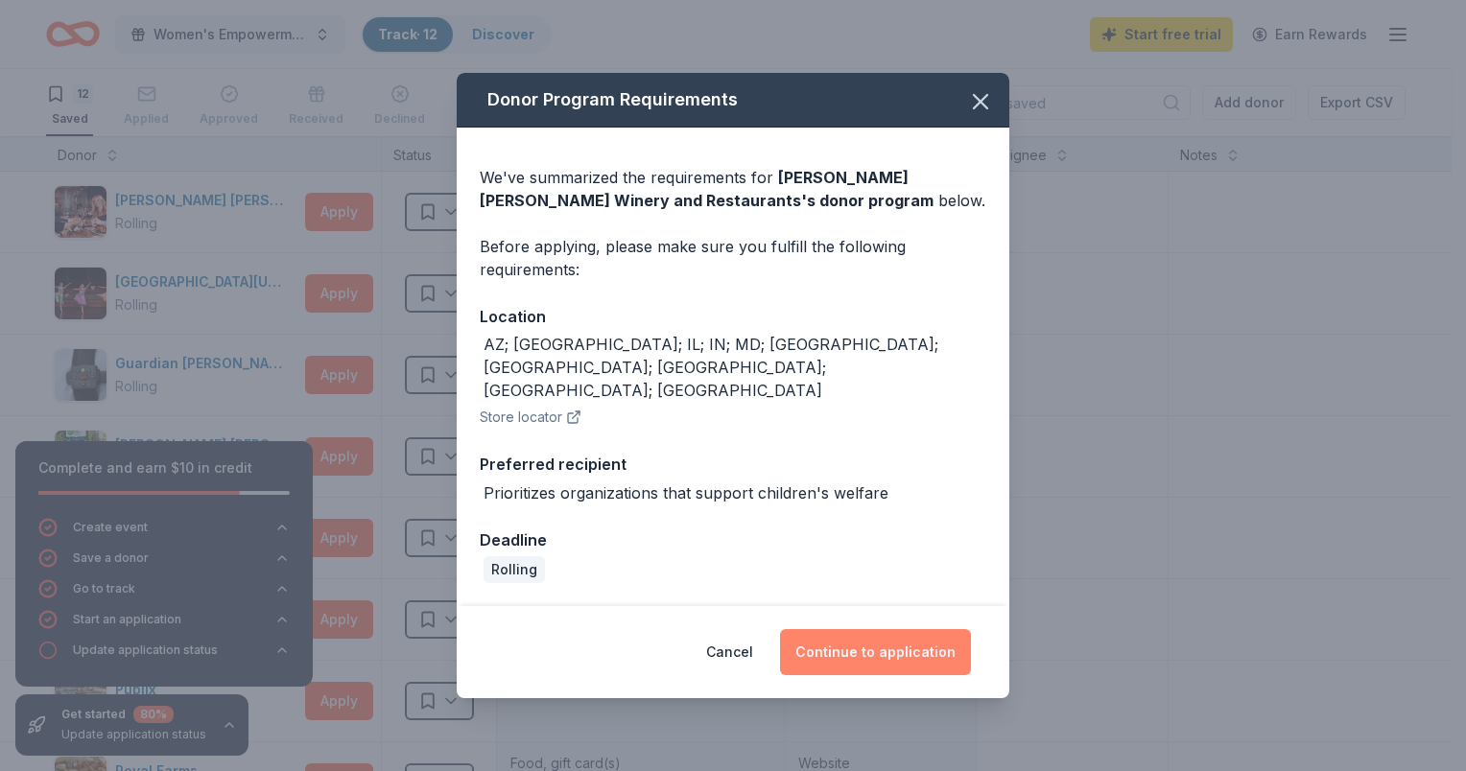
click at [875, 637] on button "Continue to application" at bounding box center [875, 652] width 191 height 46
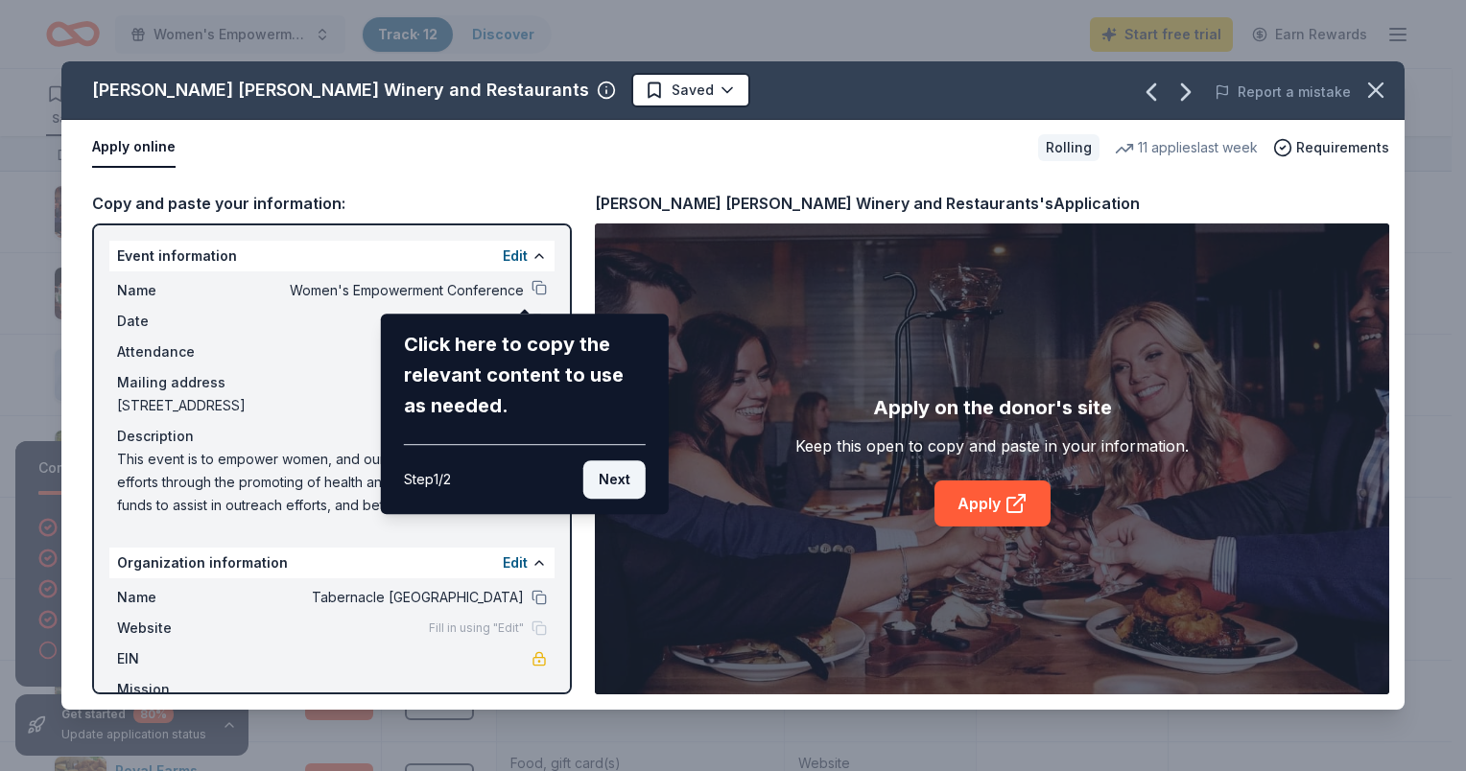
click at [625, 486] on button "Next" at bounding box center [614, 479] width 62 height 38
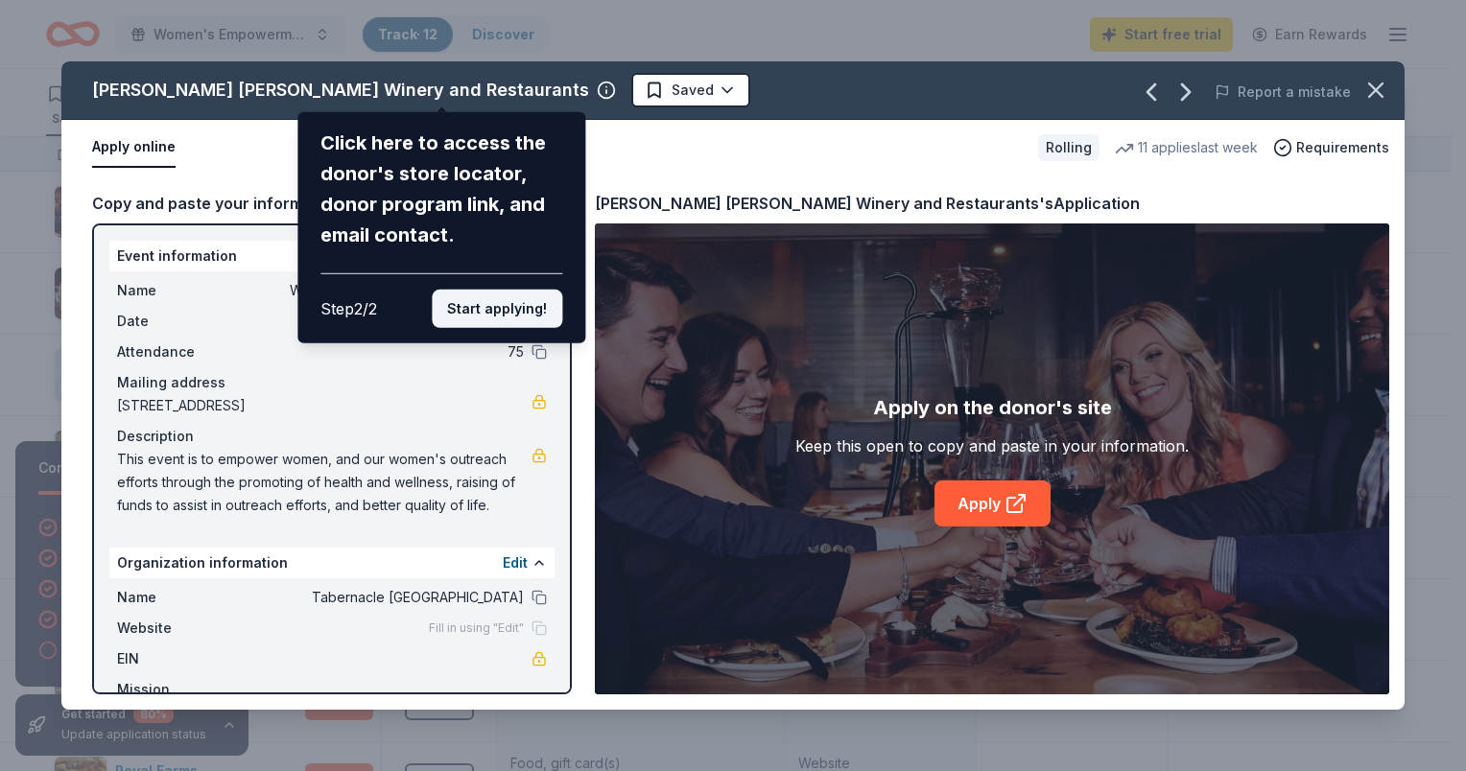
click at [533, 312] on button "Start applying!" at bounding box center [497, 309] width 130 height 38
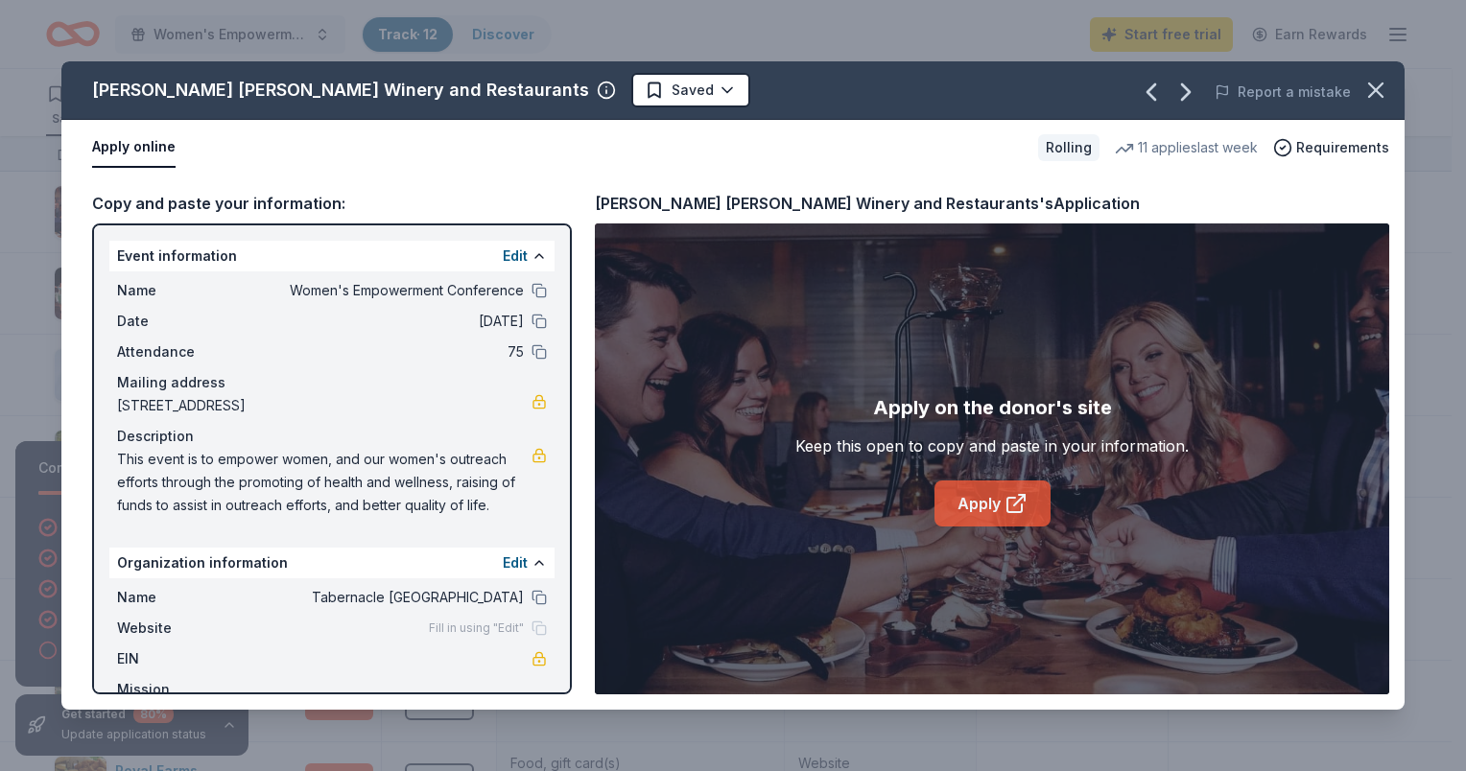
click at [973, 499] on link "Apply" at bounding box center [992, 504] width 116 height 46
click at [1374, 84] on icon "button" at bounding box center [1375, 90] width 27 height 27
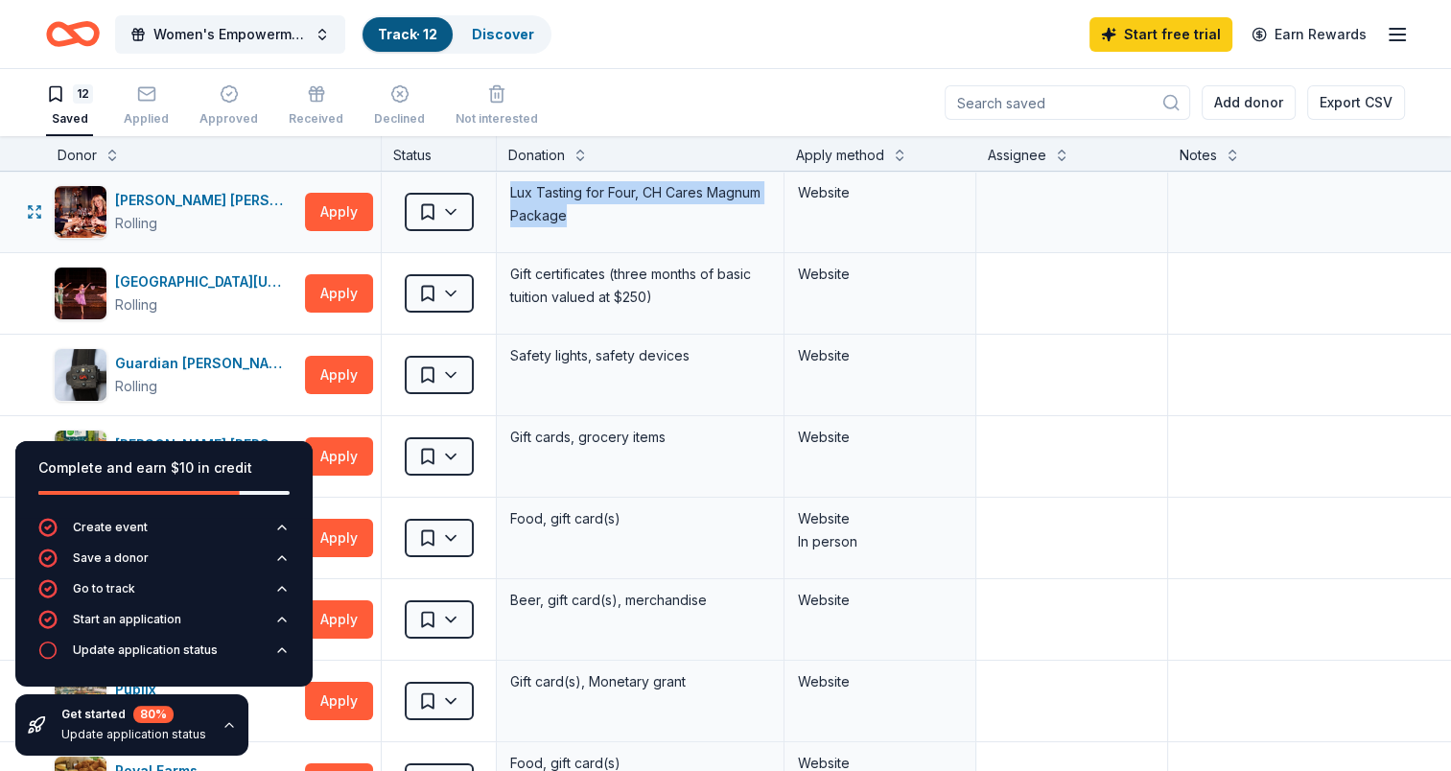
drag, startPoint x: 510, startPoint y: 194, endPoint x: 643, endPoint y: 220, distance: 134.9
click at [643, 220] on div "Lux Tasting for Four, CH Cares Magnum Package" at bounding box center [640, 204] width 264 height 50
copy div "Lux Tasting for Four, CH Cares Magnum Package"
click at [210, 228] on div "Rolling" at bounding box center [206, 223] width 182 height 23
click at [338, 380] on button "Apply" at bounding box center [339, 375] width 68 height 38
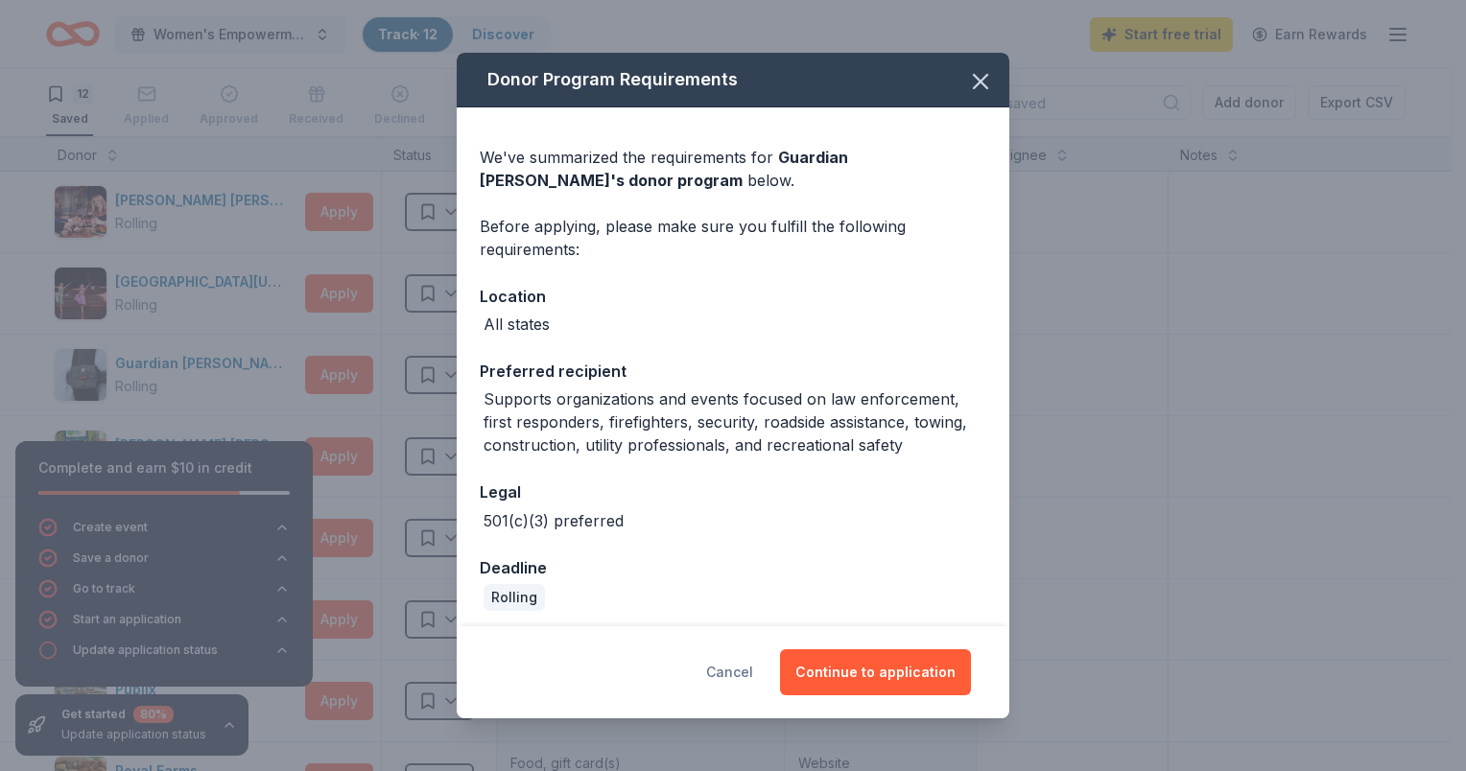
click at [727, 677] on button "Cancel" at bounding box center [729, 672] width 47 height 46
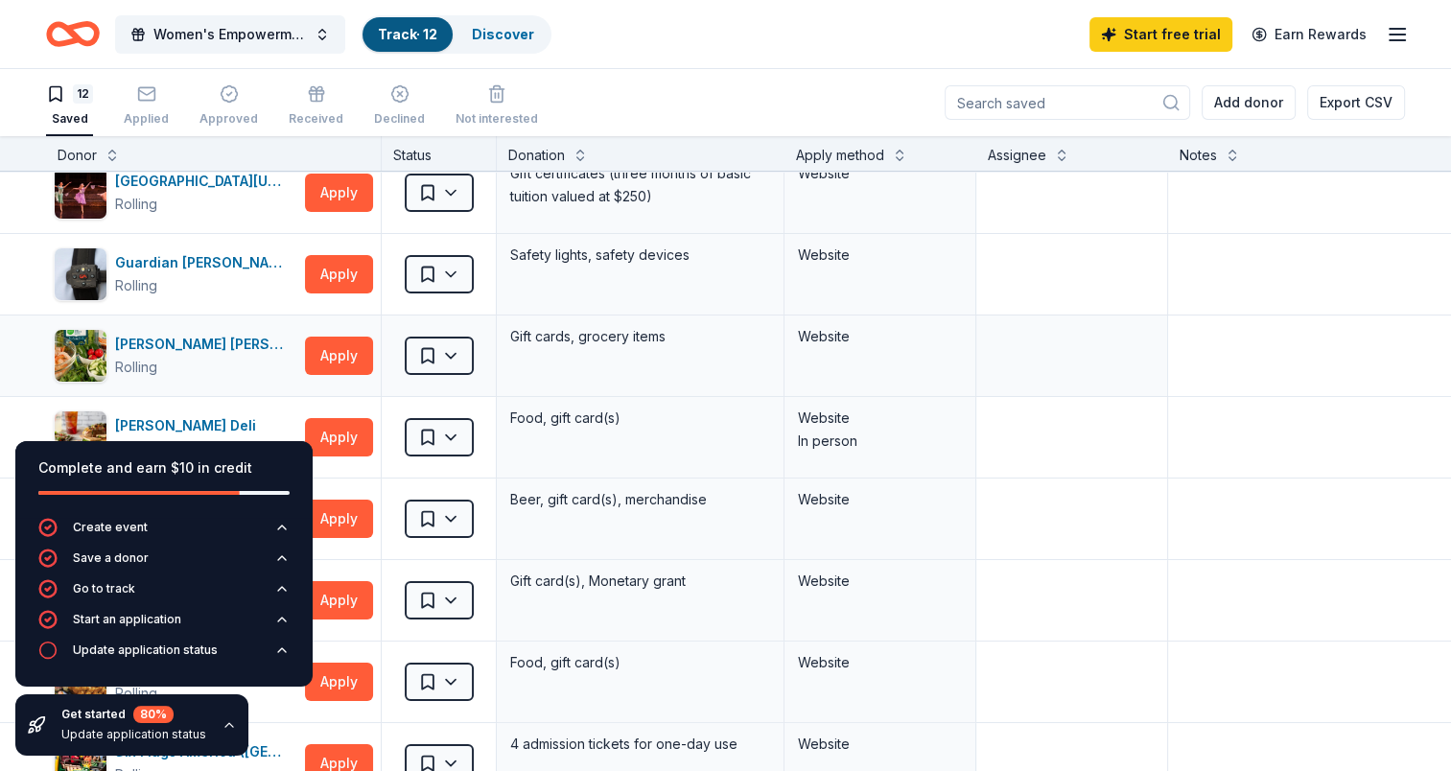
scroll to position [104, 0]
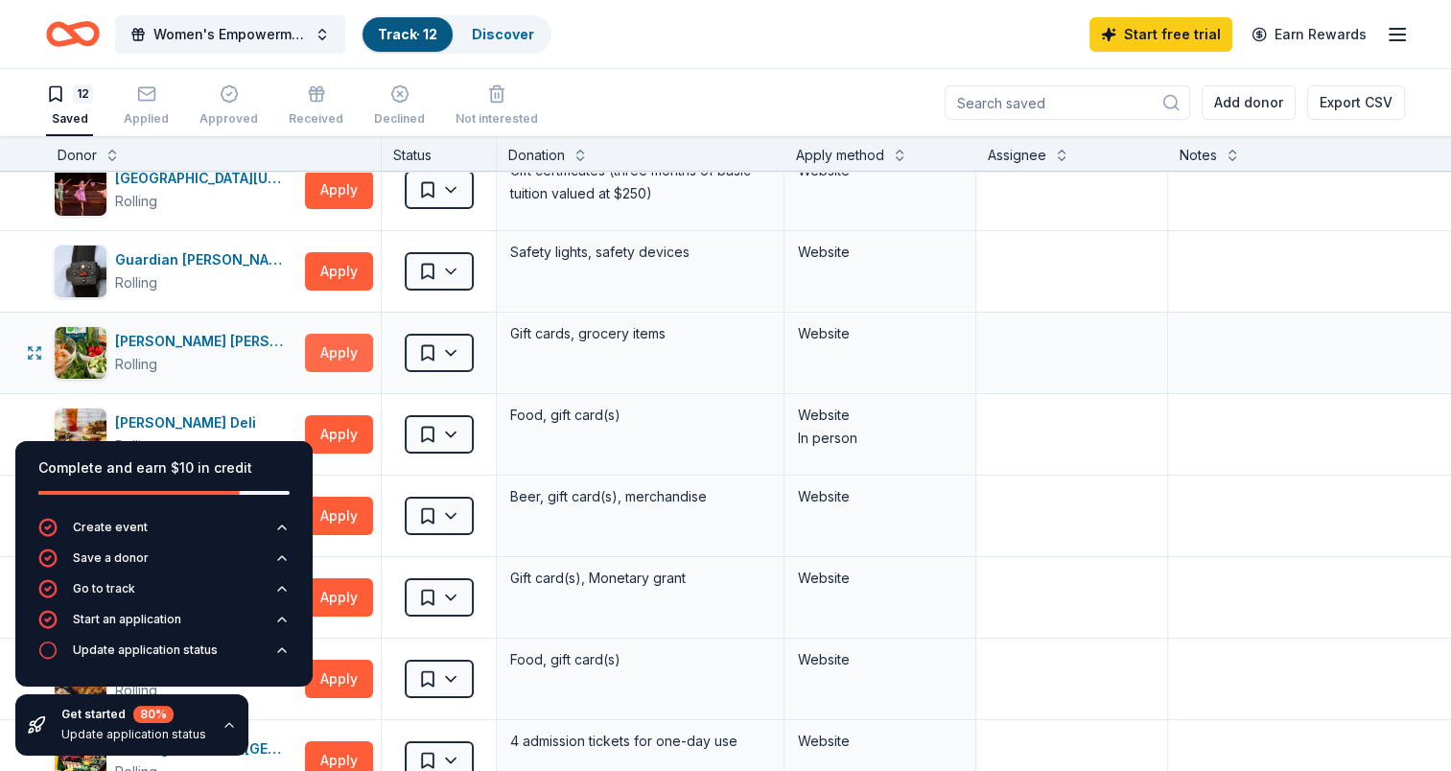
click at [356, 357] on button "Apply" at bounding box center [339, 353] width 68 height 38
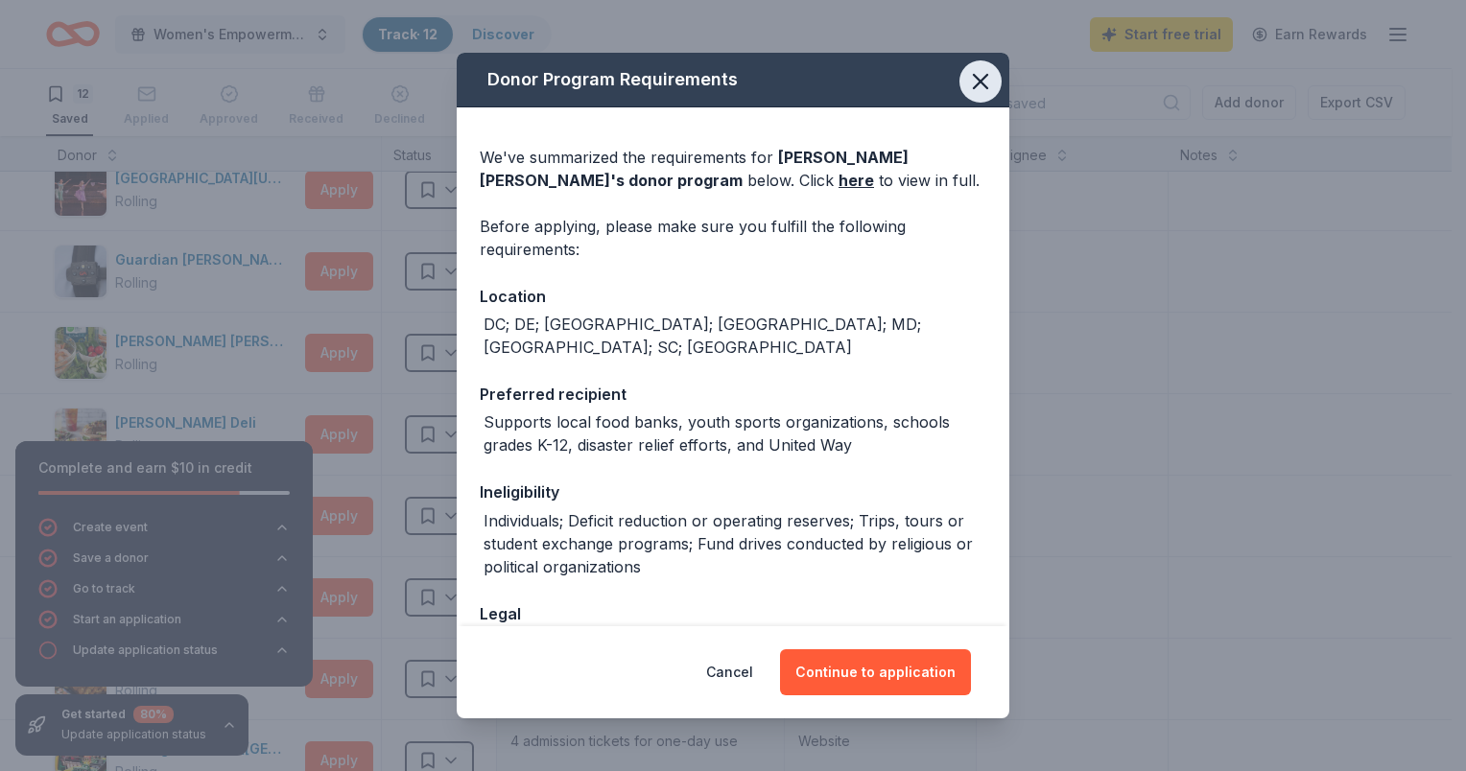
click at [976, 82] on icon "button" at bounding box center [980, 81] width 27 height 27
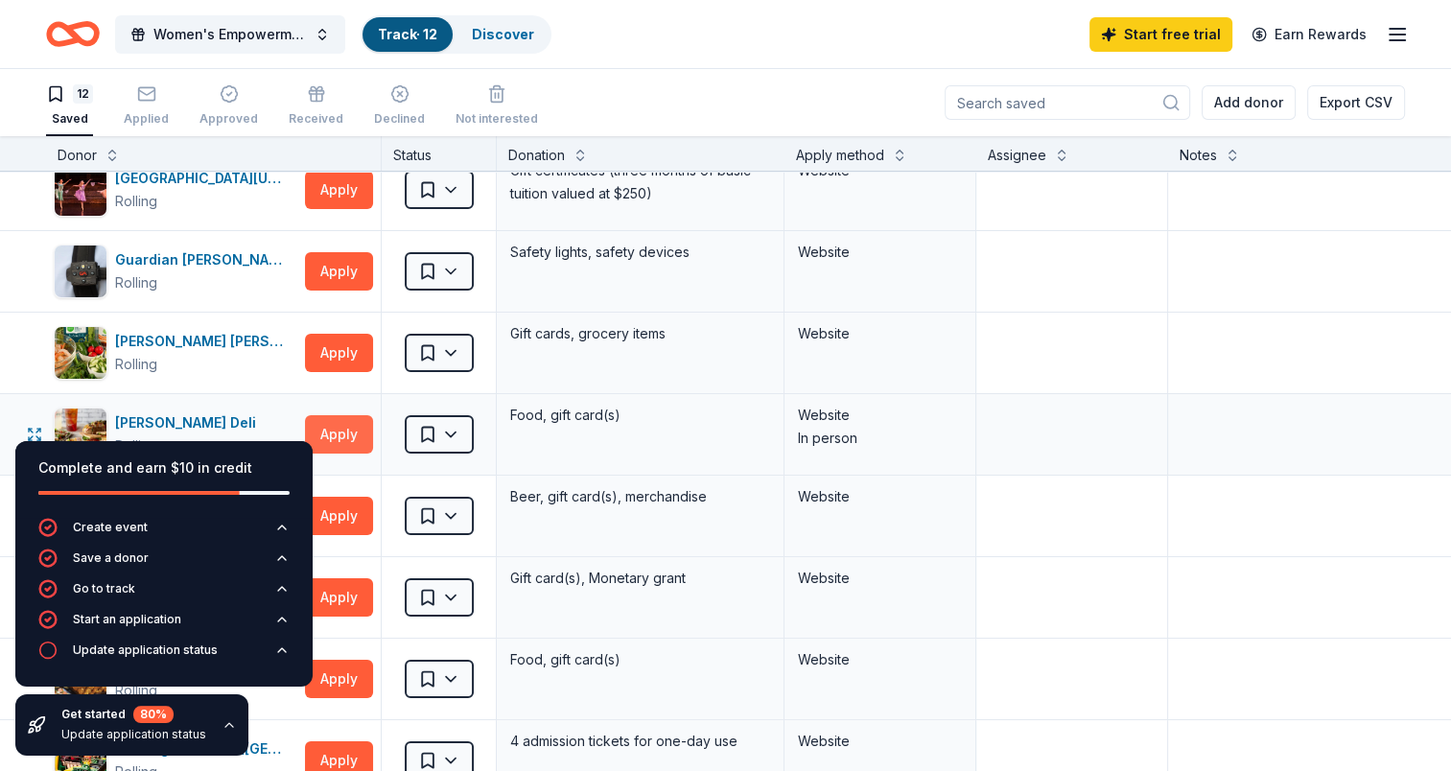
click at [367, 427] on button "Apply" at bounding box center [339, 434] width 68 height 38
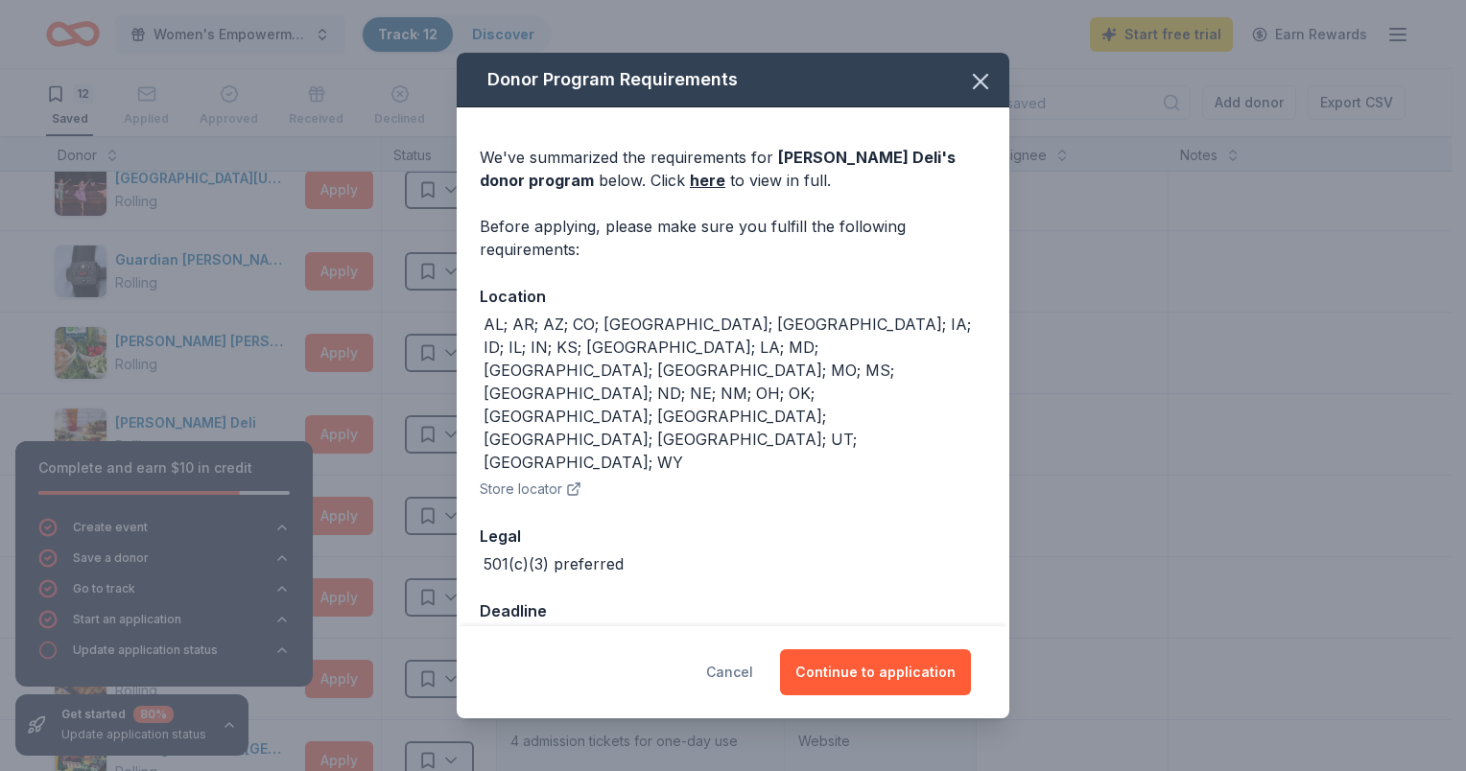
click at [717, 649] on button "Cancel" at bounding box center [729, 672] width 47 height 46
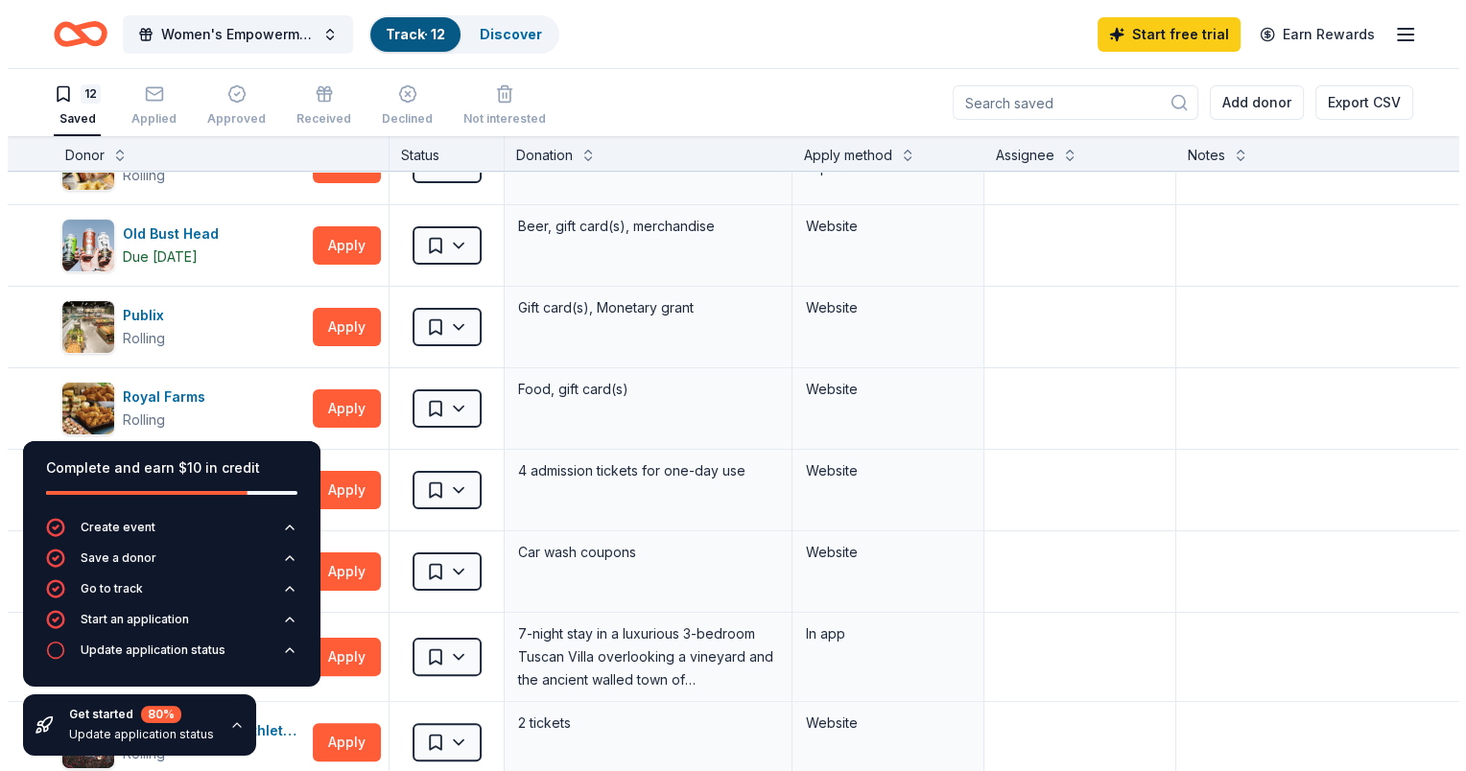
scroll to position [387, 0]
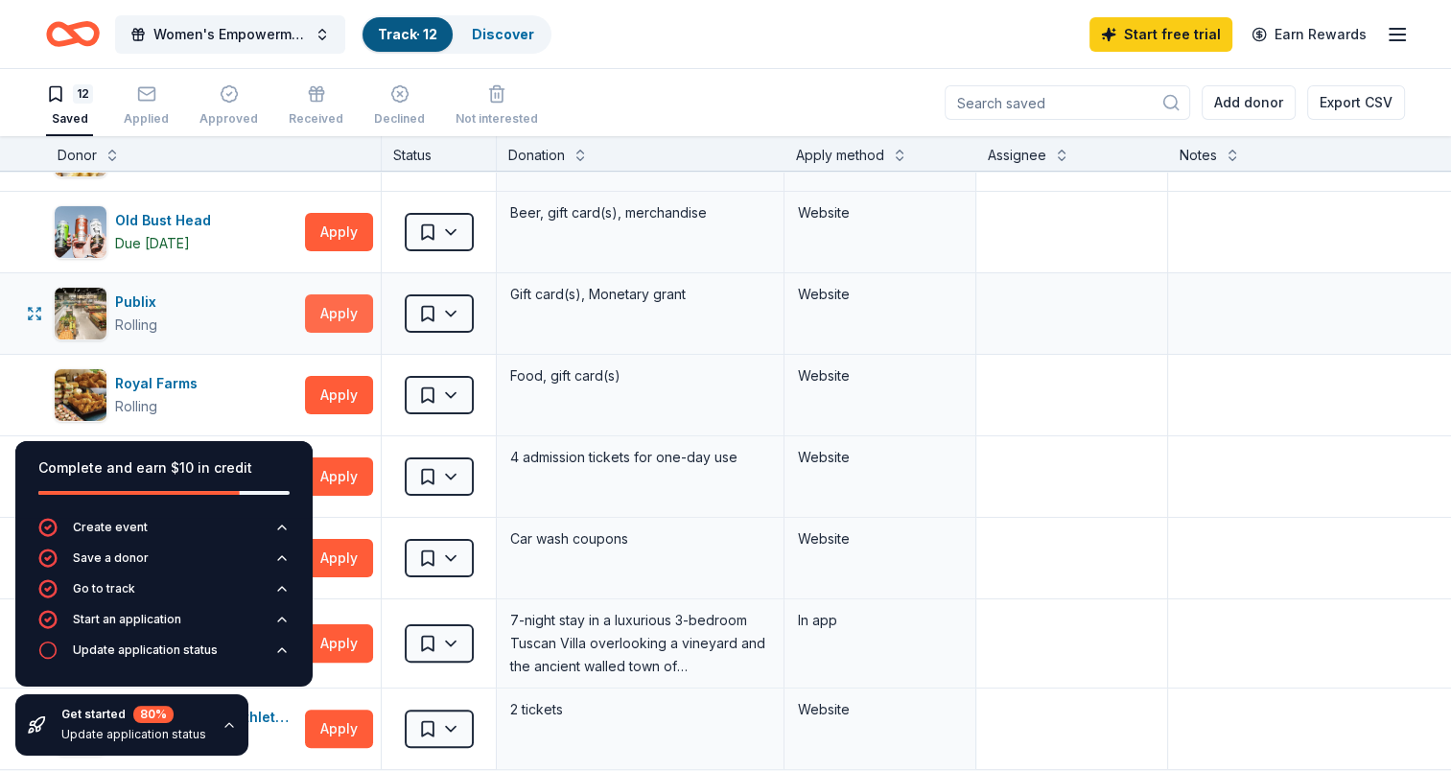
click at [324, 326] on button "Apply" at bounding box center [339, 313] width 68 height 38
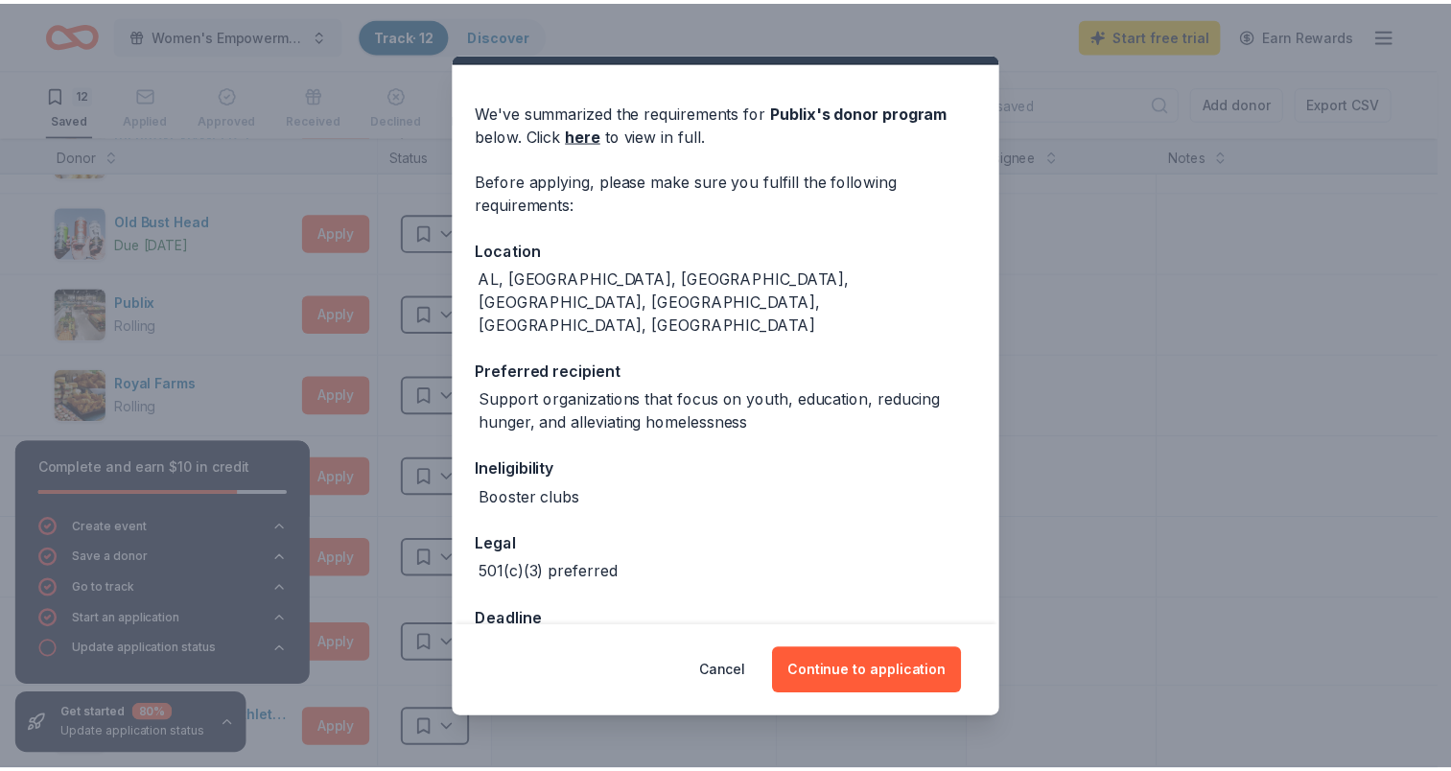
scroll to position [59, 0]
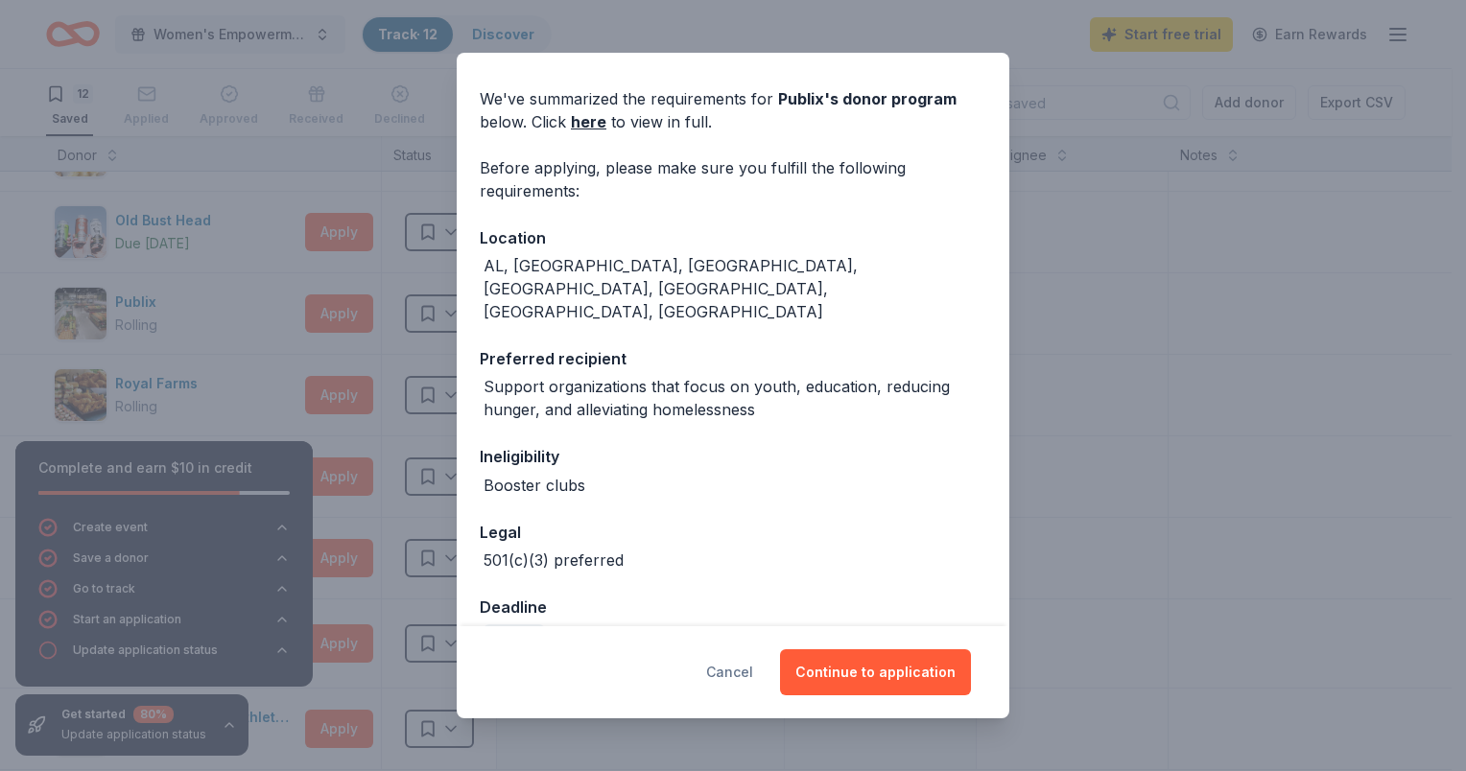
click at [744, 673] on button "Cancel" at bounding box center [729, 672] width 47 height 46
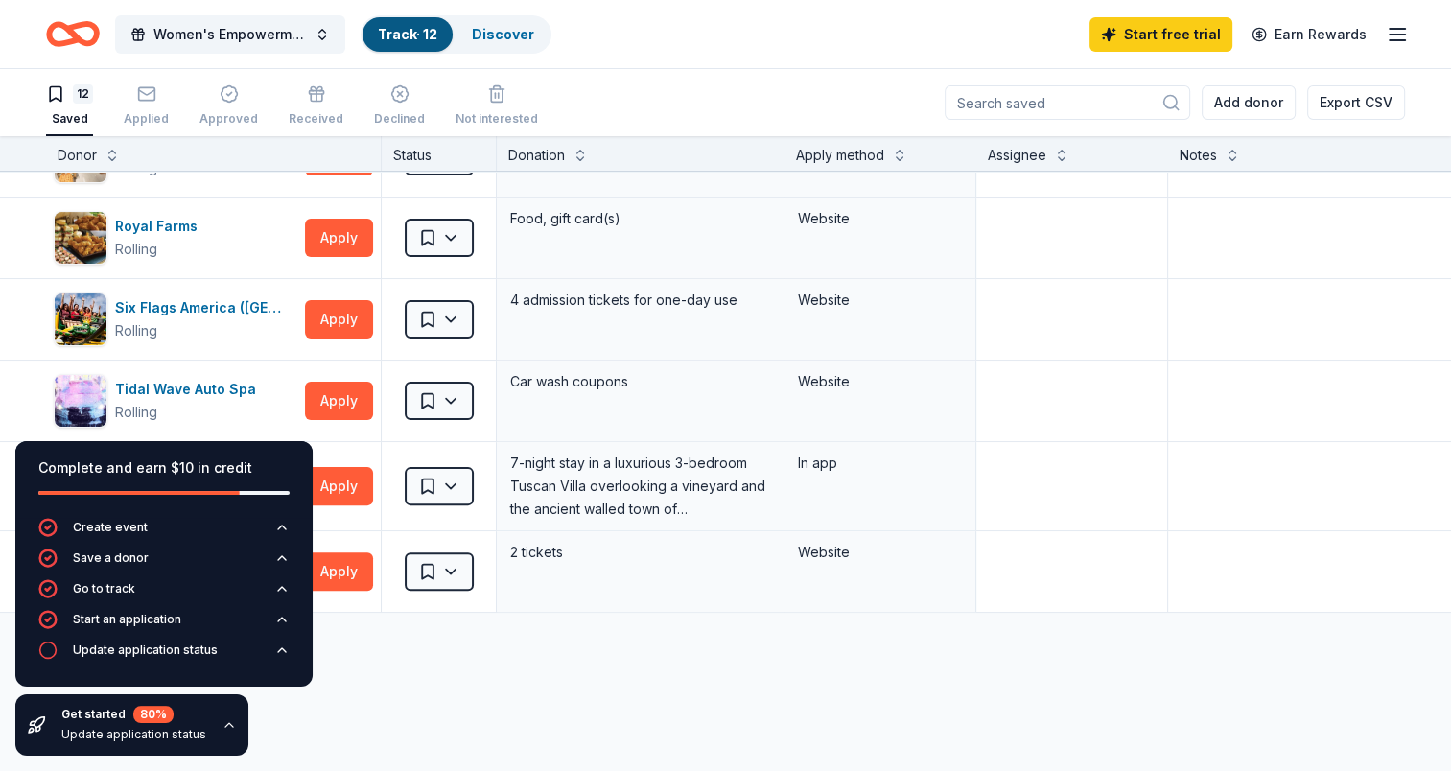
scroll to position [547, 0]
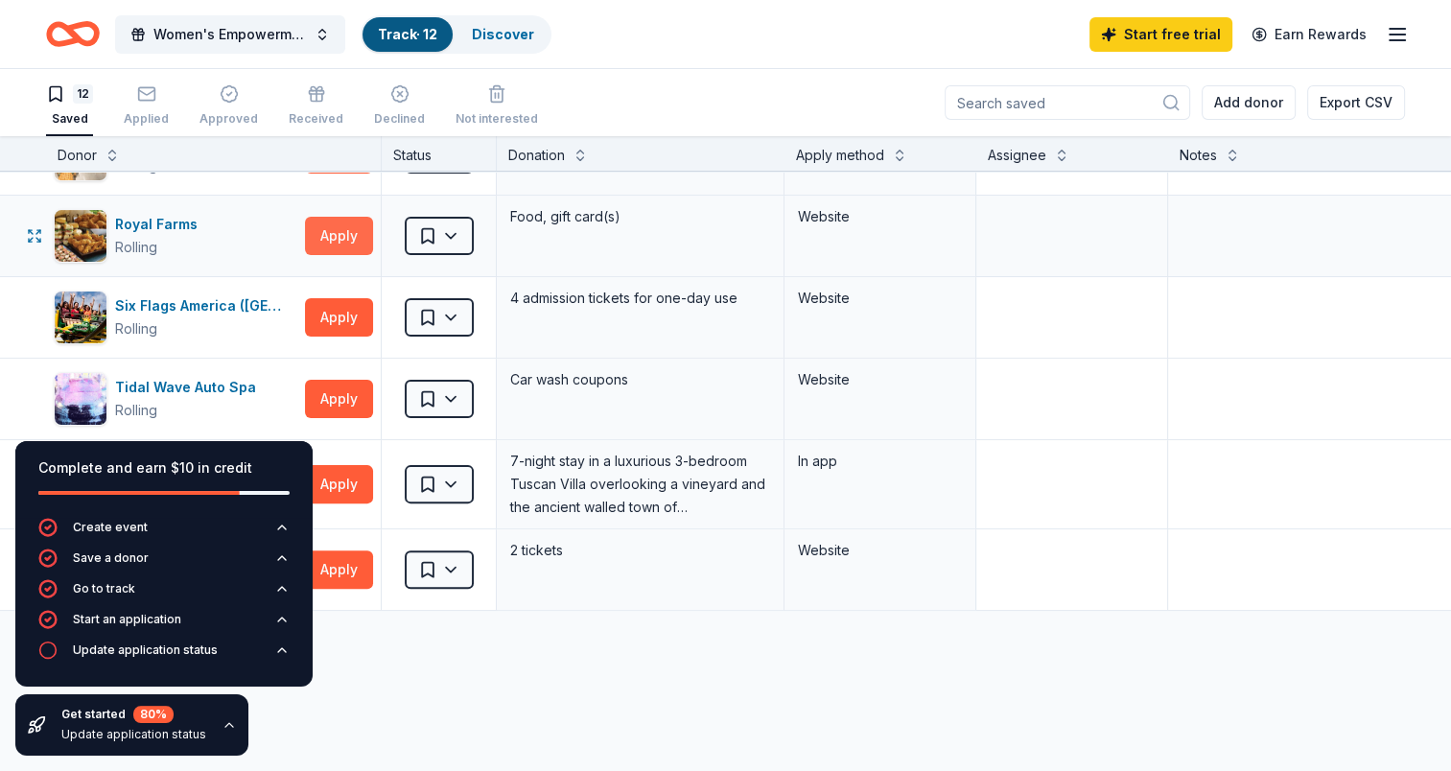
click at [336, 229] on button "Apply" at bounding box center [339, 236] width 68 height 38
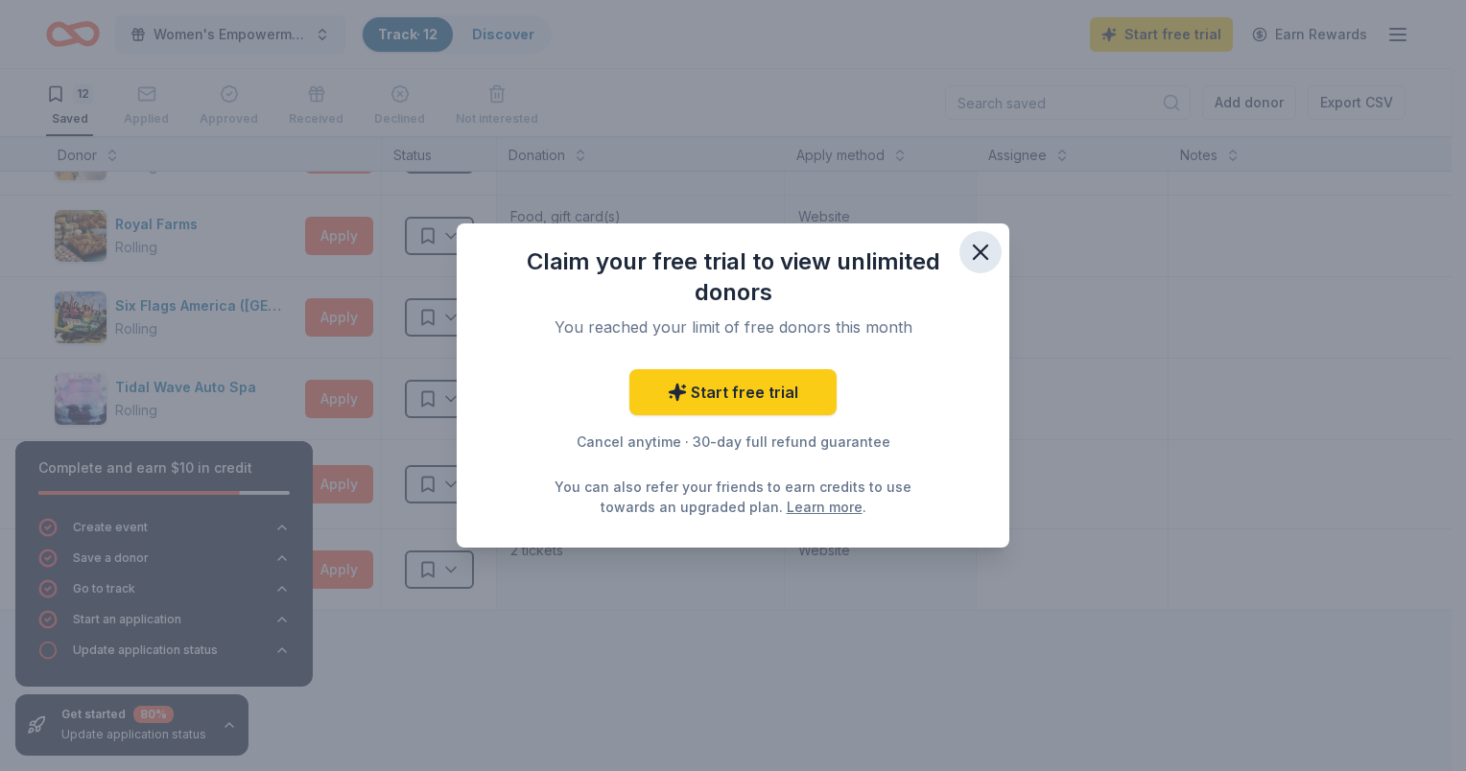
click at [989, 249] on icon "button" at bounding box center [980, 252] width 27 height 27
